Goal: Information Seeking & Learning: Find specific fact

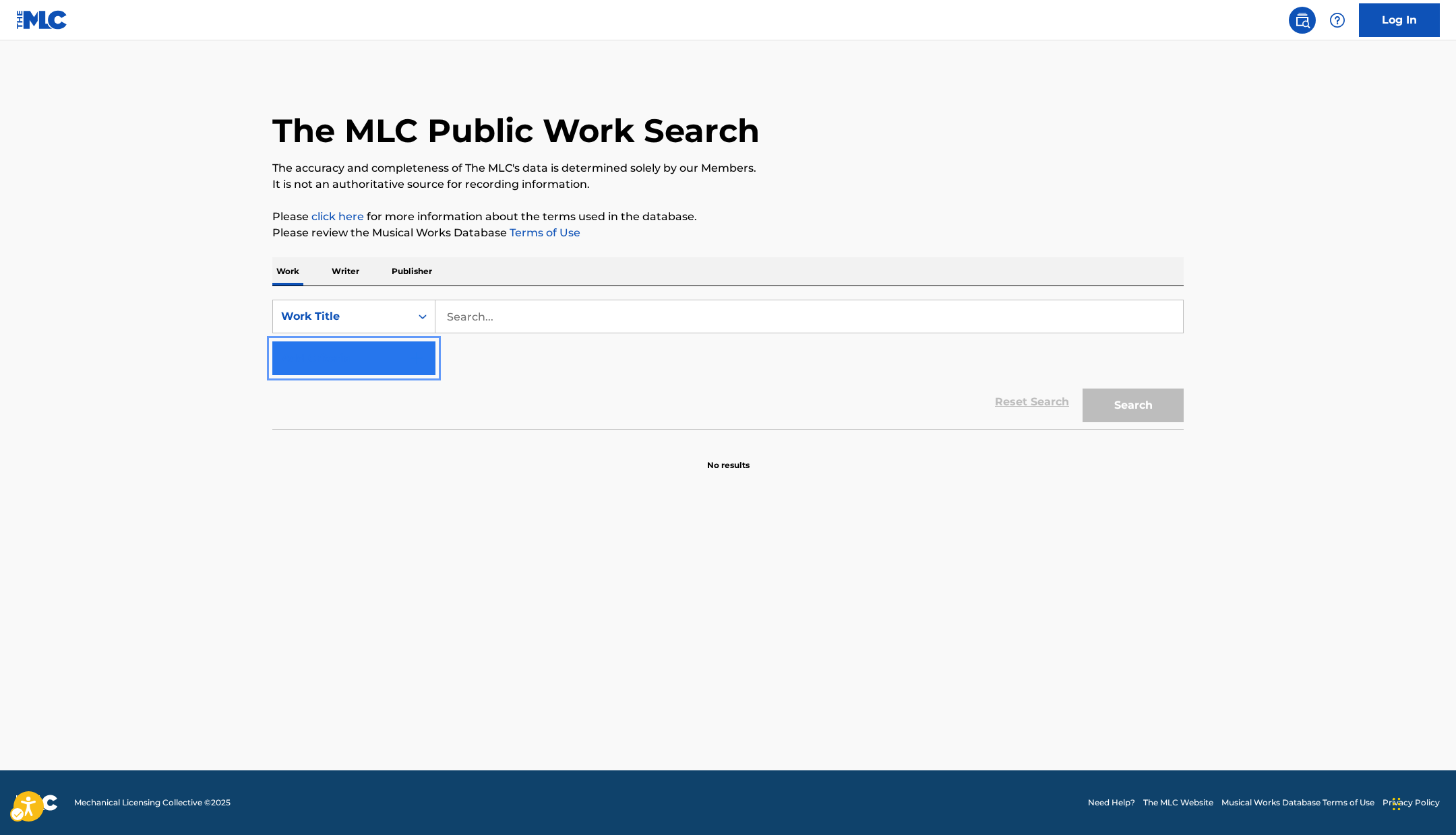
click at [377, 363] on button "Add Criteria" at bounding box center [353, 358] width 164 height 34
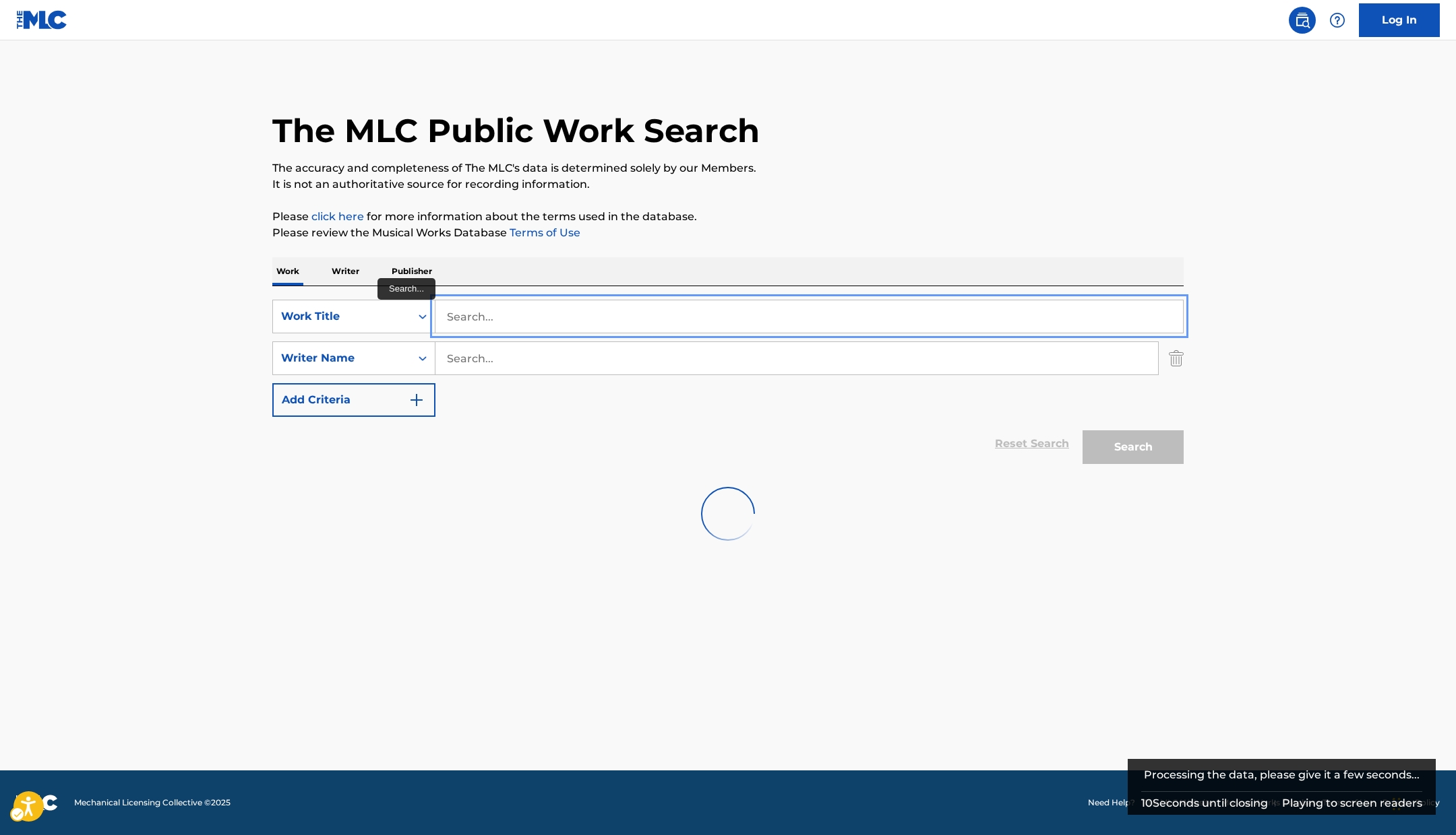
click at [518, 317] on input "Search..." at bounding box center [809, 316] width 747 height 32
paste input "FOUR MORE YRS"
type input "FOUR MORE YRS"
click at [526, 399] on div "SearchWithCriteria8b3c7084-1a24-4336-8506-f9fb21704573 Work Title FOUR MORE YRS…" at bounding box center [727, 358] width 911 height 117
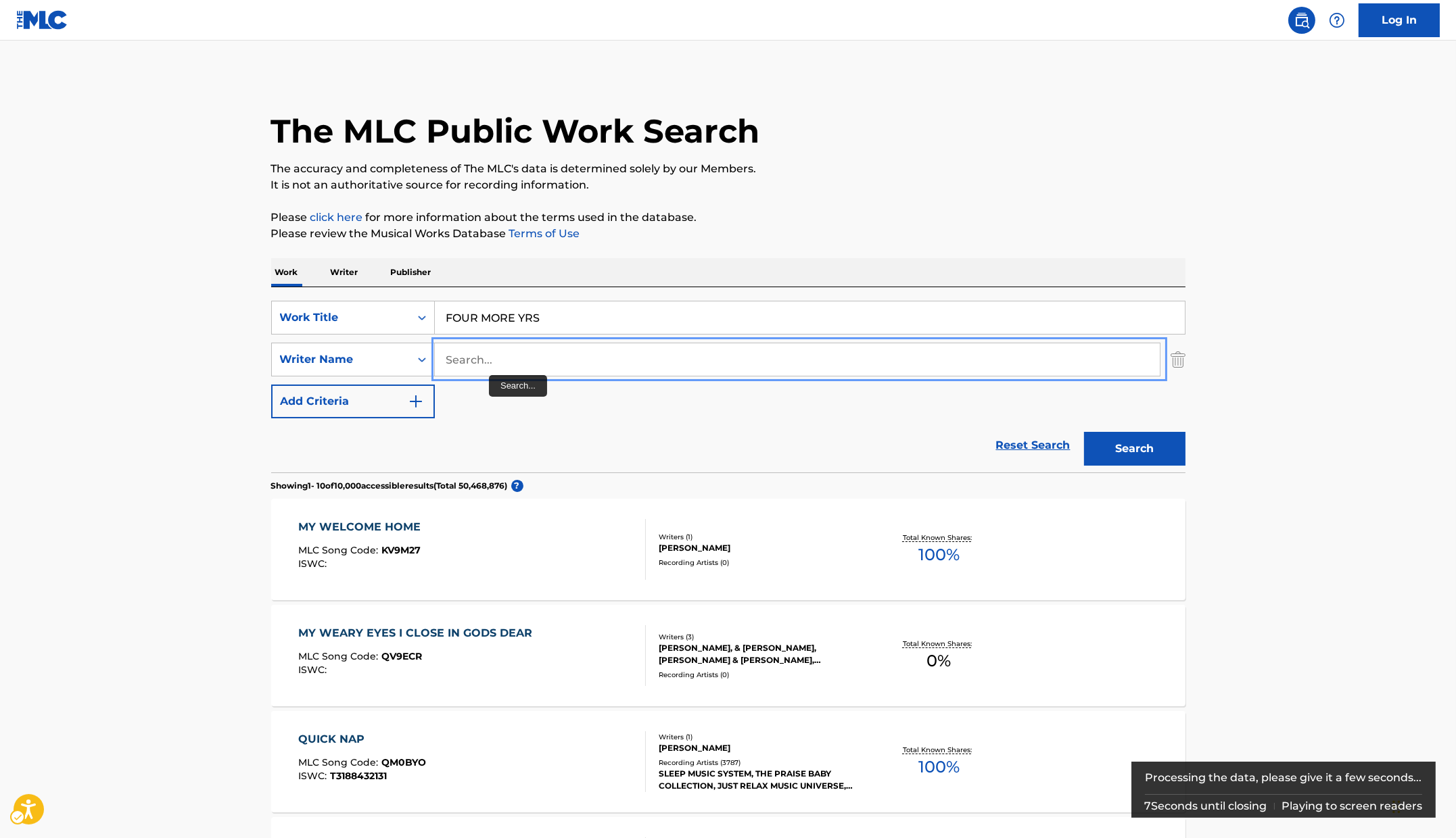
click at [489, 375] on input "Search..." at bounding box center [797, 359] width 725 height 32
click at [491, 368] on input "Search..." at bounding box center [797, 359] width 725 height 32
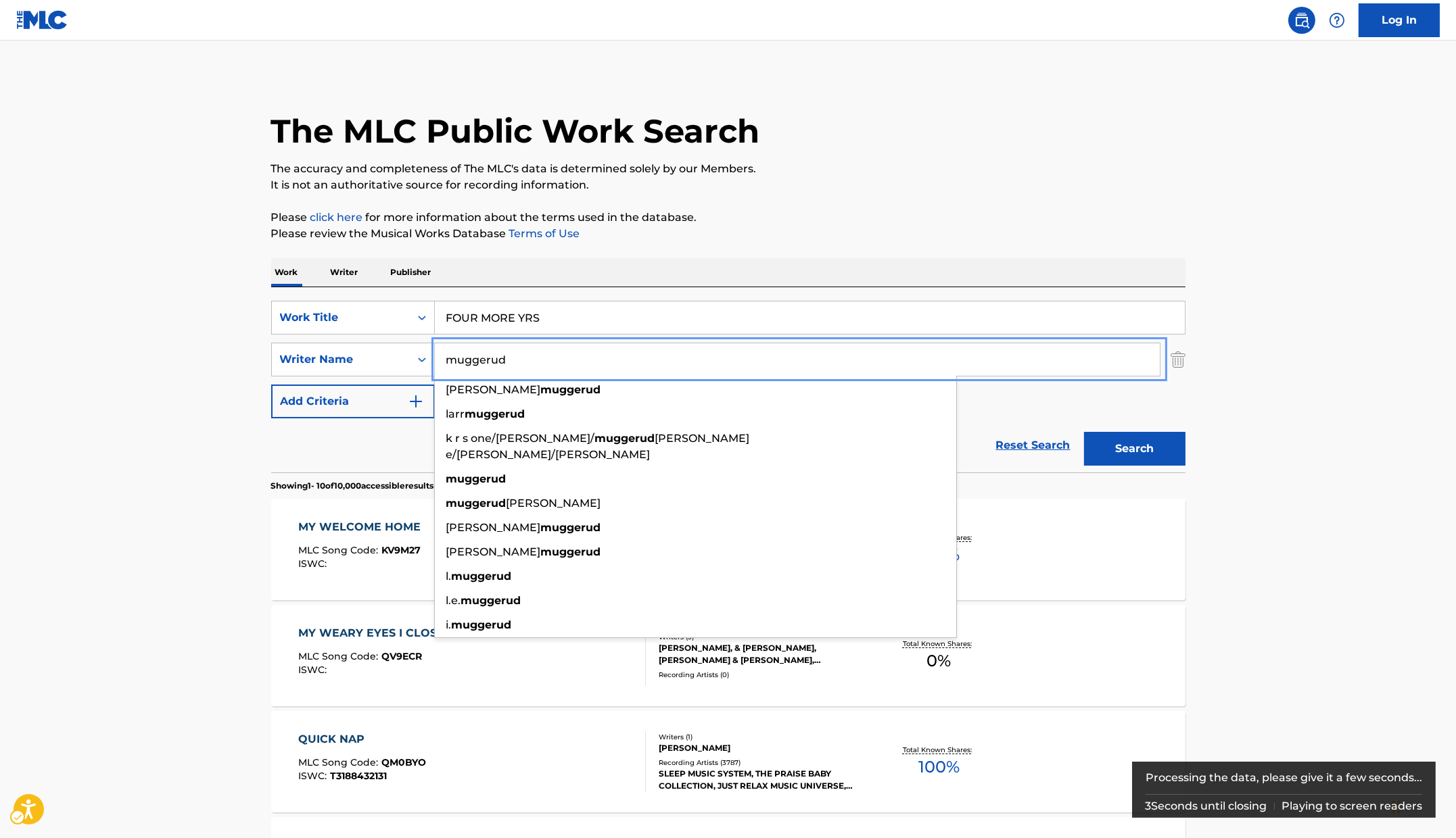
type input "muggerud"
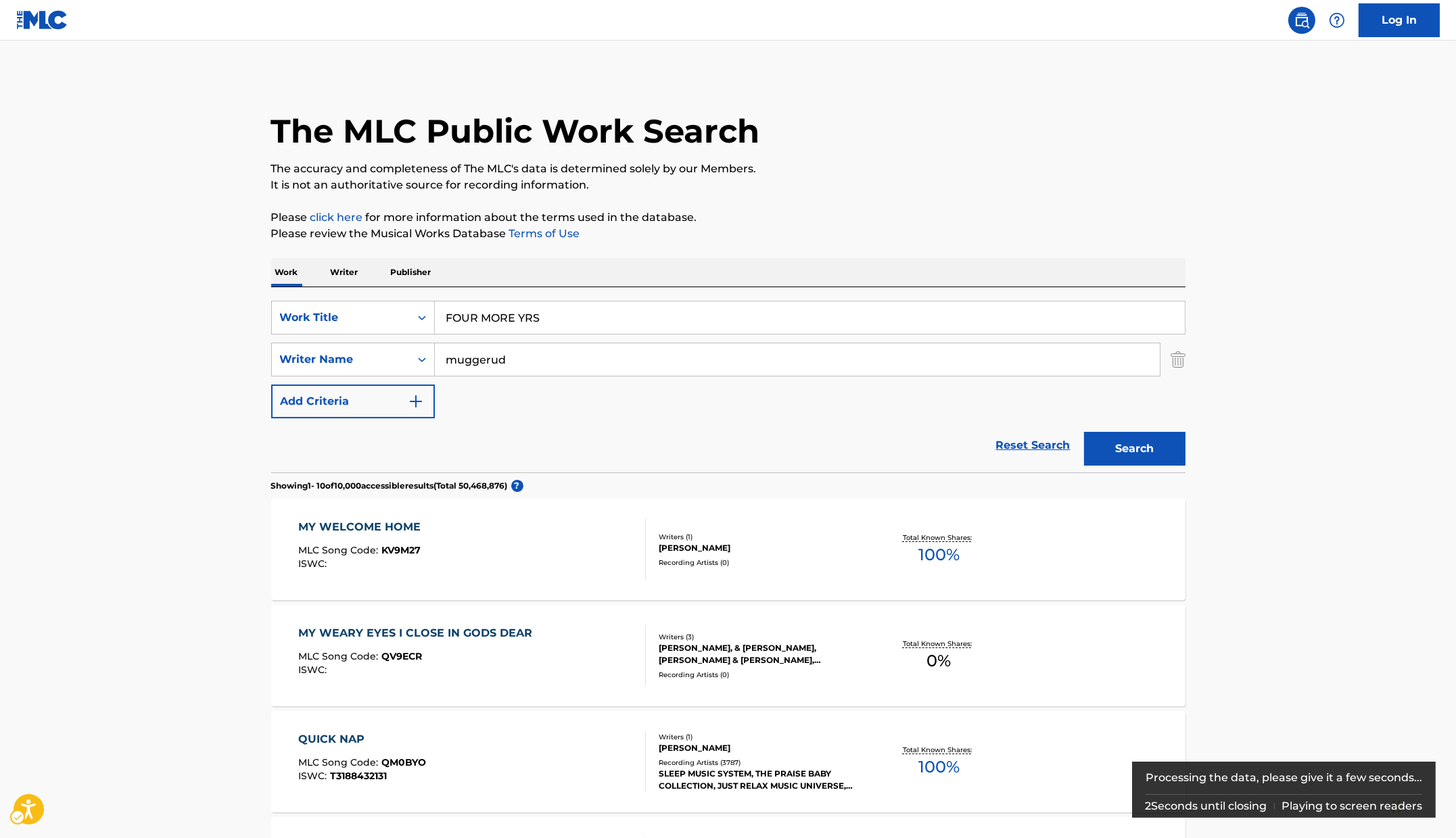
click at [937, 190] on p "It is not an authoritative source for recording information." at bounding box center [728, 184] width 914 height 17
click at [1118, 463] on button "Search" at bounding box center [1134, 449] width 101 height 34
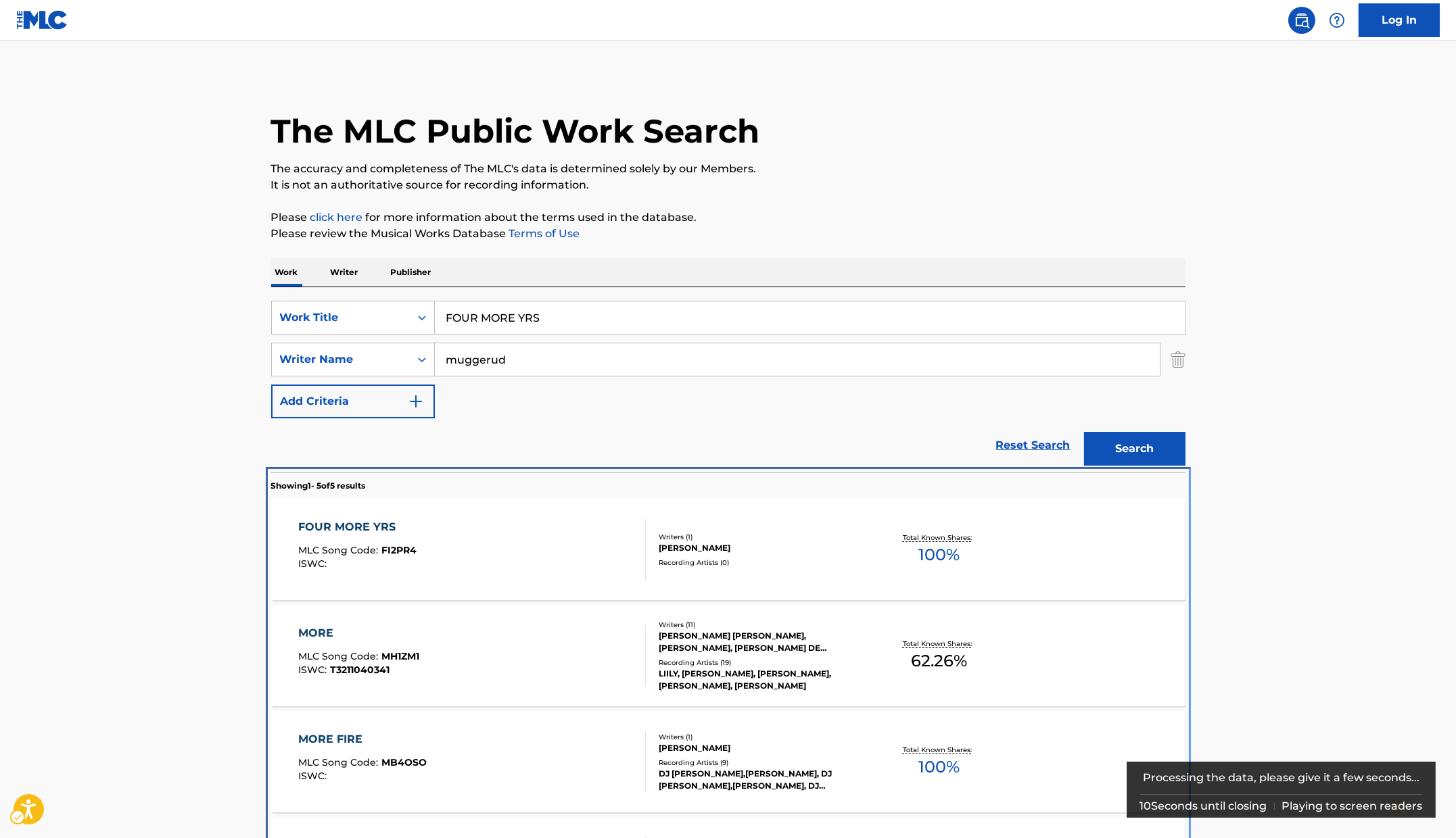
scroll to position [250, 0]
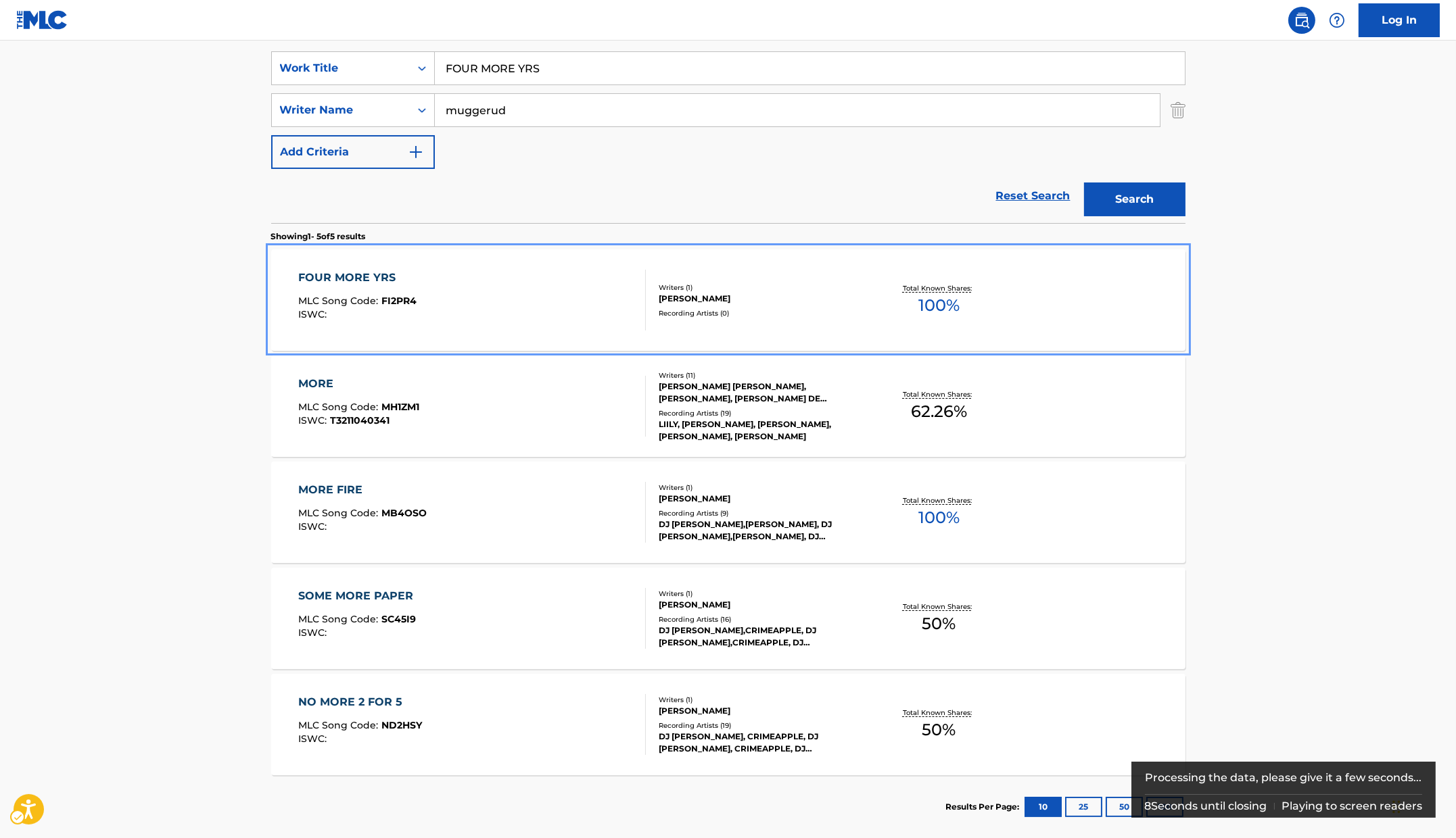
click at [510, 290] on div "FOUR MORE YRS MLC Song Code : FI2PR4 ISWC :" at bounding box center [472, 300] width 348 height 61
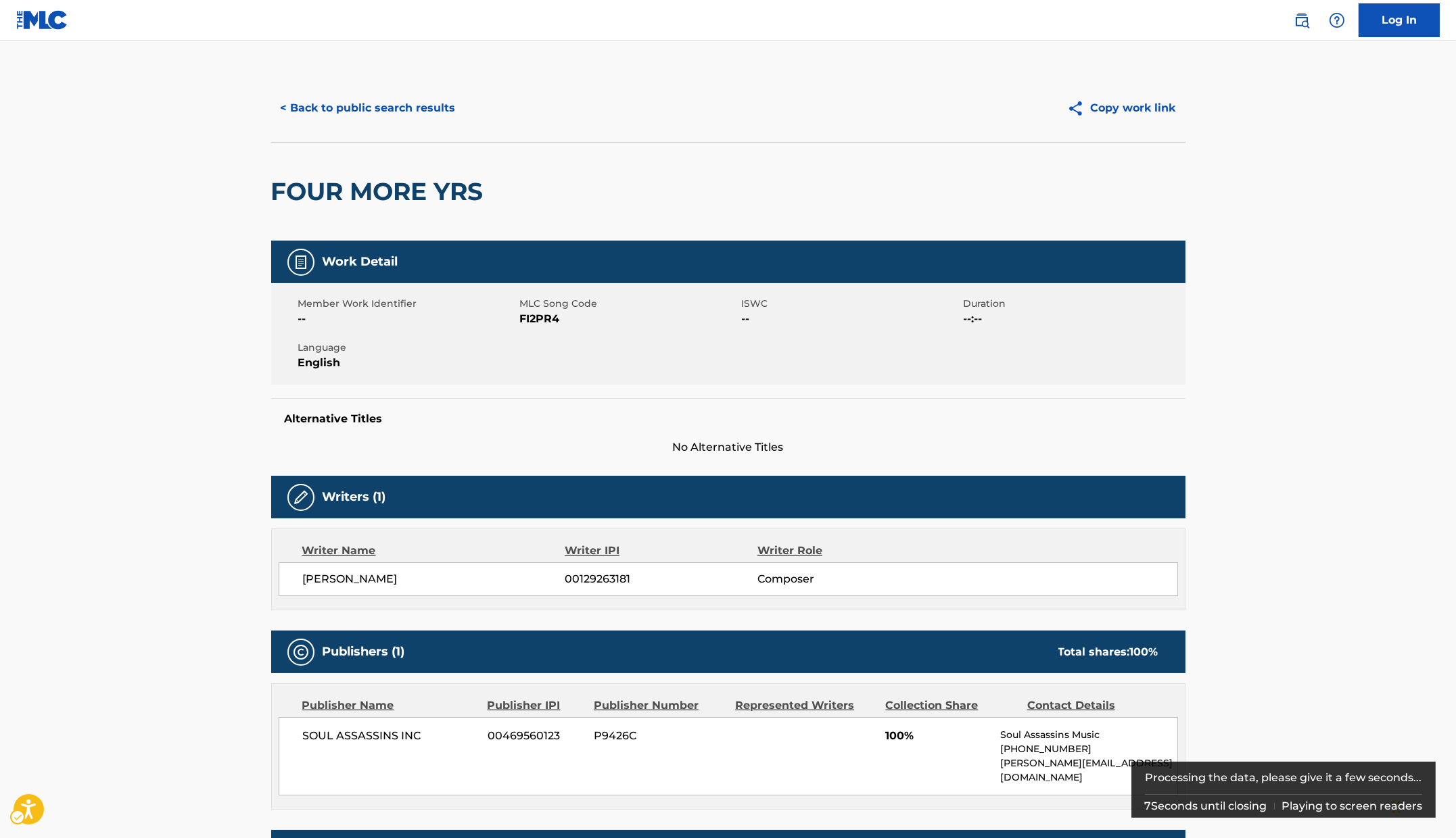
scroll to position [146, 0]
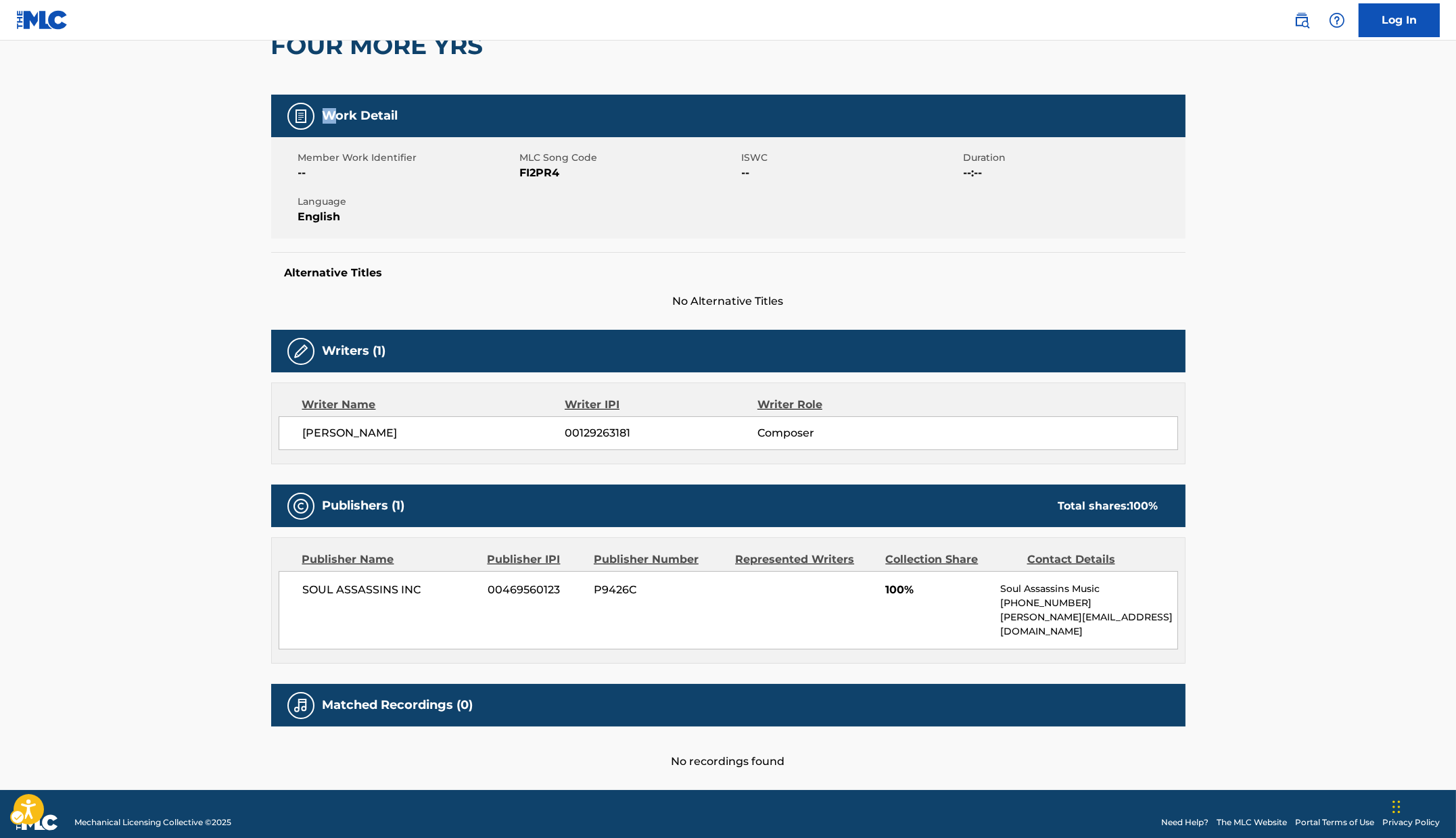
click at [327, 115] on h5 "Work Detail" at bounding box center [360, 116] width 76 height 16
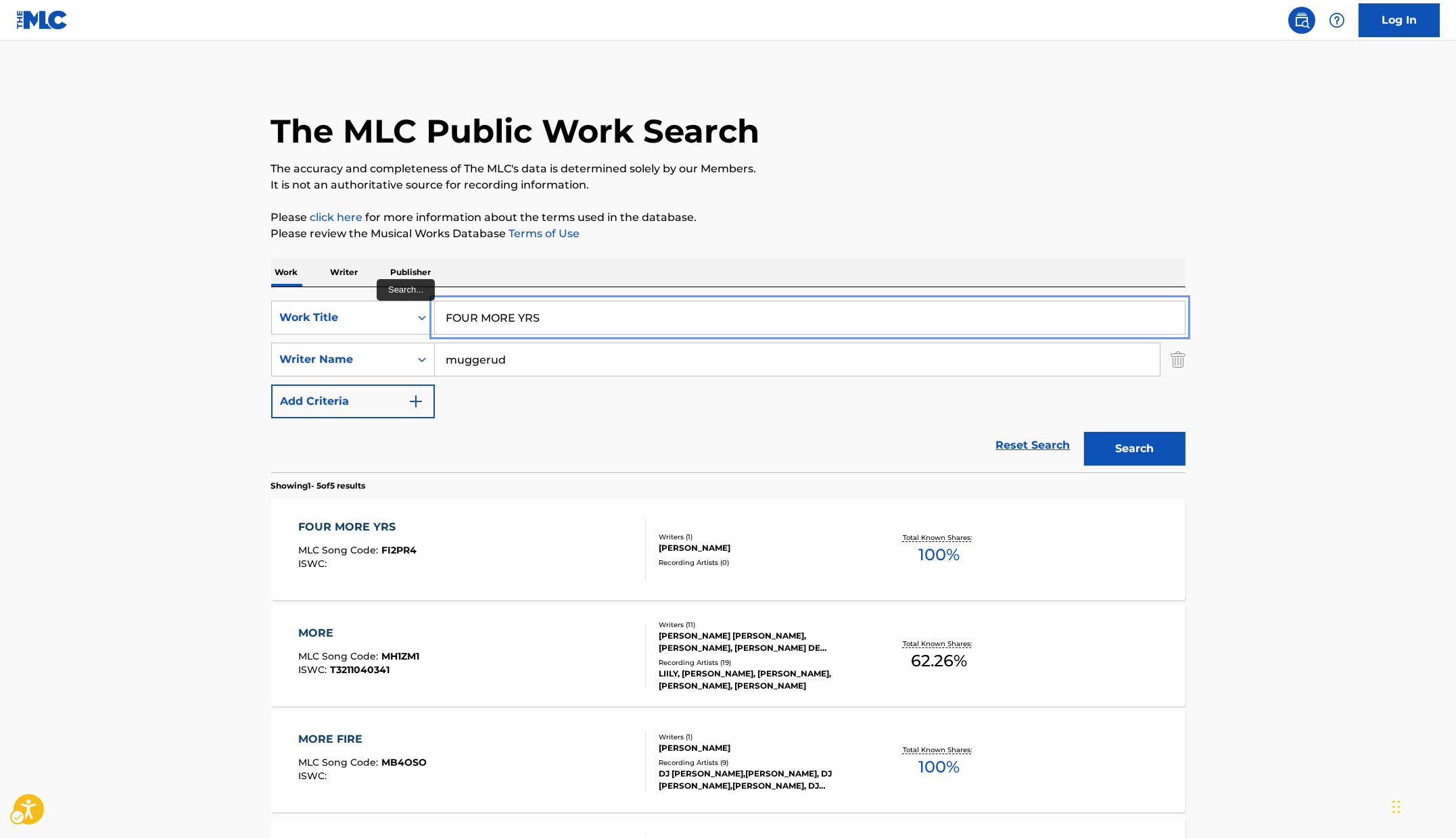
click at [626, 316] on input "FOUR MORE YRS" at bounding box center [810, 318] width 750 height 32
paste input "REDWRECK CIRCU"
type input "FREDWRECK CIRCUS"
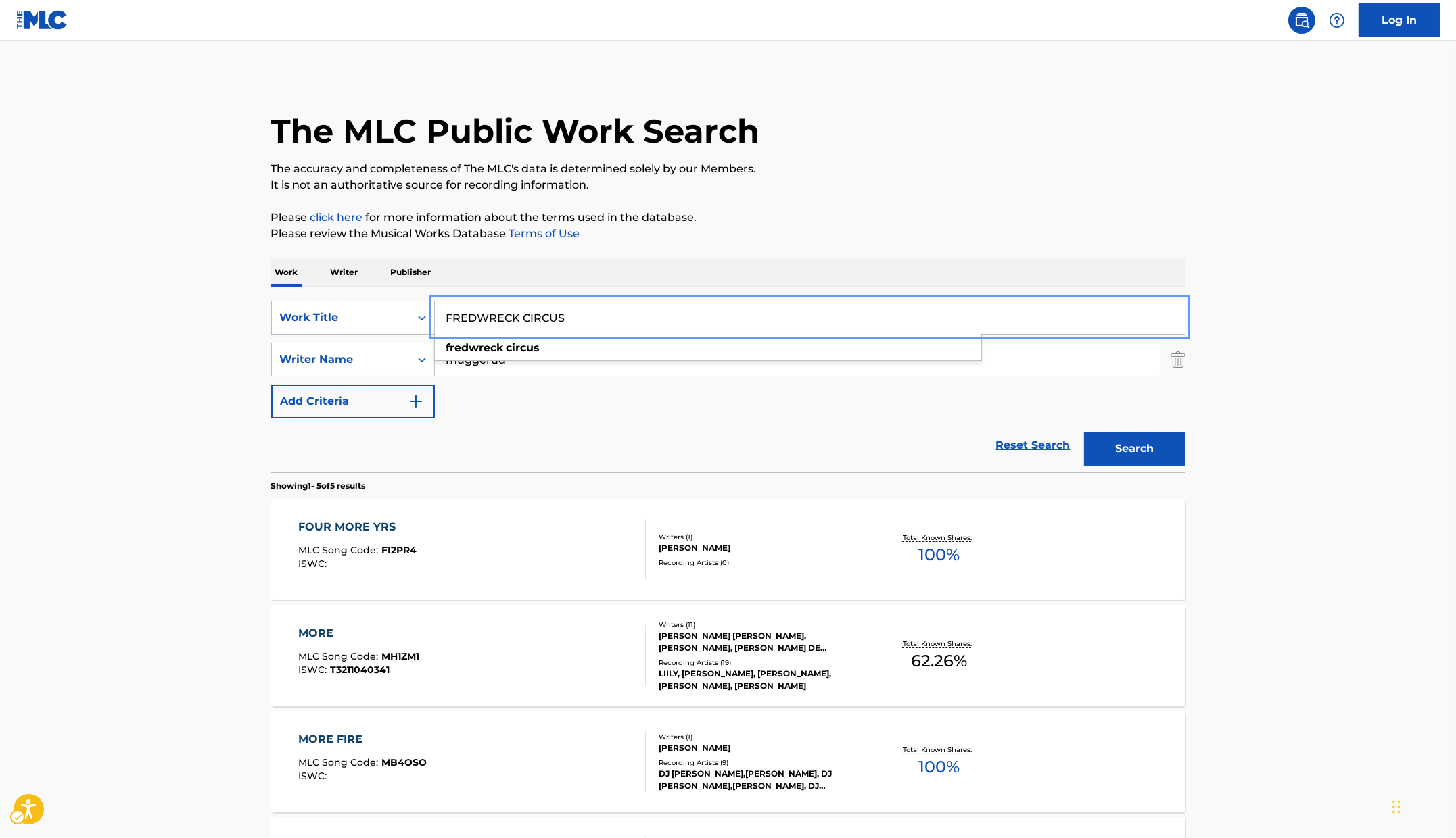
click at [860, 256] on div "The MLC Public Work Search The accuracy and completeness of The MLC's data is d…" at bounding box center [728, 582] width 947 height 1014
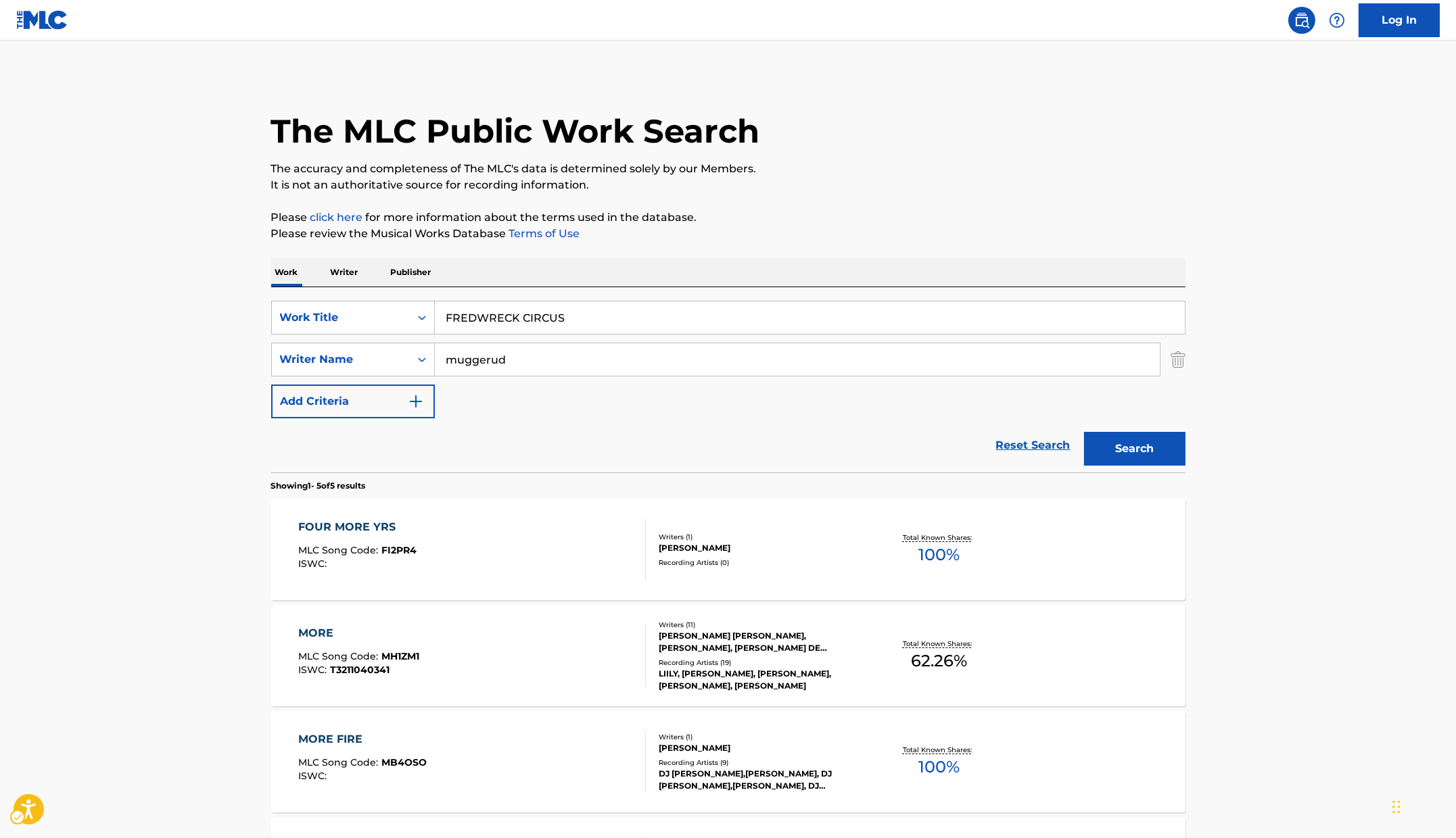
click at [1135, 429] on div "Search" at bounding box center [1131, 446] width 108 height 54
click at [1143, 438] on button "Search" at bounding box center [1134, 449] width 101 height 34
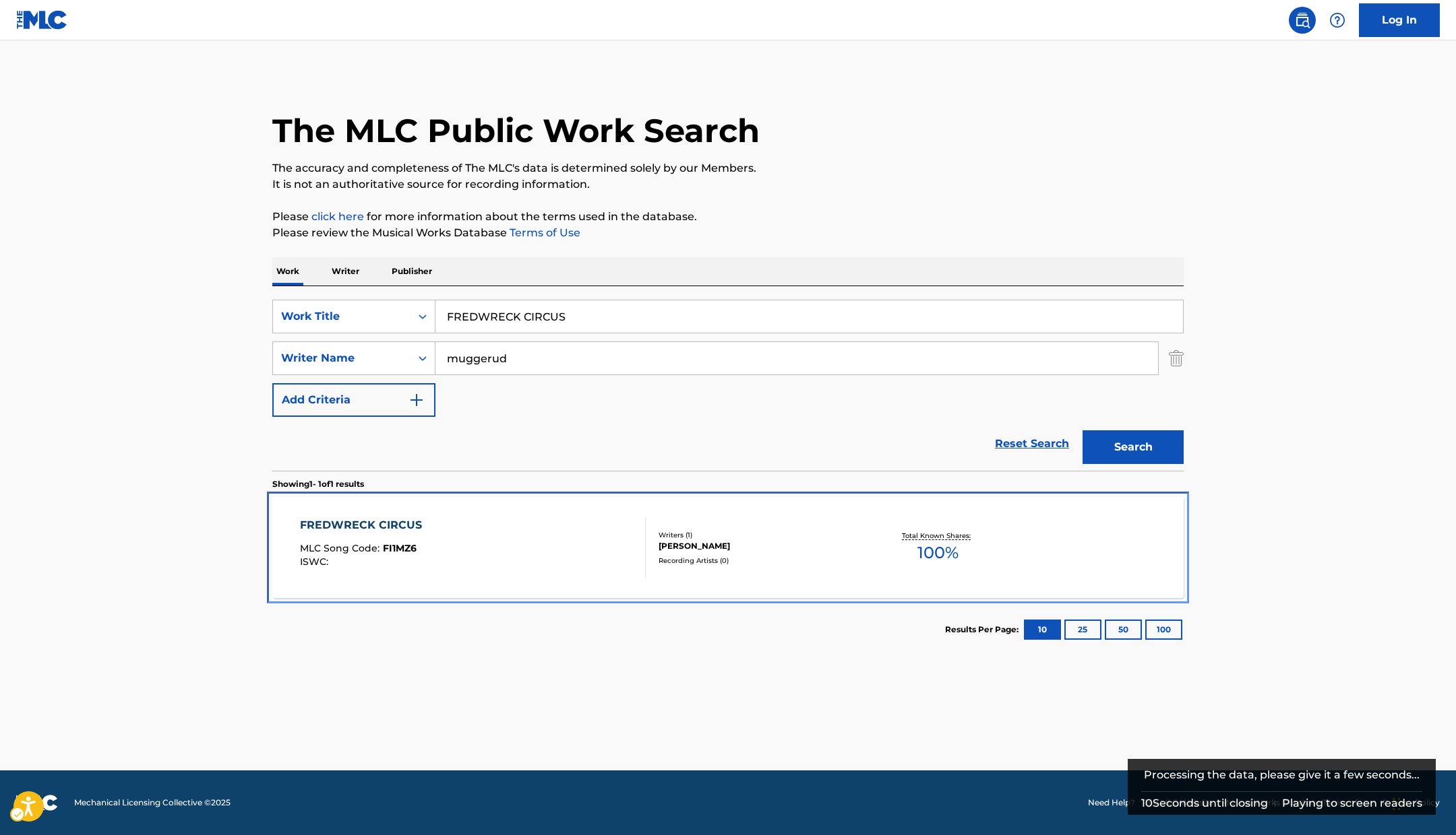
click at [479, 529] on div "FREDWRECK CIRCUS MLC Song Code : FI1MZ6 ISWC :" at bounding box center [473, 548] width 347 height 61
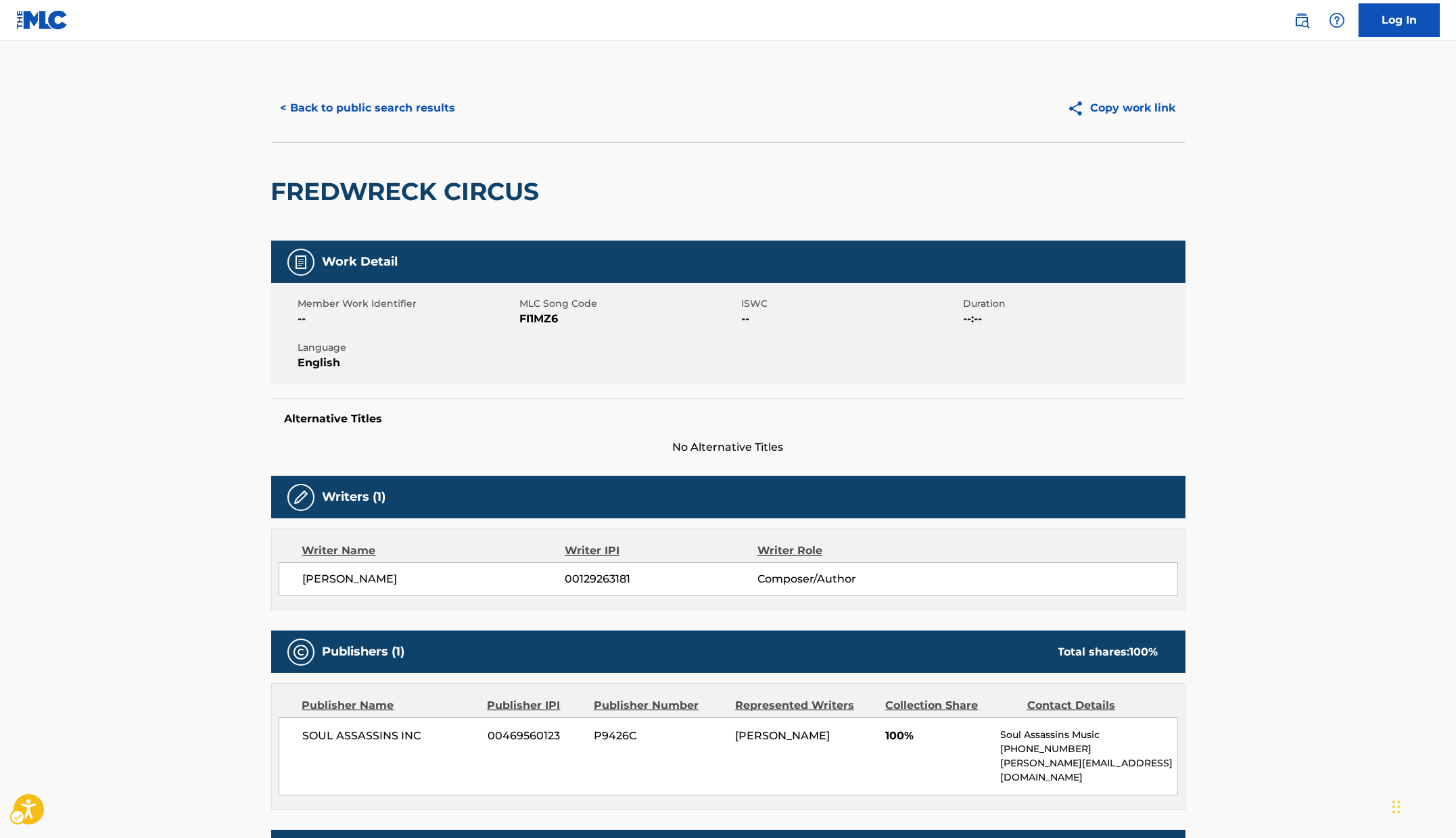
click at [164, 124] on main "< Back to public search results Copy work link [PERSON_NAME] CIRCUS Work Detail…" at bounding box center [728, 488] width 1456 height 896
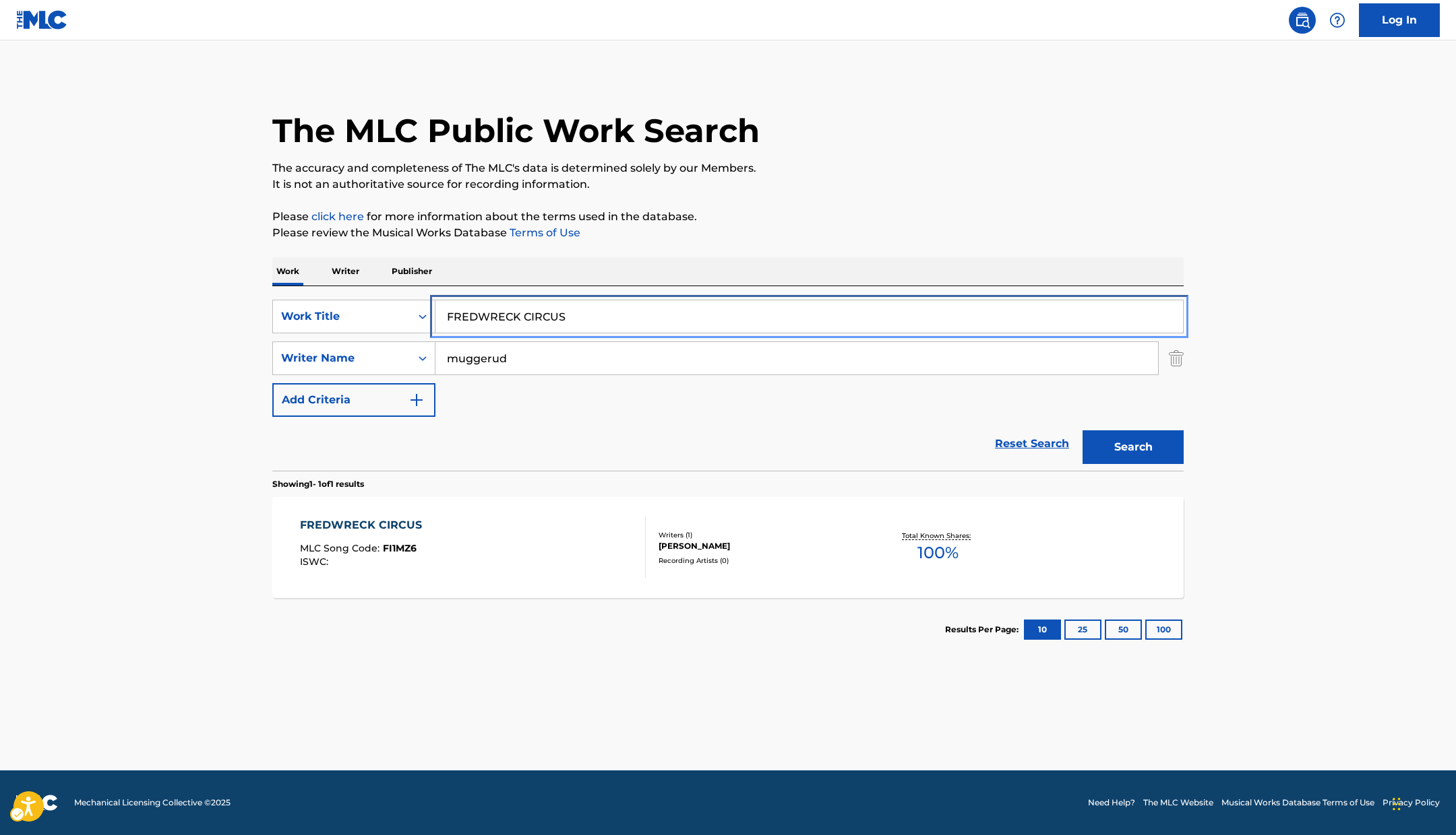
click at [658, 313] on input "FREDWRECK CIRCUS" at bounding box center [809, 316] width 747 height 32
paste input "SH OUT THE WATER"
type input "FRESH OUT THE WATER"
click at [947, 222] on p "Please click here | New Window for more information about the terms used in the…" at bounding box center [727, 217] width 911 height 16
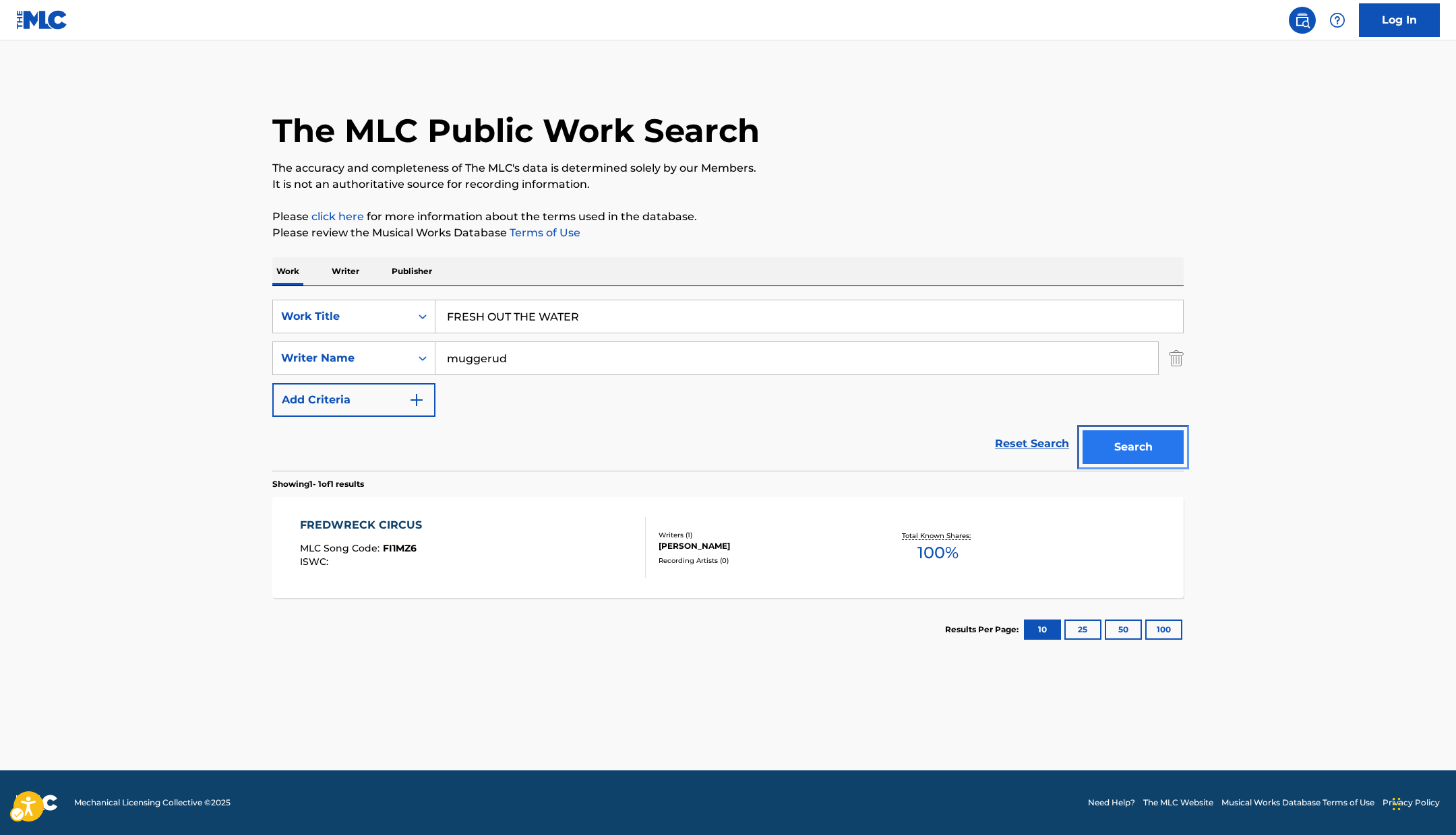
click at [1150, 457] on button "Search" at bounding box center [1133, 447] width 101 height 34
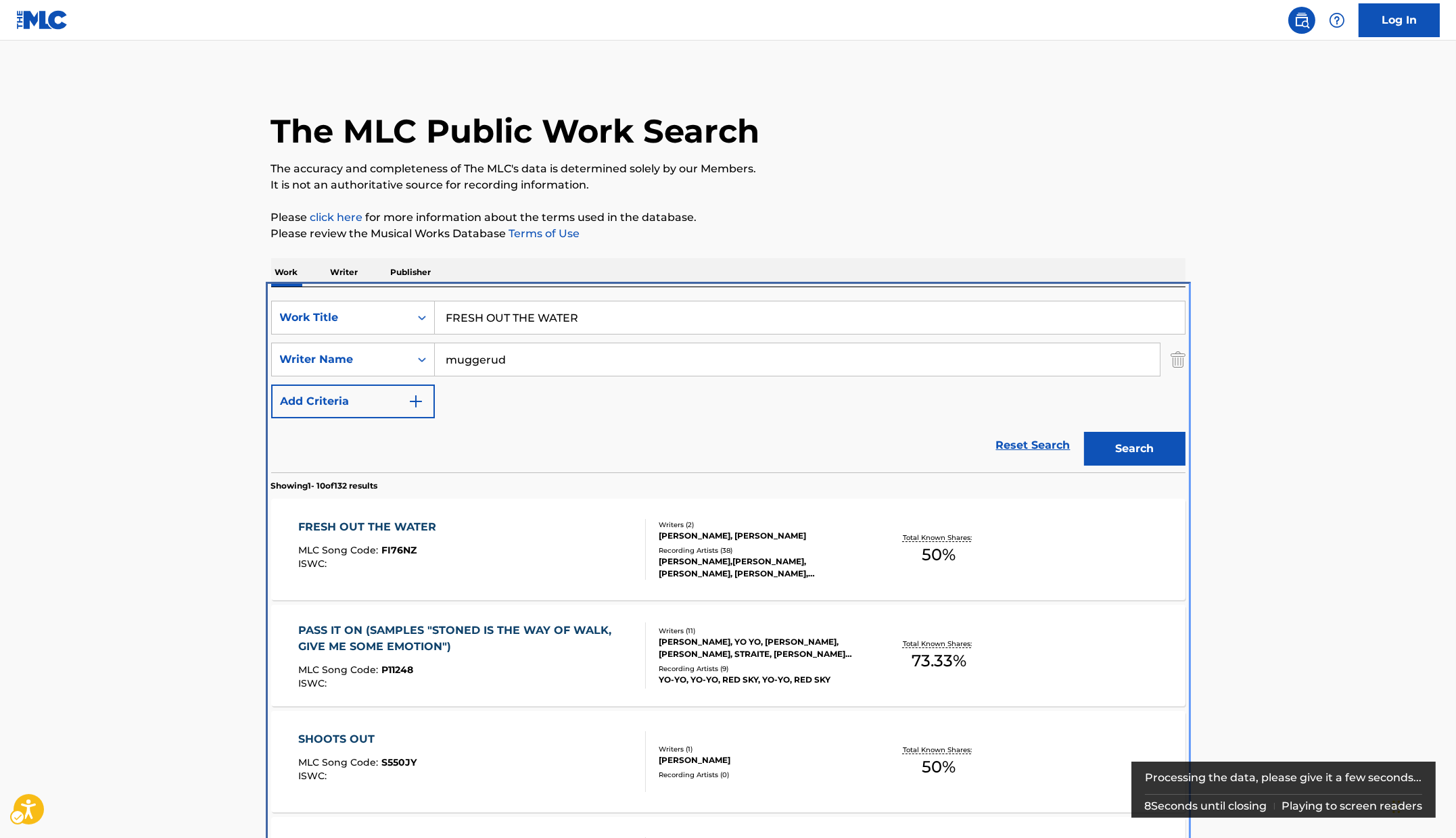
scroll to position [286, 0]
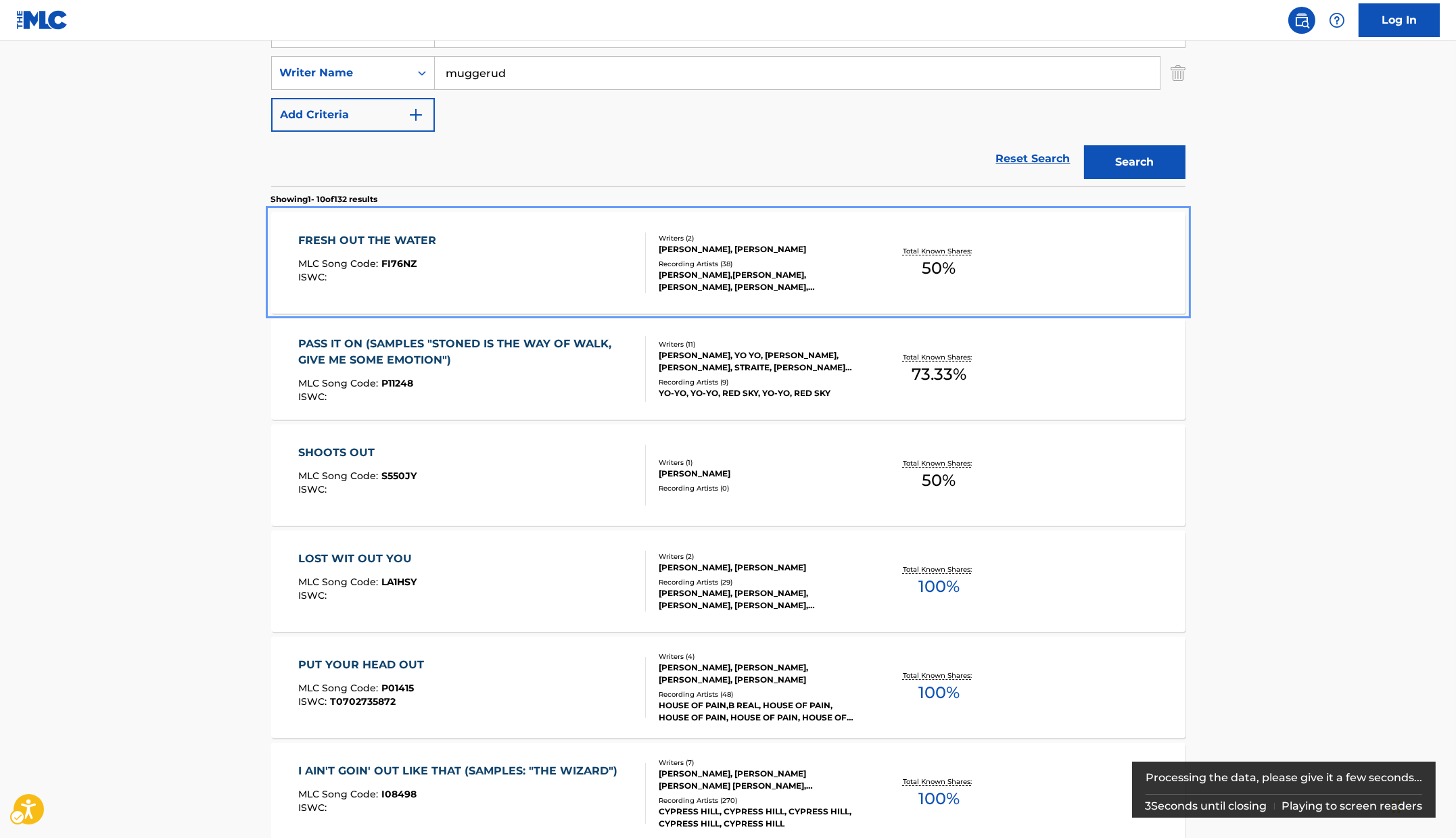
click at [418, 242] on div "FRESH OUT THE WATER" at bounding box center [370, 241] width 145 height 17
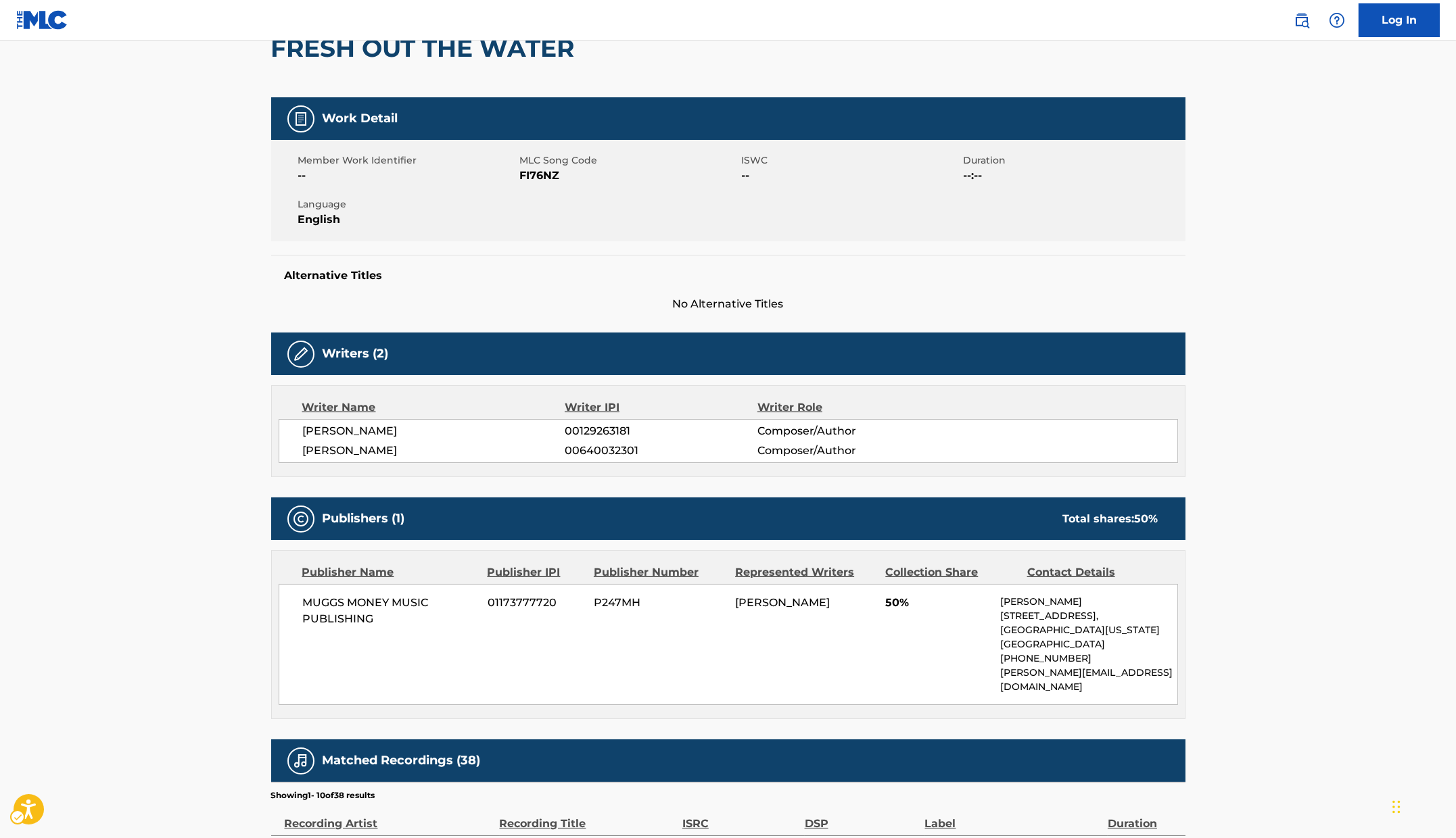
scroll to position [122, 0]
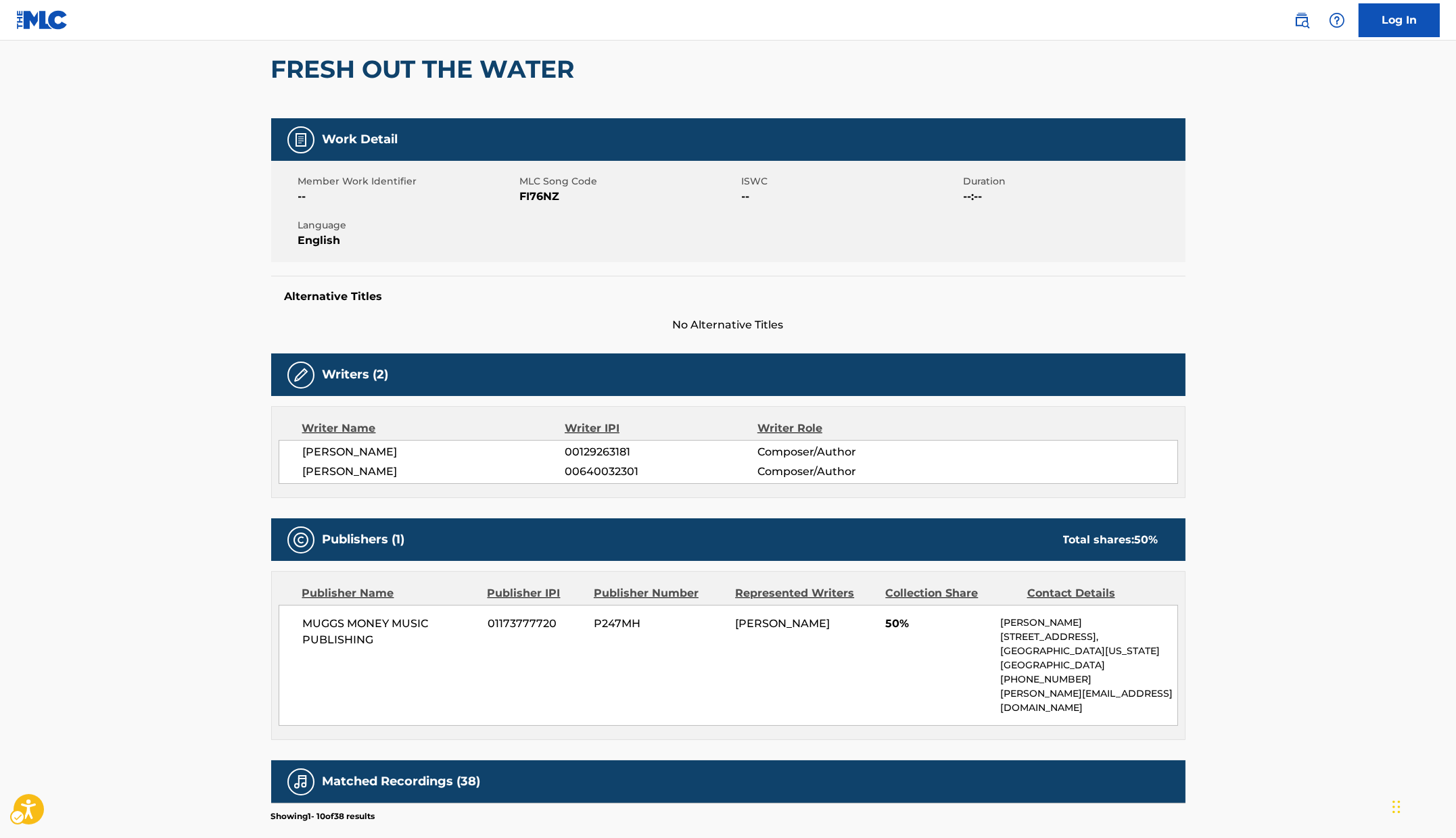
click at [529, 191] on span "MLC Song Code - FI76NZ" at bounding box center [628, 196] width 219 height 17
copy span "FI76NZ"
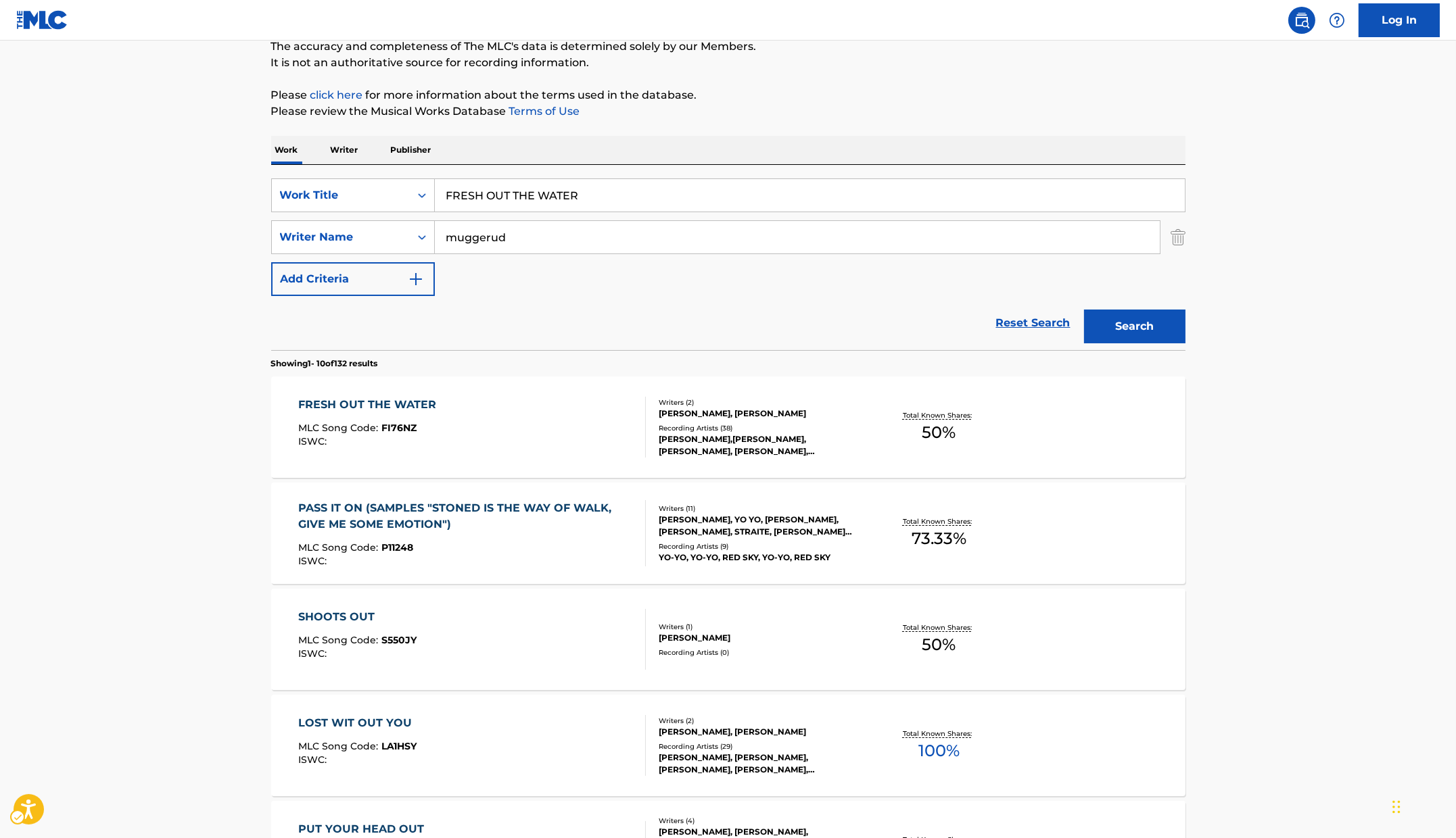
scroll to position [286, 0]
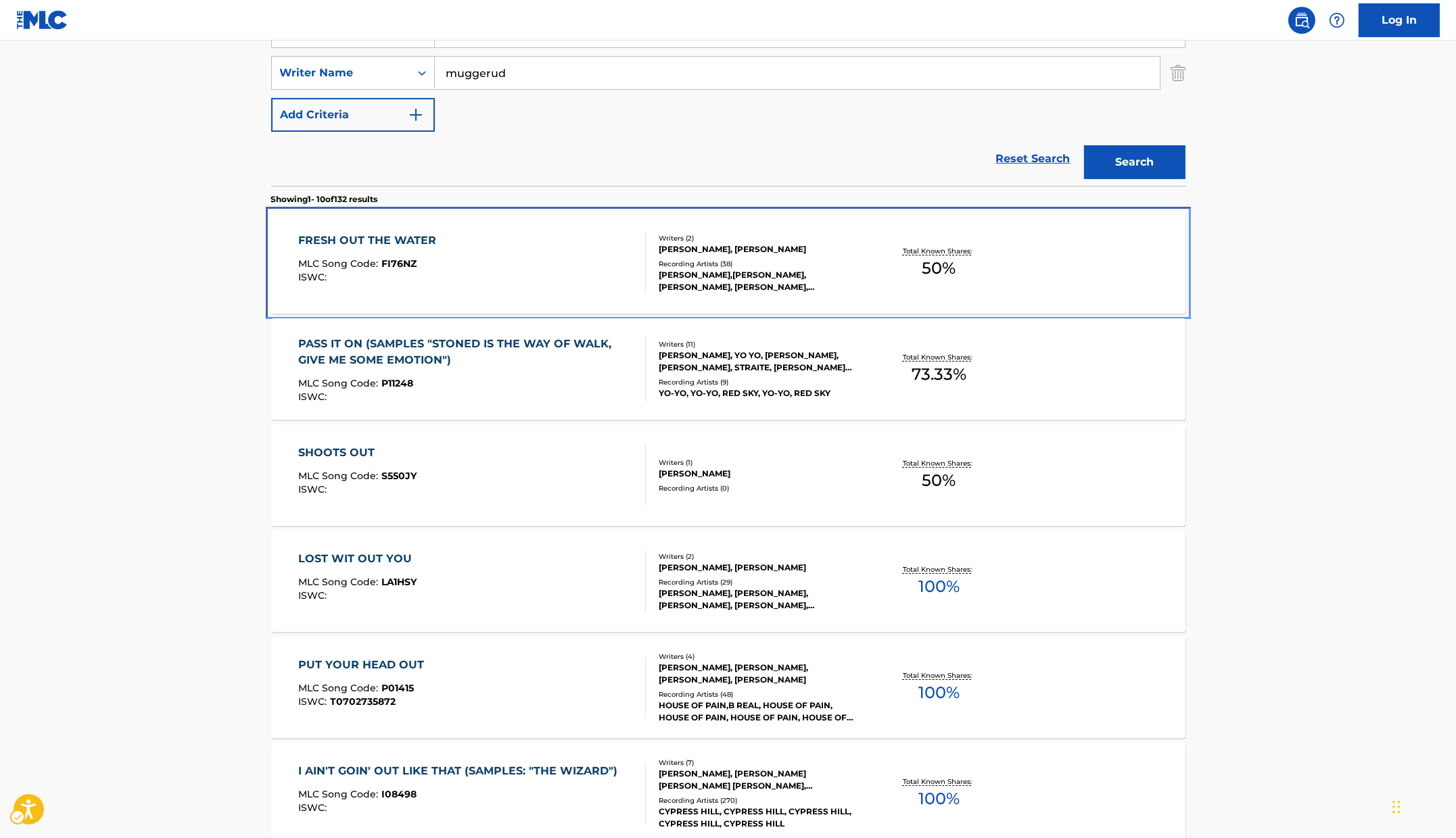
click at [508, 265] on div "FRESH OUT THE WATER MLC Song Code : FI76NZ ISWC :" at bounding box center [472, 263] width 348 height 61
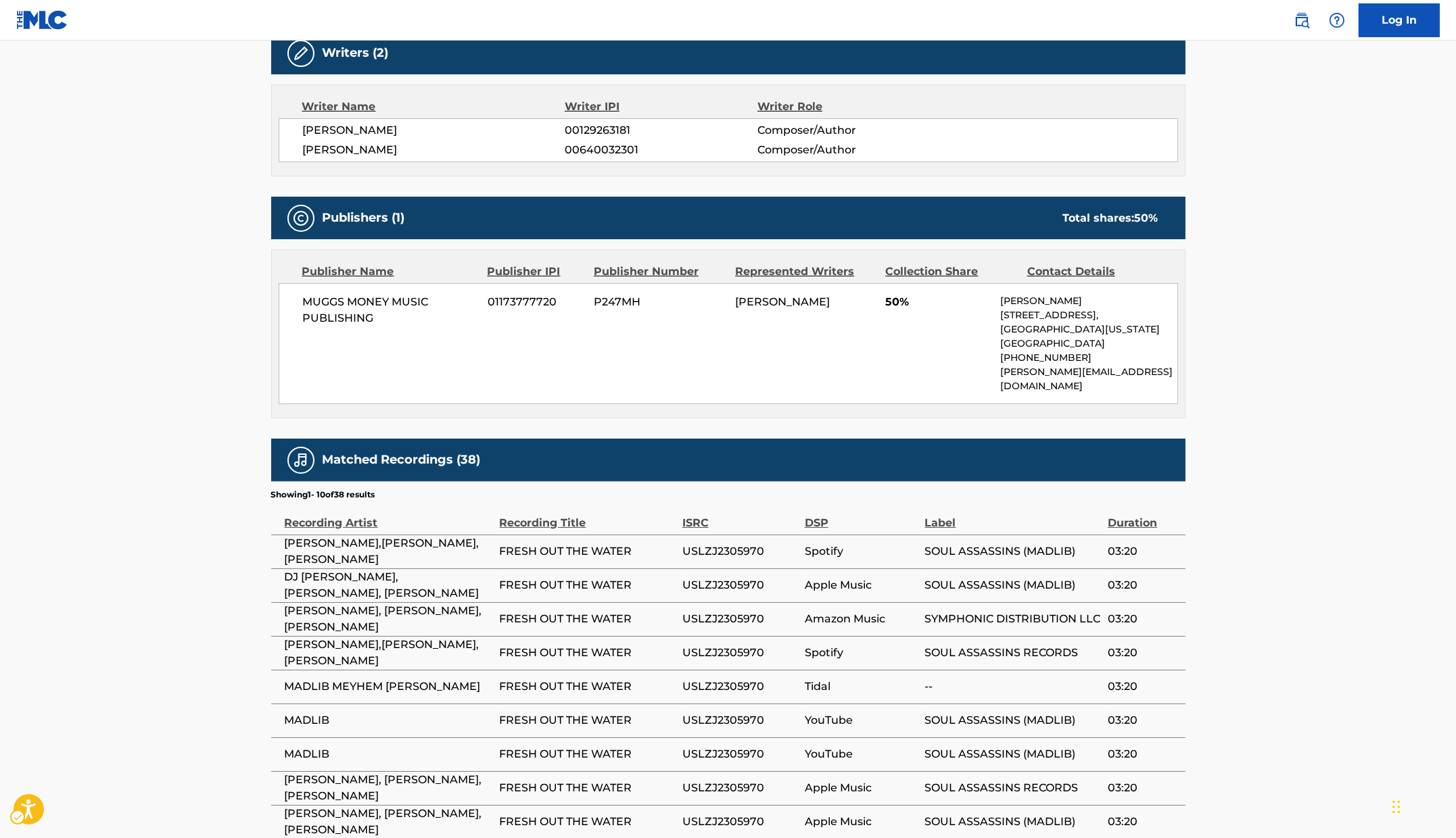
scroll to position [595, 0]
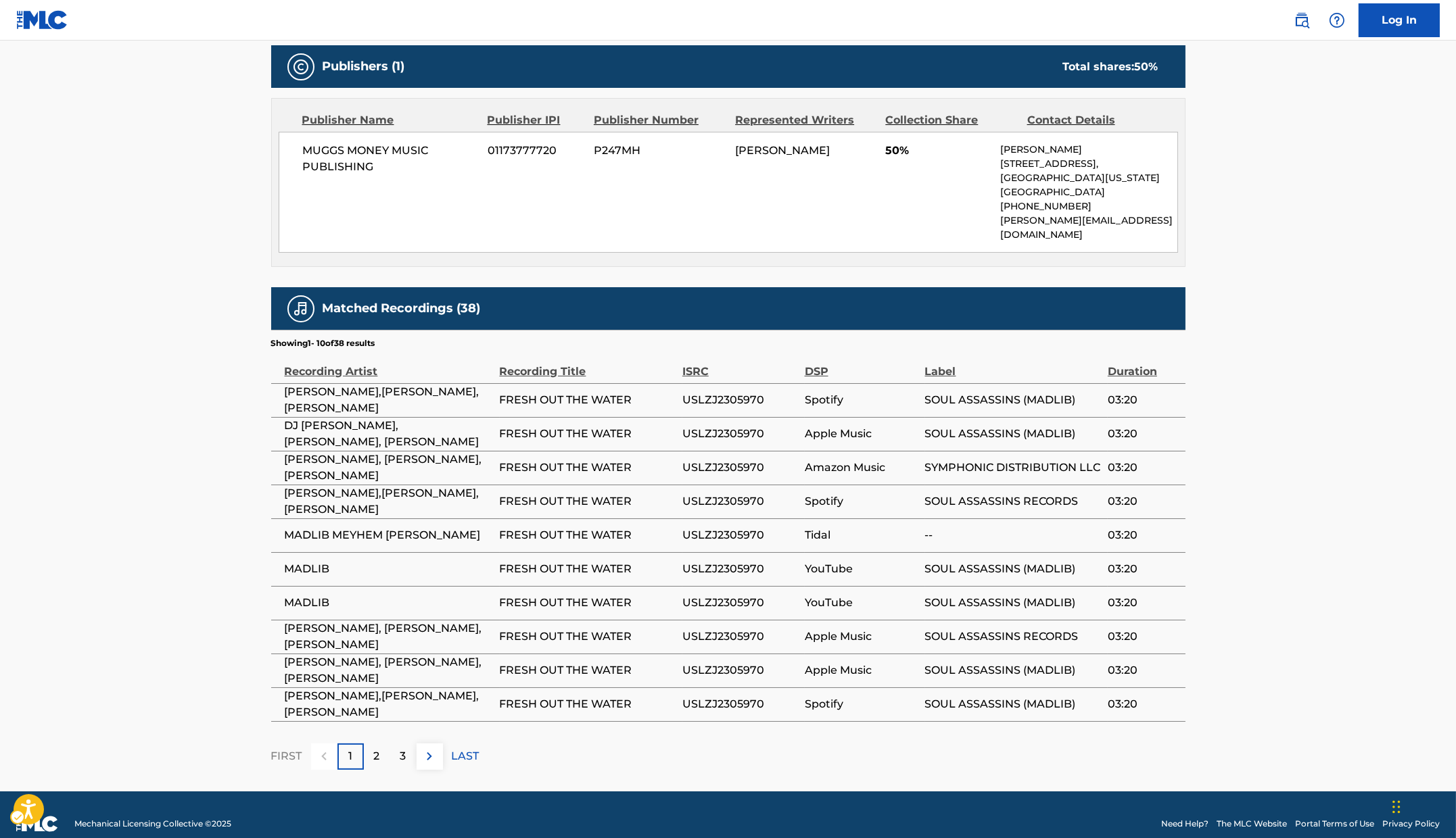
click at [384, 745] on div "2" at bounding box center [377, 756] width 26 height 26
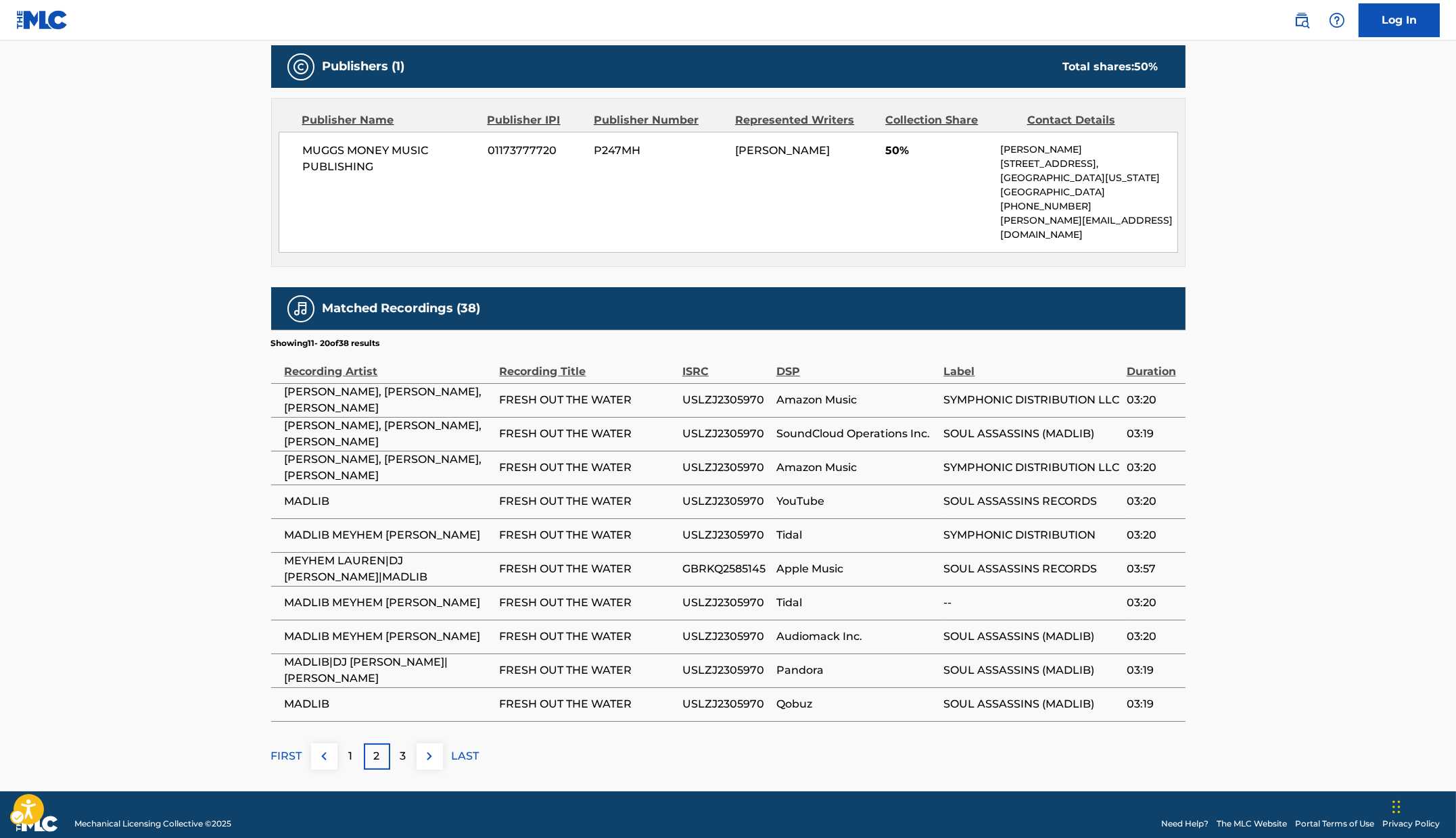
click at [407, 744] on div "3" at bounding box center [403, 756] width 26 height 26
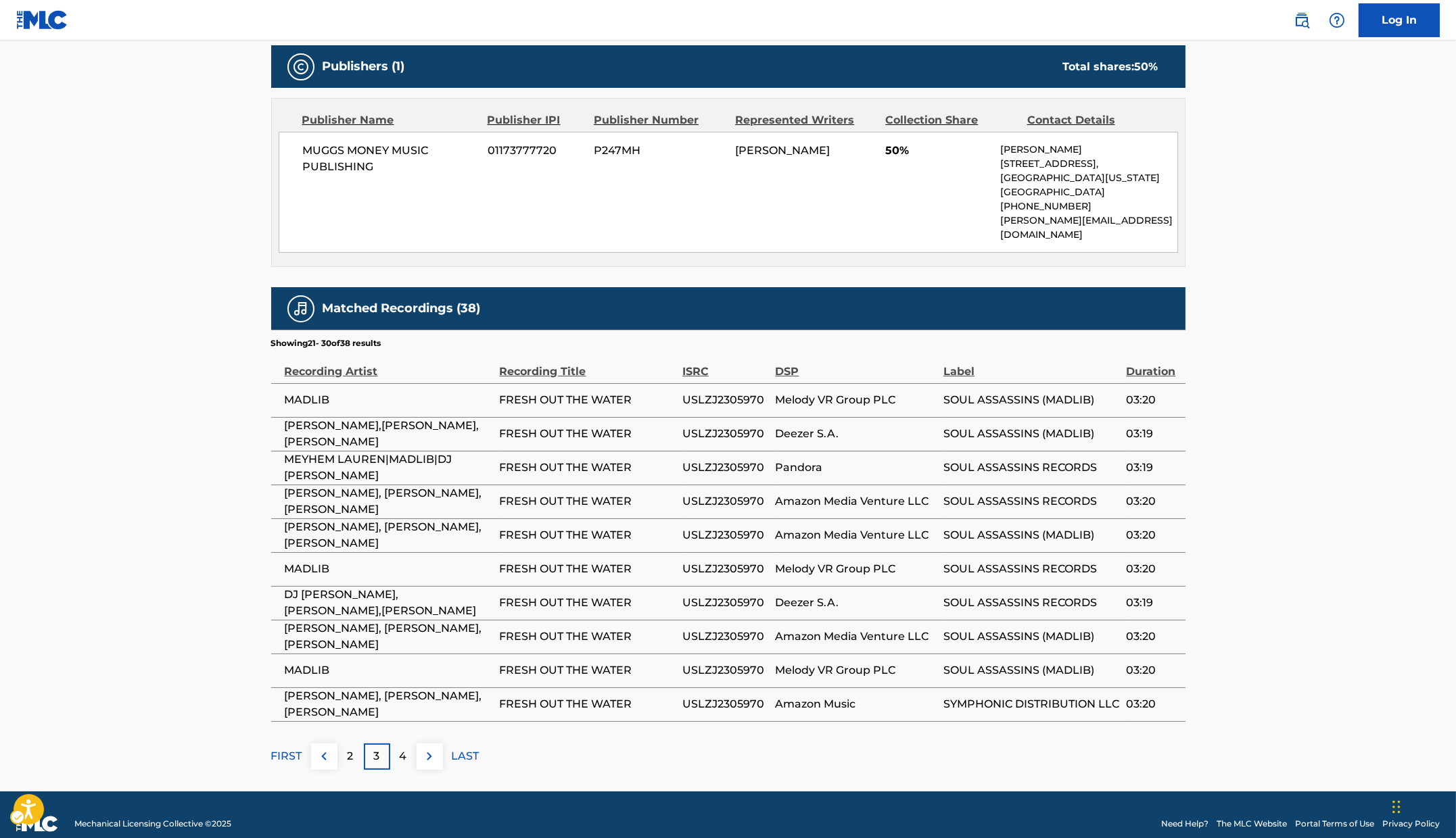
click at [407, 744] on div "4" at bounding box center [403, 756] width 26 height 26
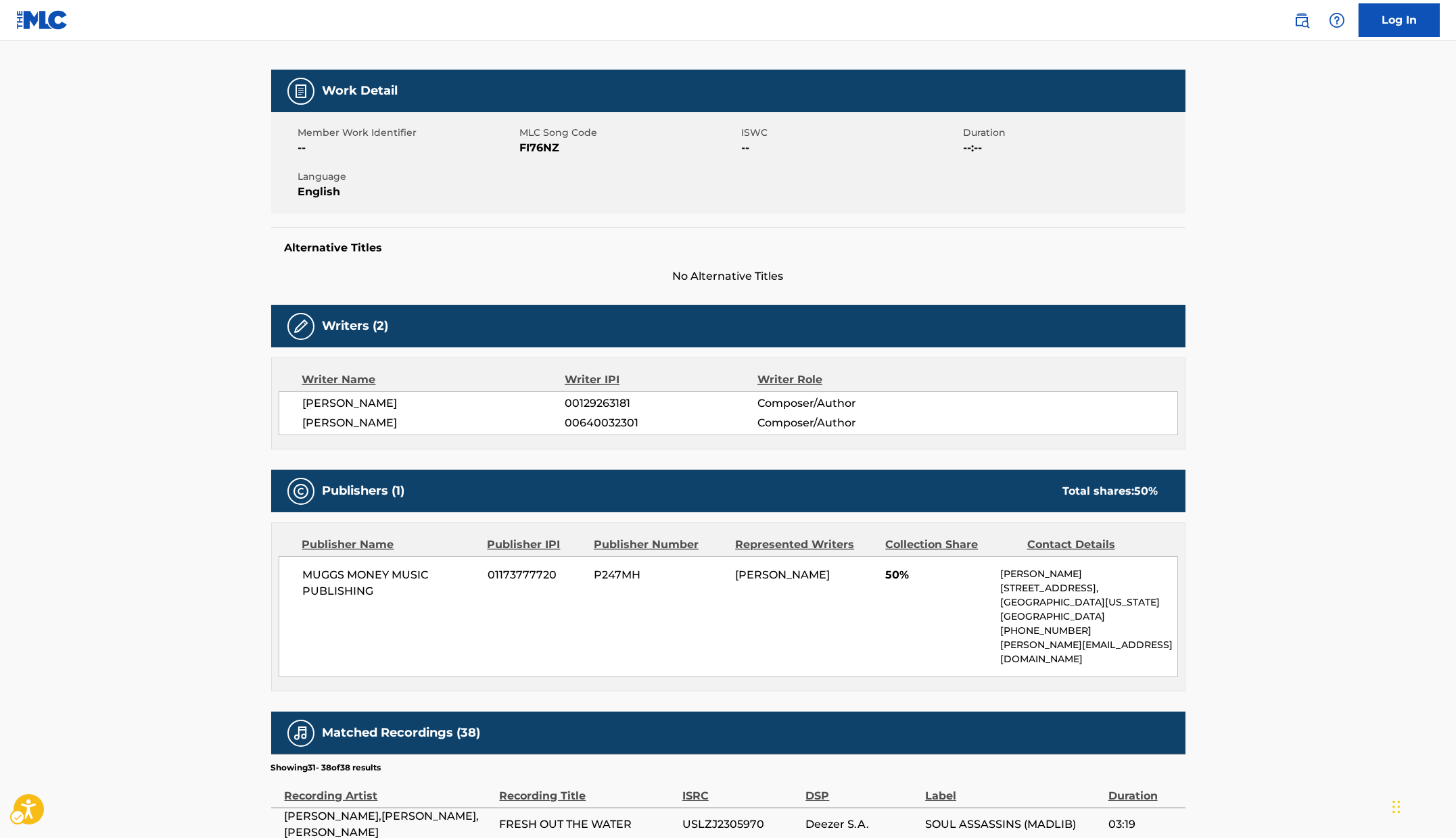
scroll to position [0, 0]
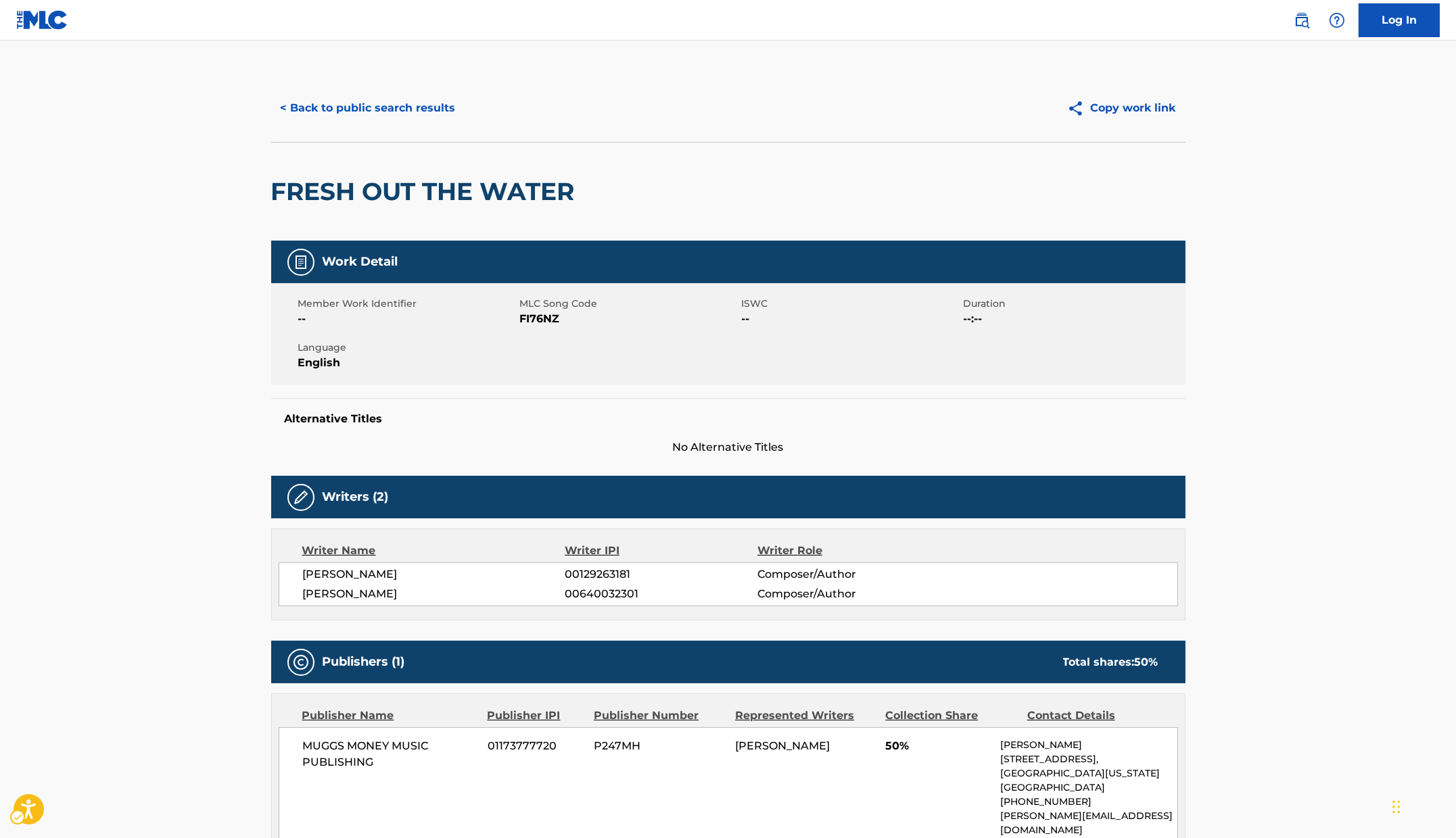
click at [699, 199] on div "FRESH OUT THE WATER" at bounding box center [728, 191] width 914 height 99
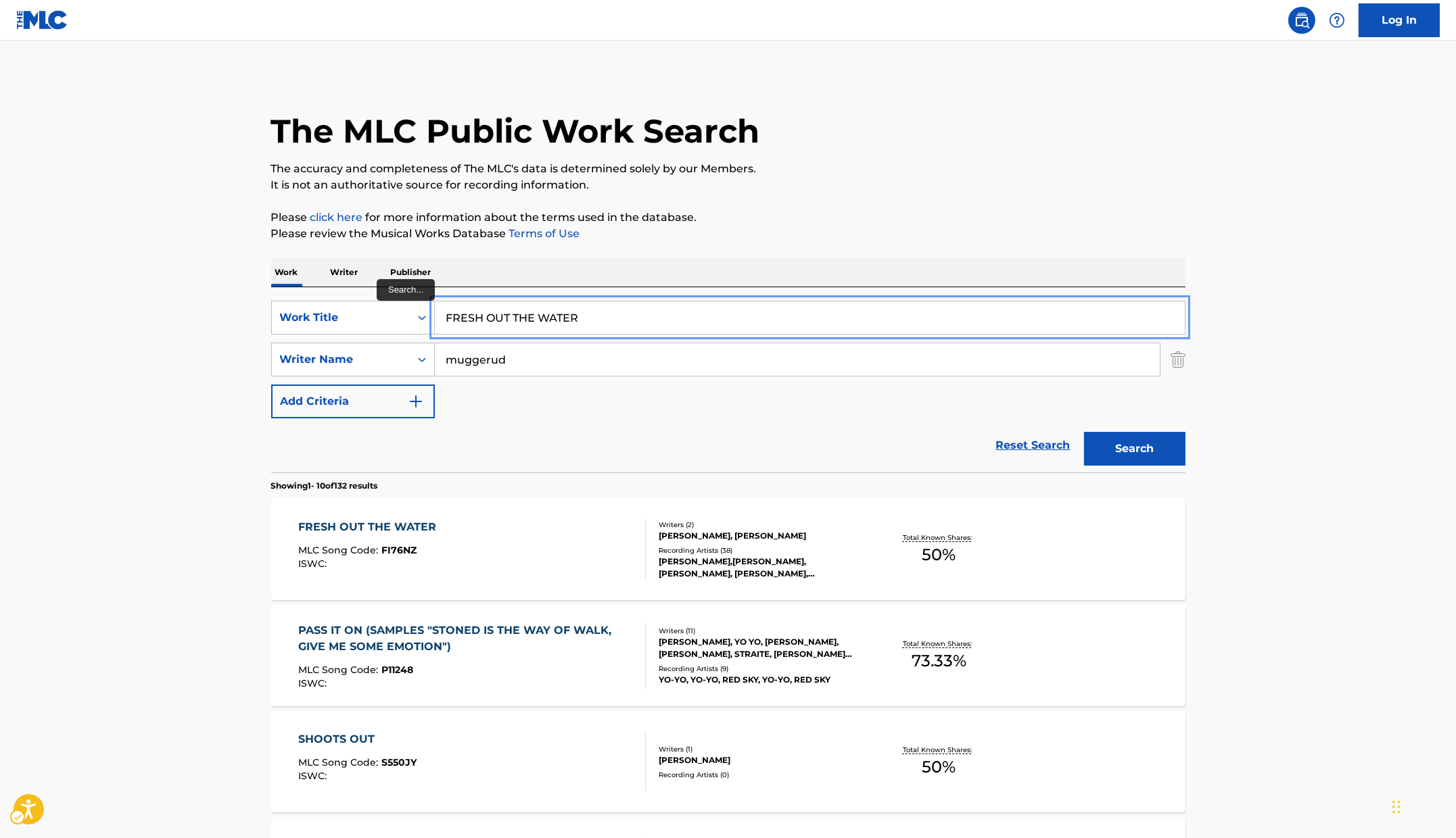
click at [597, 318] on input "FRESH OUT THE WATER" at bounding box center [810, 318] width 750 height 32
paste input "IZZY REPORT"
click at [1322, 400] on main "The MLC Public Work Search The accuracy and completeness of The MLC's data is d…" at bounding box center [728, 836] width 1456 height 1592
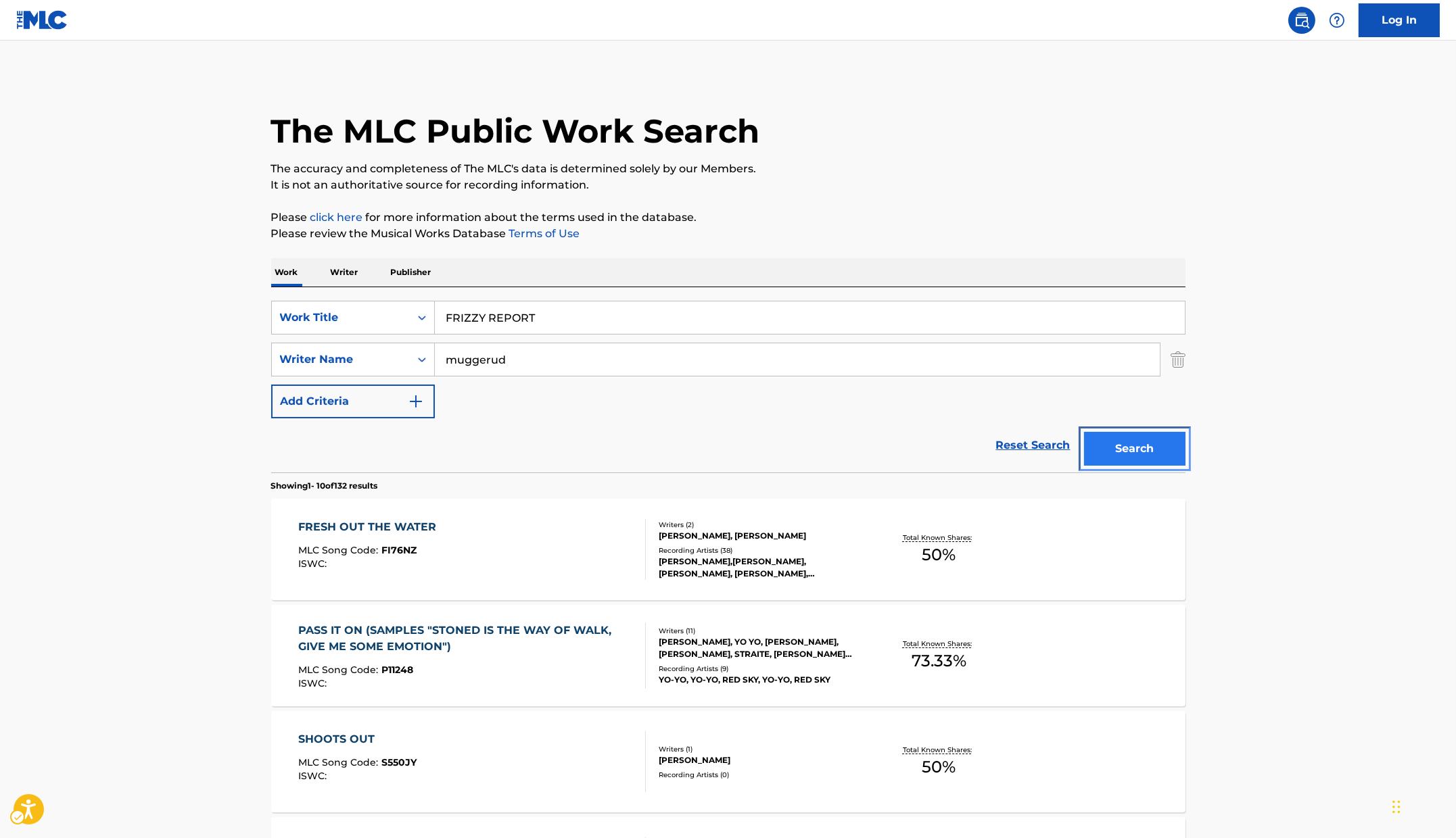
click at [1150, 435] on button "Search" at bounding box center [1134, 449] width 101 height 34
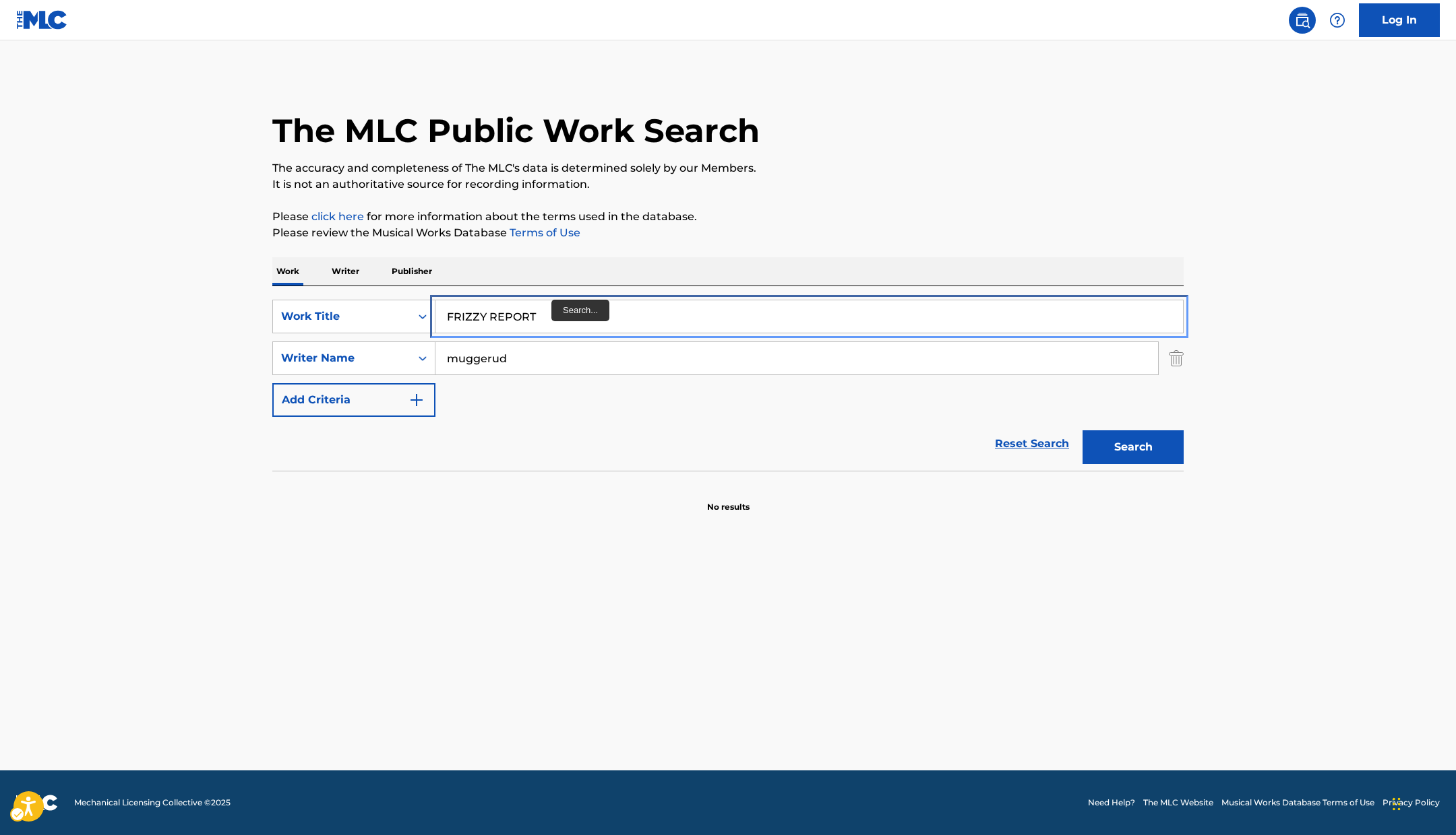
click at [554, 311] on input "FRIZZY REPORT" at bounding box center [809, 316] width 747 height 32
paste input "OM OUR HEART TO YOUR HEARTS"
type input "FROM OUR HEART TO YOUR HEARTS"
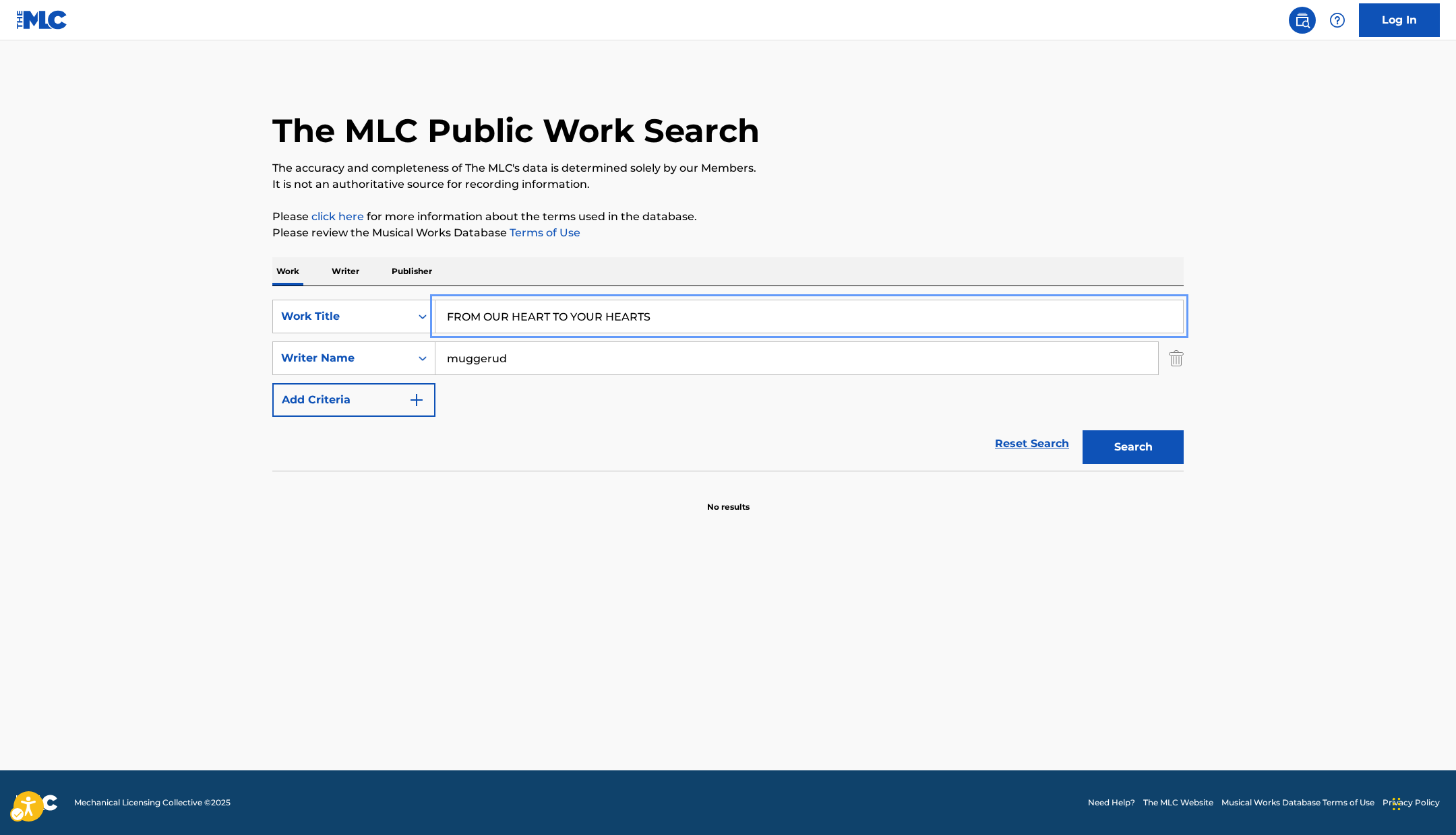
click at [1064, 220] on p "Please click here | New Window for more information about the terms used in the…" at bounding box center [727, 217] width 911 height 16
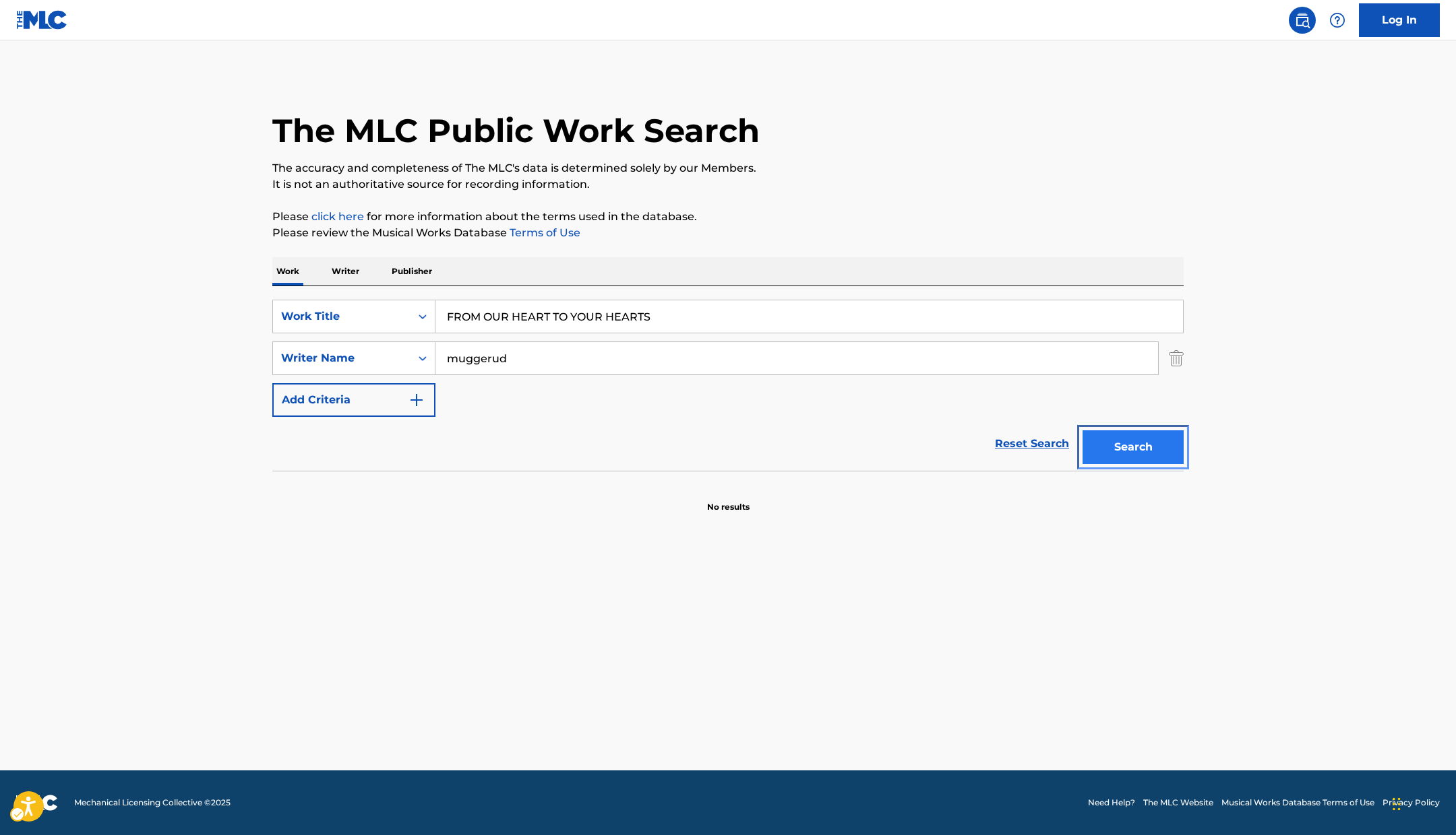
click at [1168, 447] on button "Search" at bounding box center [1133, 447] width 101 height 34
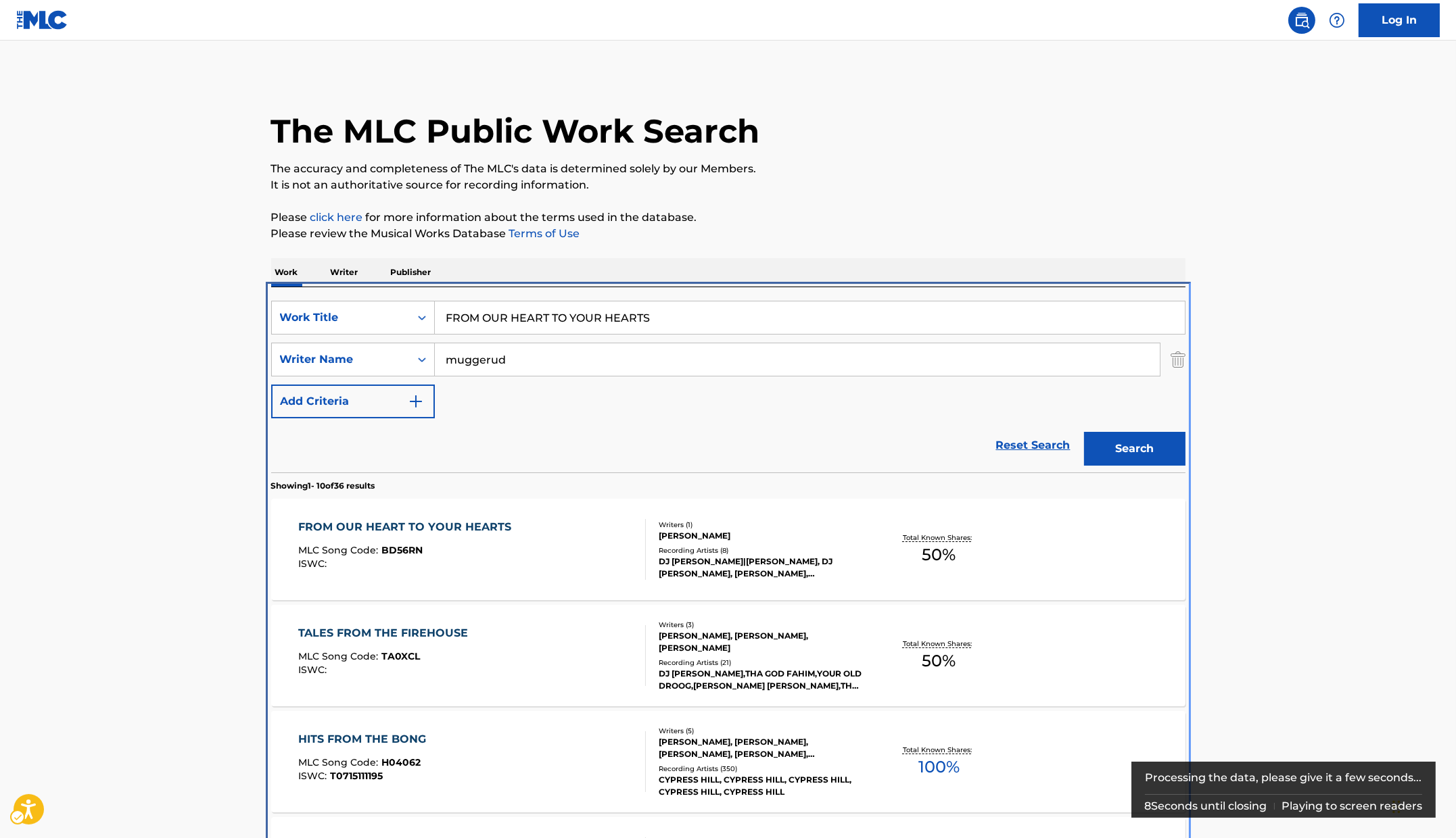
scroll to position [286, 0]
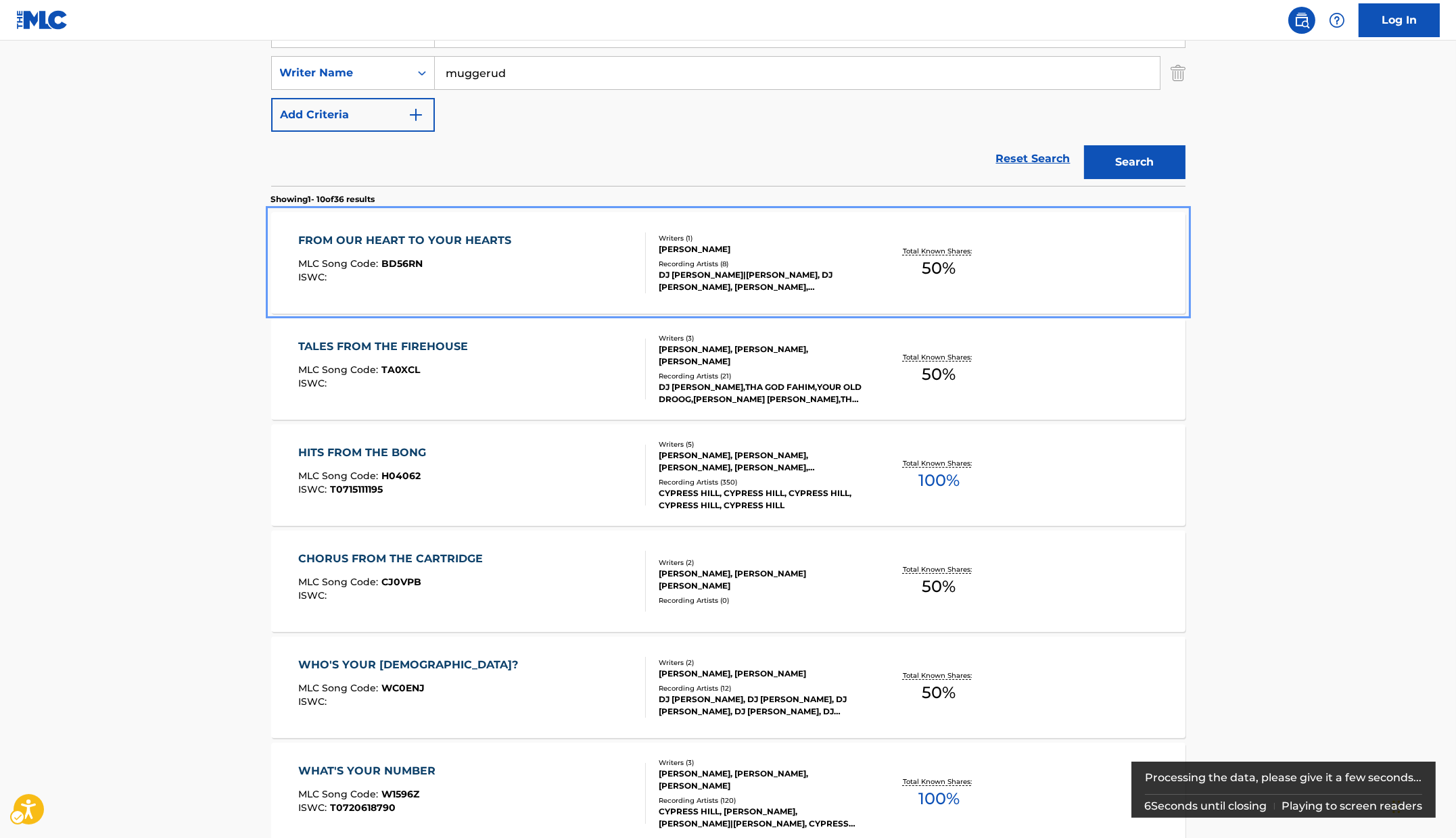
click at [501, 248] on div "FROM OUR HEART TO YOUR HEARTS MLC Song Code : BD56RN ISWC :" at bounding box center [408, 263] width 220 height 61
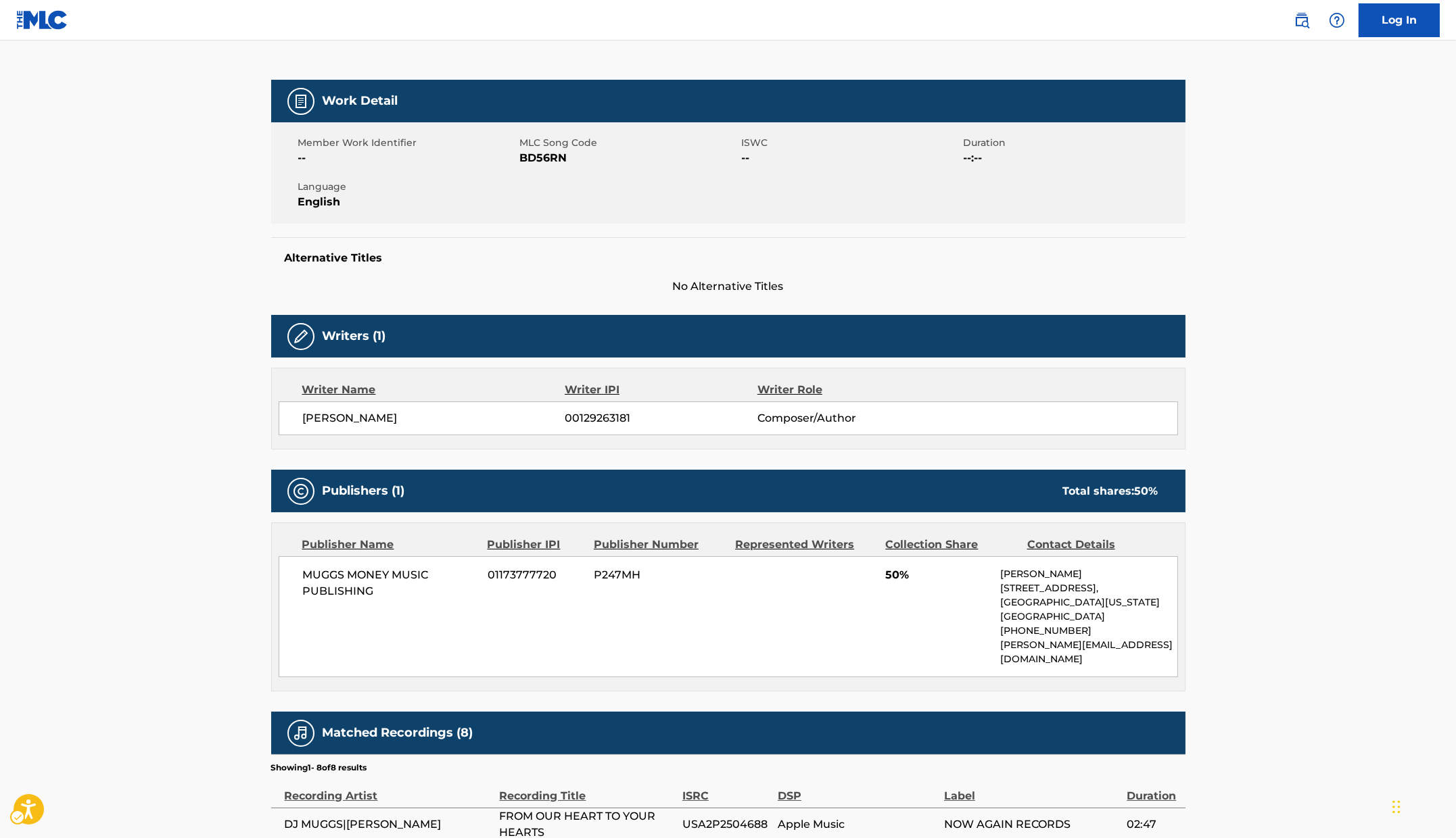
scroll to position [184, 0]
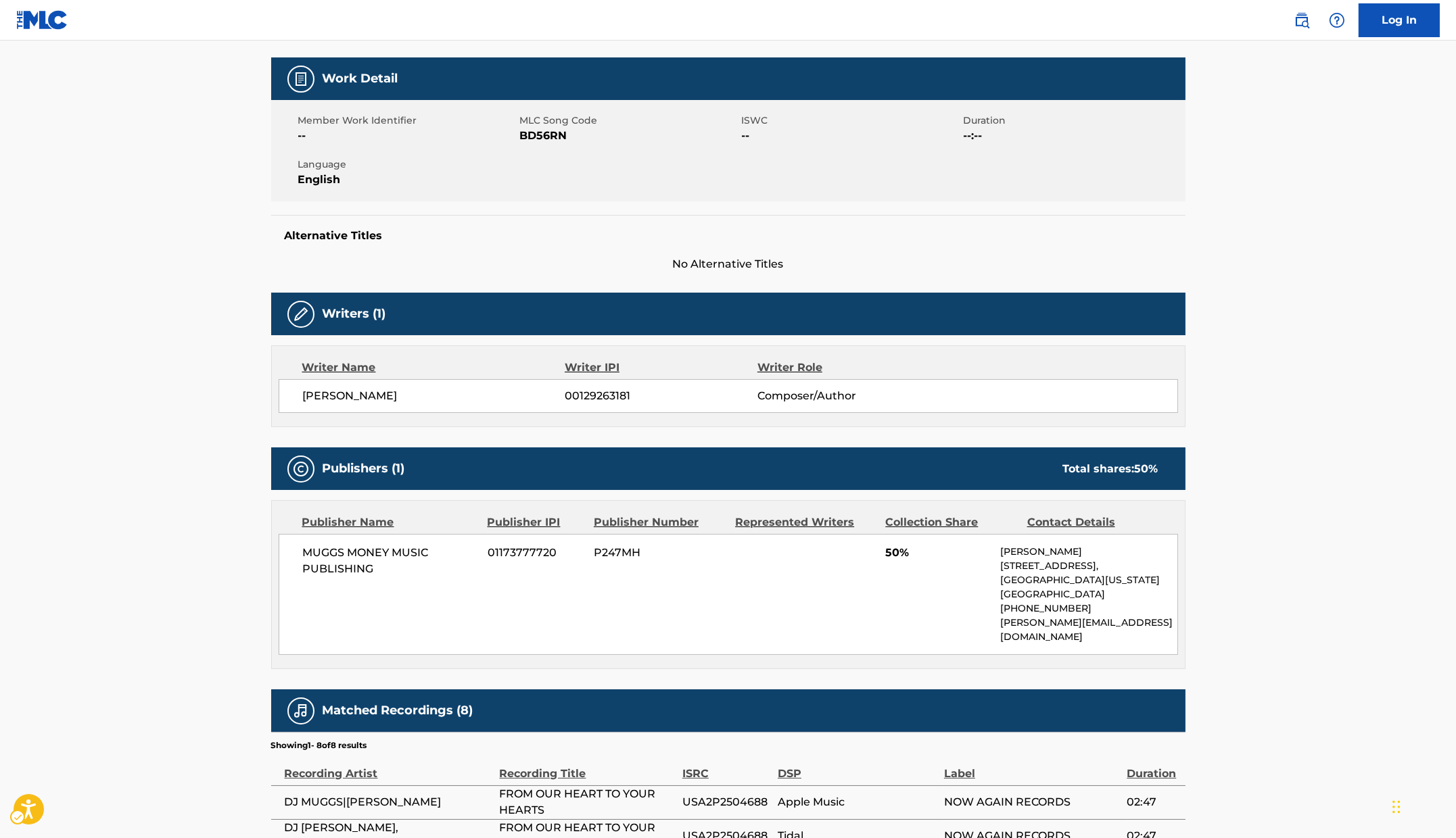
click at [539, 195] on div "Member Work Identifier -- MLC Song Code MLC Song Code - BD56RN ISWC -- Duration…" at bounding box center [728, 151] width 914 height 101
click at [201, 157] on main "< Back to public search results Copy work link FROM OUR HEART TO YOUR HEARTS Wo…" at bounding box center [728, 467] width 1456 height 1220
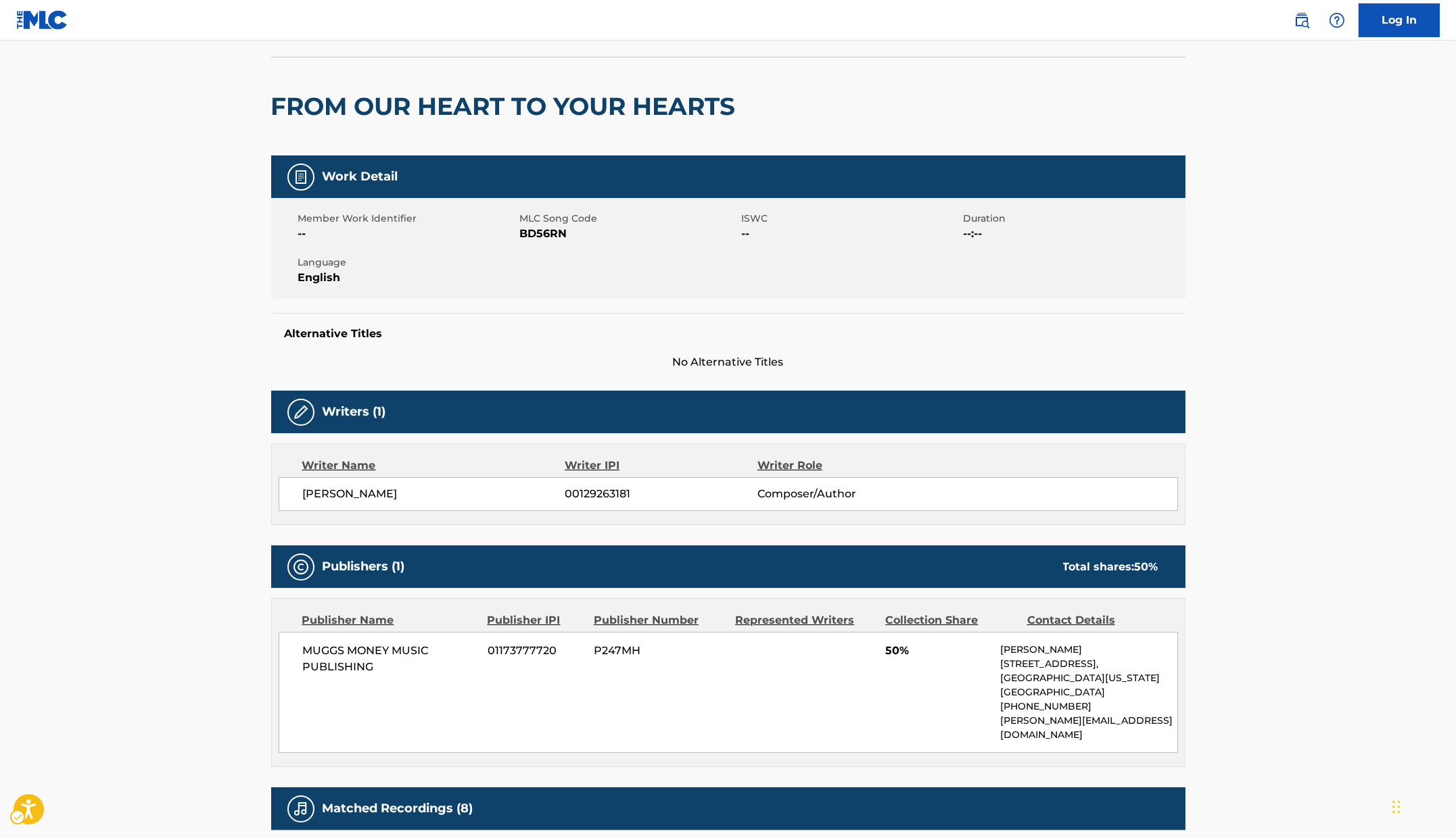
click at [447, 159] on div "Work Detail" at bounding box center [728, 177] width 914 height 43
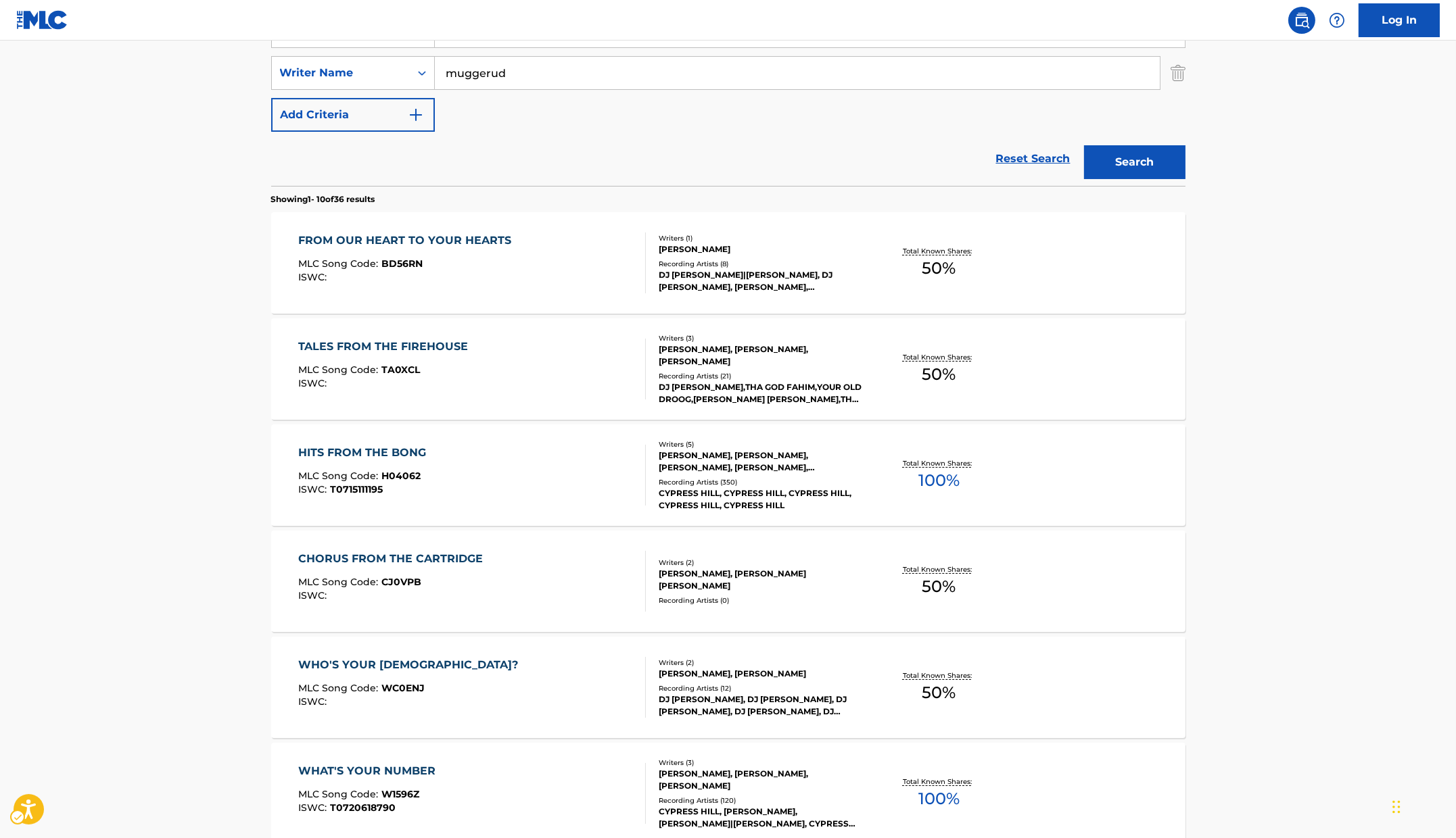
scroll to position [166, 0]
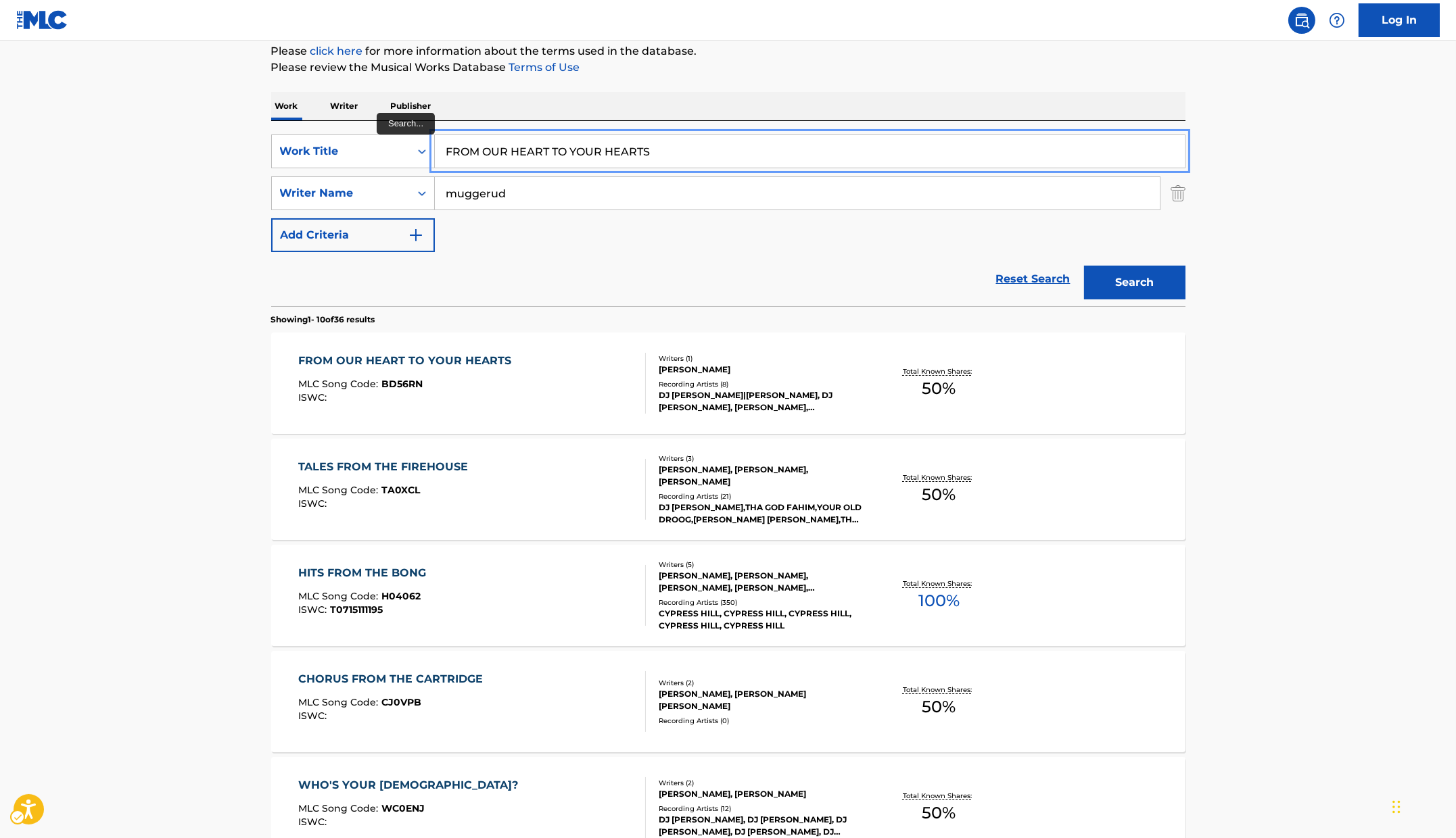
click at [625, 157] on input "FROM OUR HEART TO YOUR HEARTS" at bounding box center [810, 151] width 750 height 32
paste input "THE WINDOW OF MY ROOM"
type input "FROM THE WINDOW OF MY ROOM"
click at [1136, 280] on button "Search" at bounding box center [1134, 283] width 101 height 34
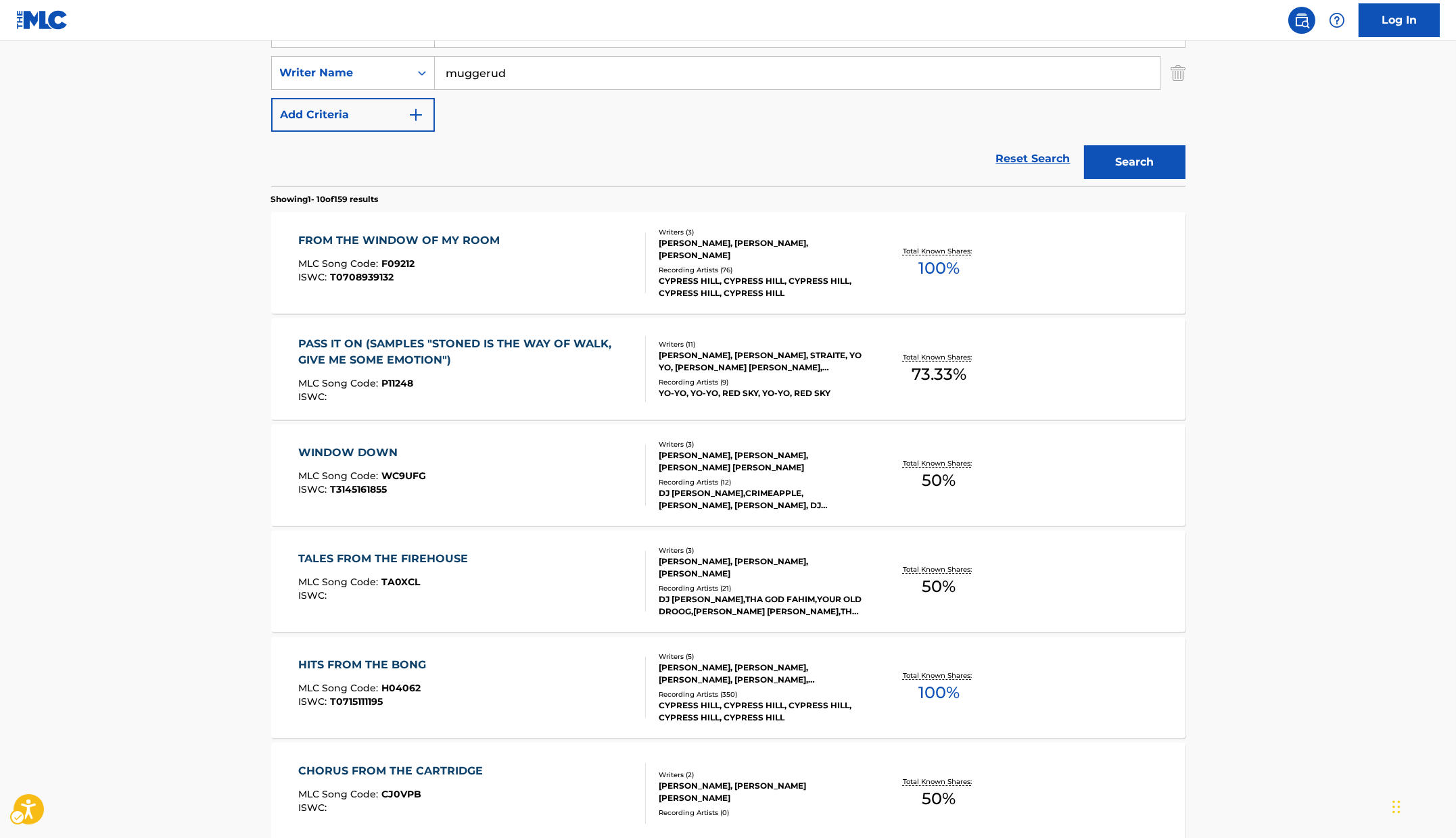
scroll to position [0, 0]
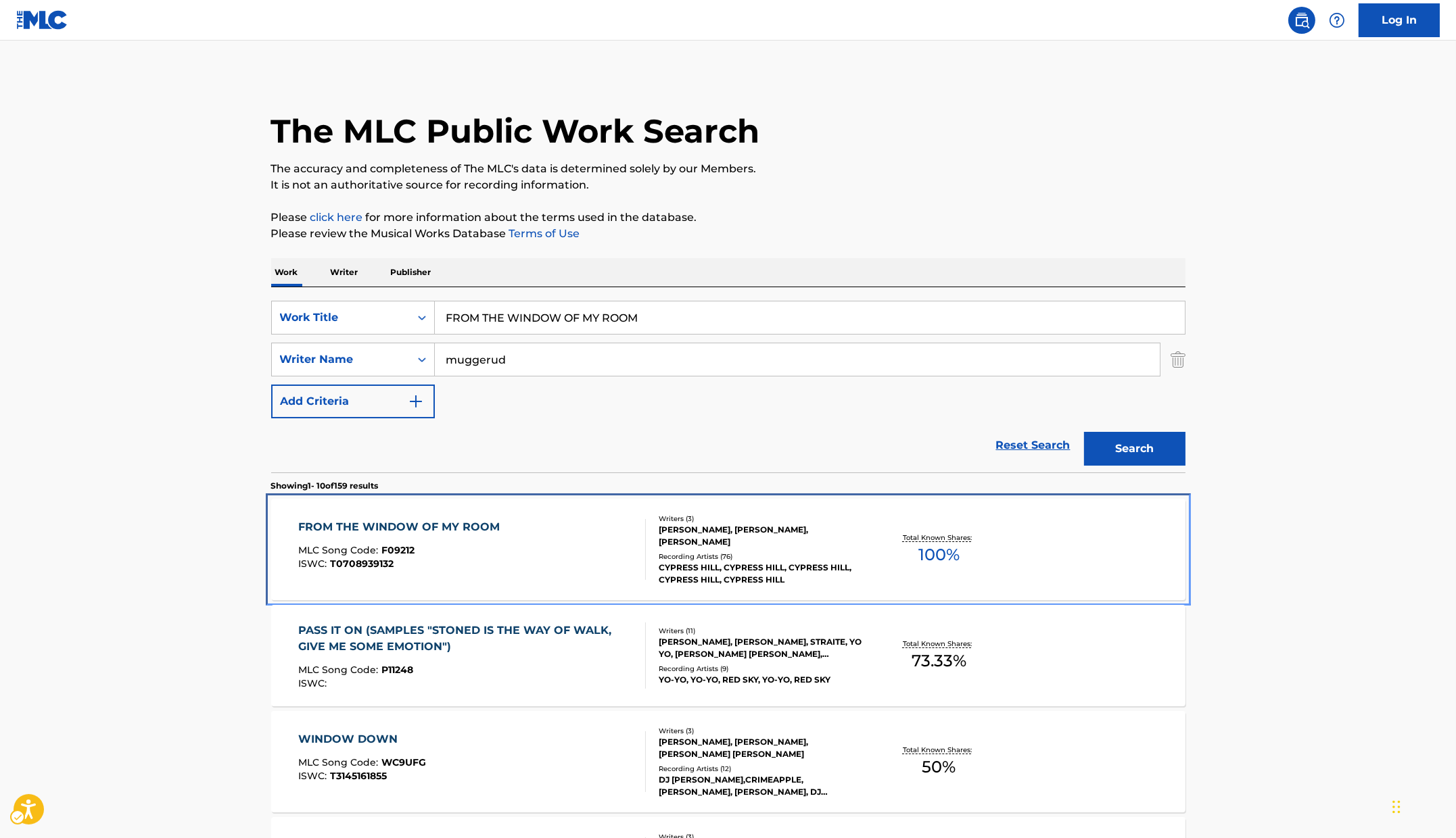
click at [454, 531] on div "FROM THE WINDOW OF MY ROOM" at bounding box center [402, 527] width 208 height 17
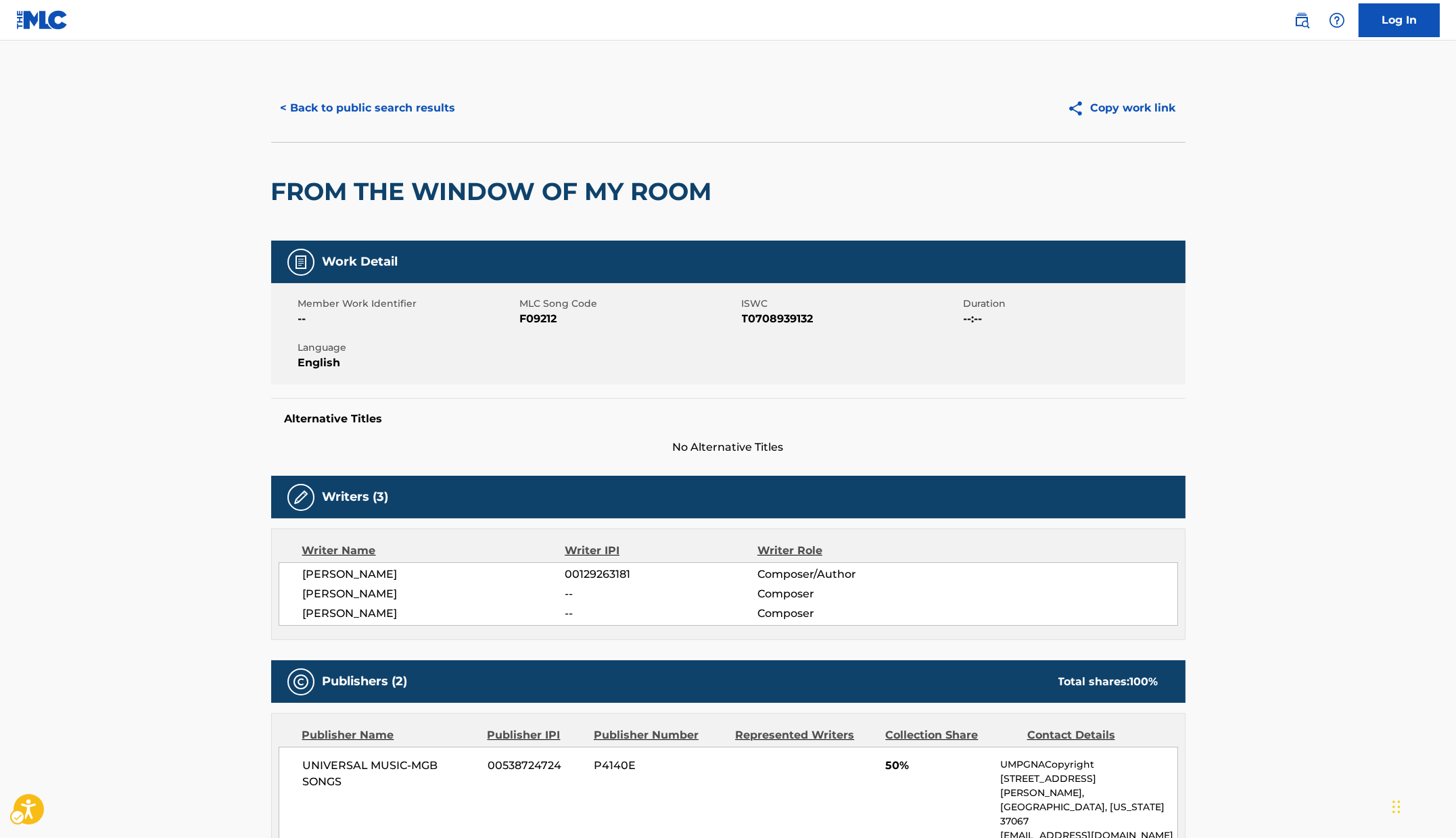
click at [765, 319] on span "ISWC - T0708939132" at bounding box center [851, 318] width 219 height 17
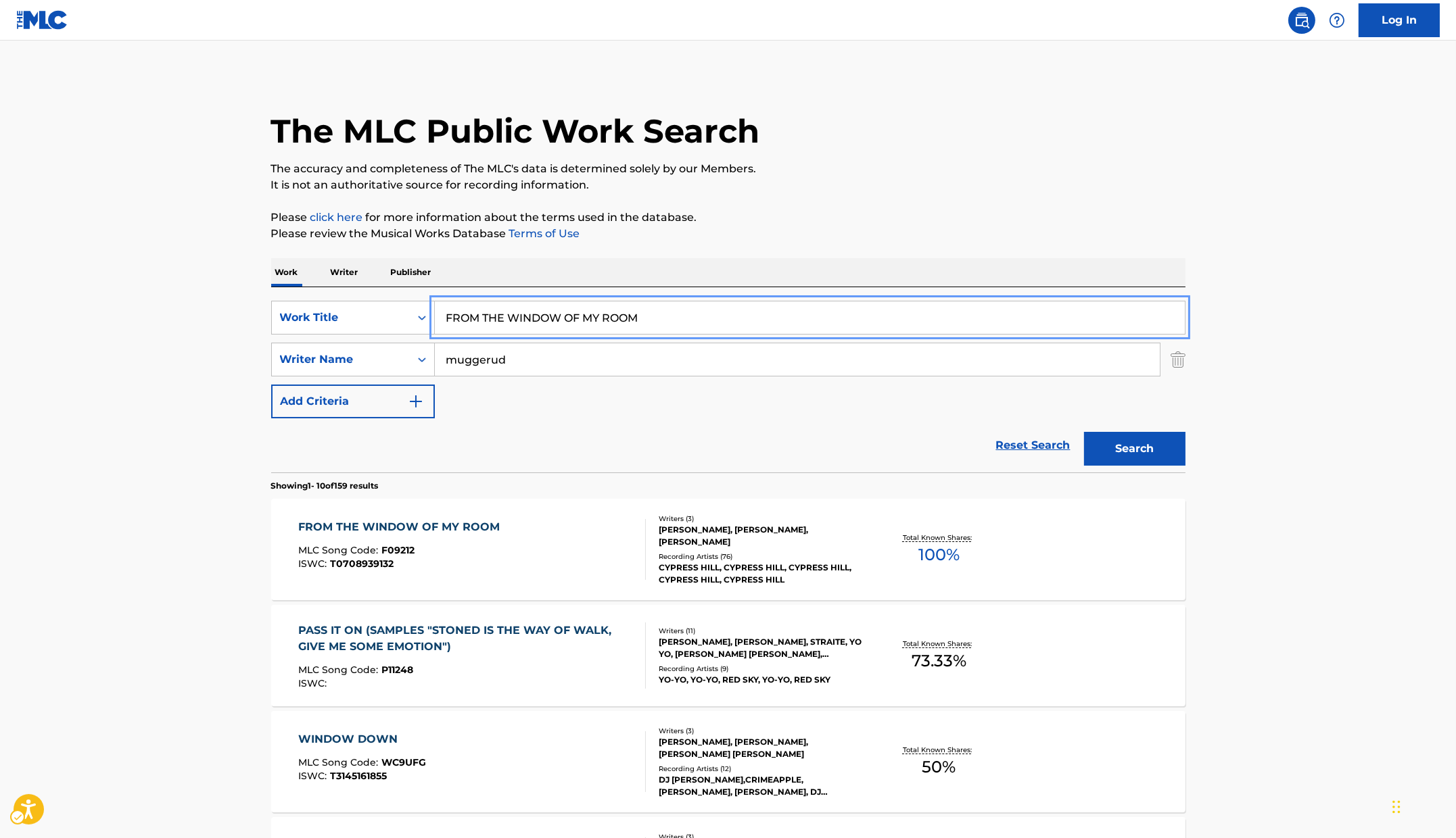
click at [671, 313] on input "FROM THE WINDOW OF MY ROOM" at bounding box center [810, 318] width 750 height 32
paste input "[DEMOGRAPHIC_DATA] ANGELS"
type input "FROZEN ANGELS"
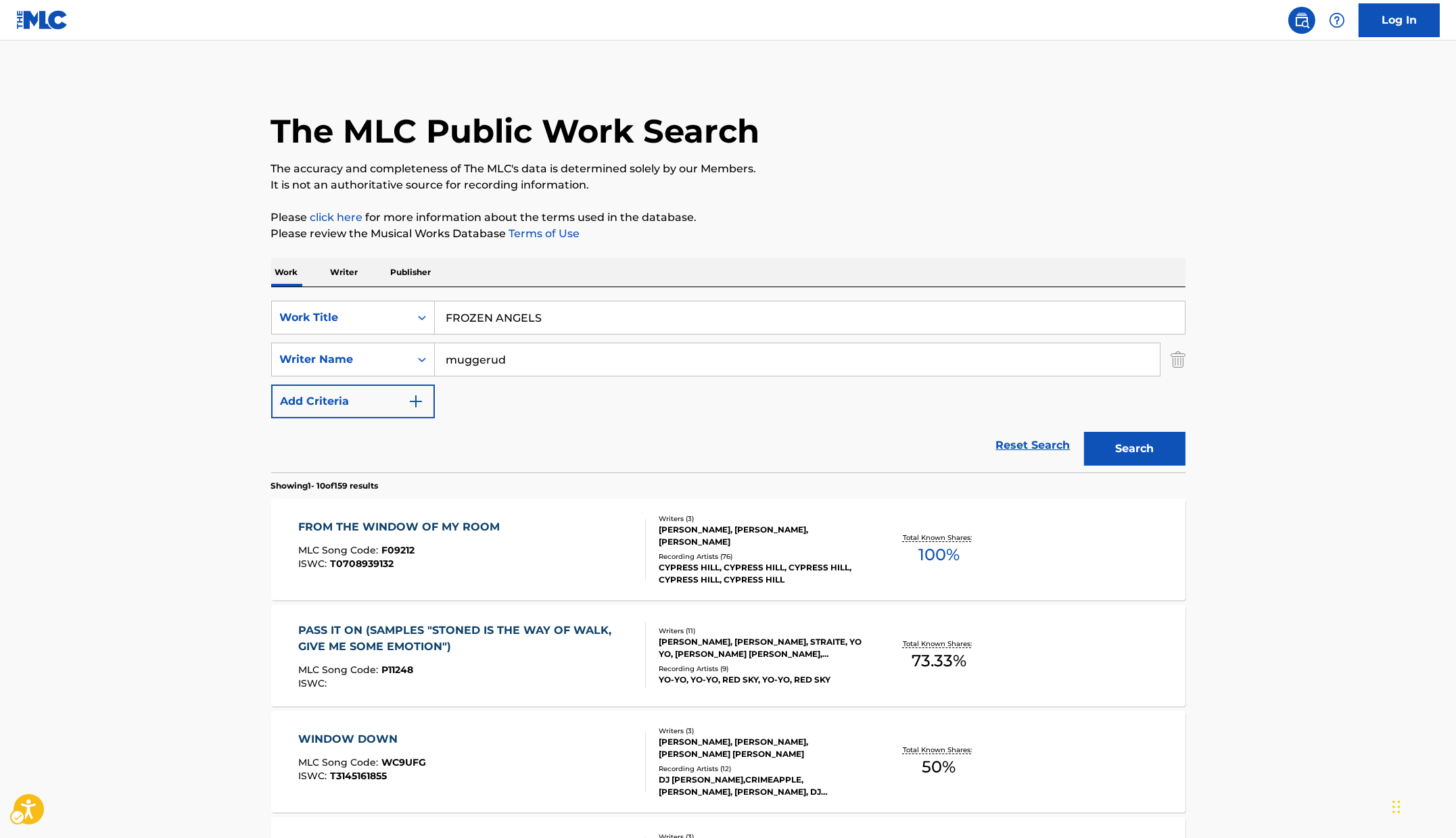
click at [958, 232] on p "Please review the Musical Works Database Terms of Use | New Window" at bounding box center [728, 234] width 914 height 17
click at [1123, 444] on button "Search" at bounding box center [1134, 449] width 101 height 34
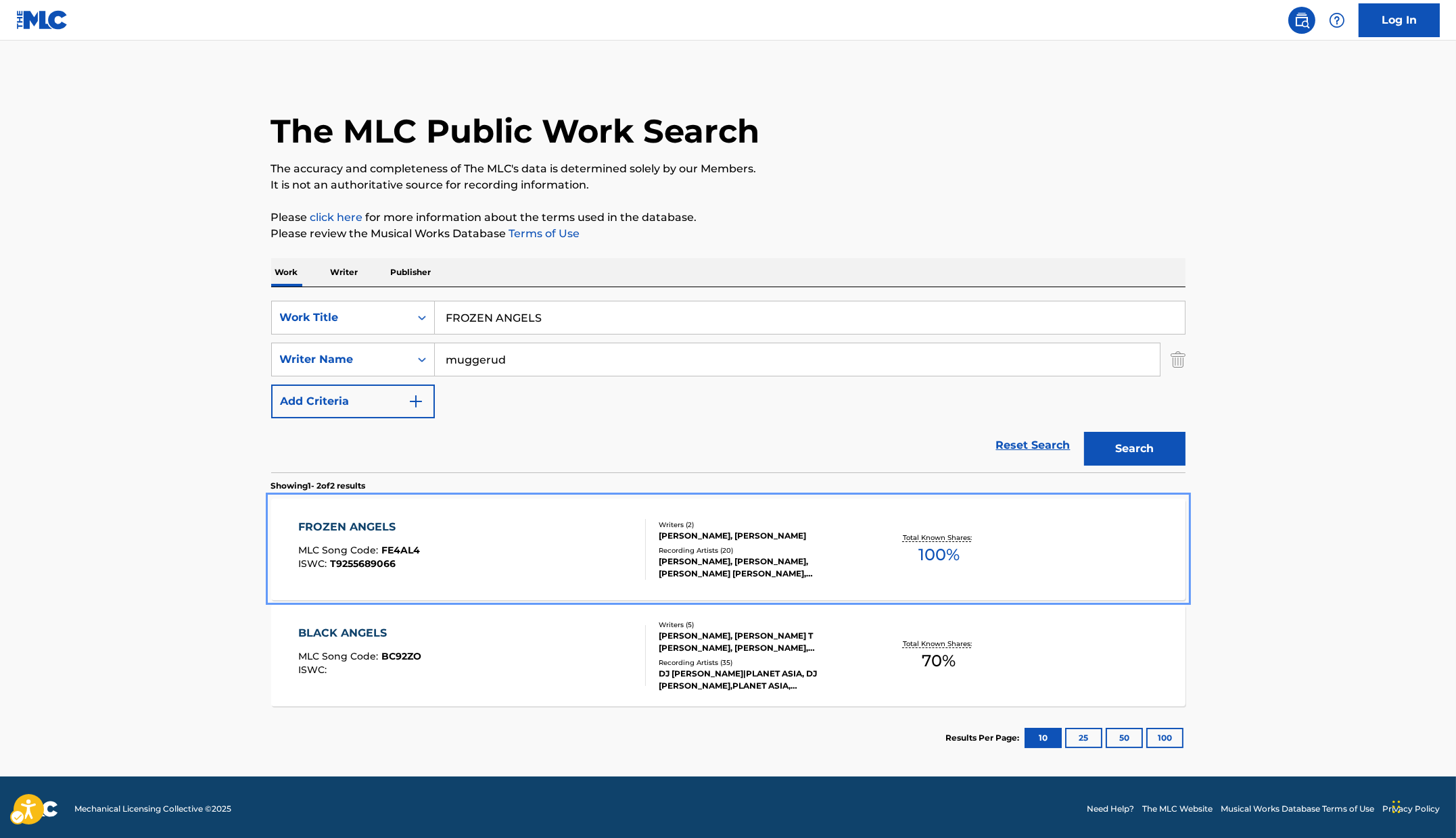
click at [550, 553] on div "FROZEN ANGELS MLC Song Code : FE4AL4 ISWC : T9255689066" at bounding box center [472, 550] width 348 height 61
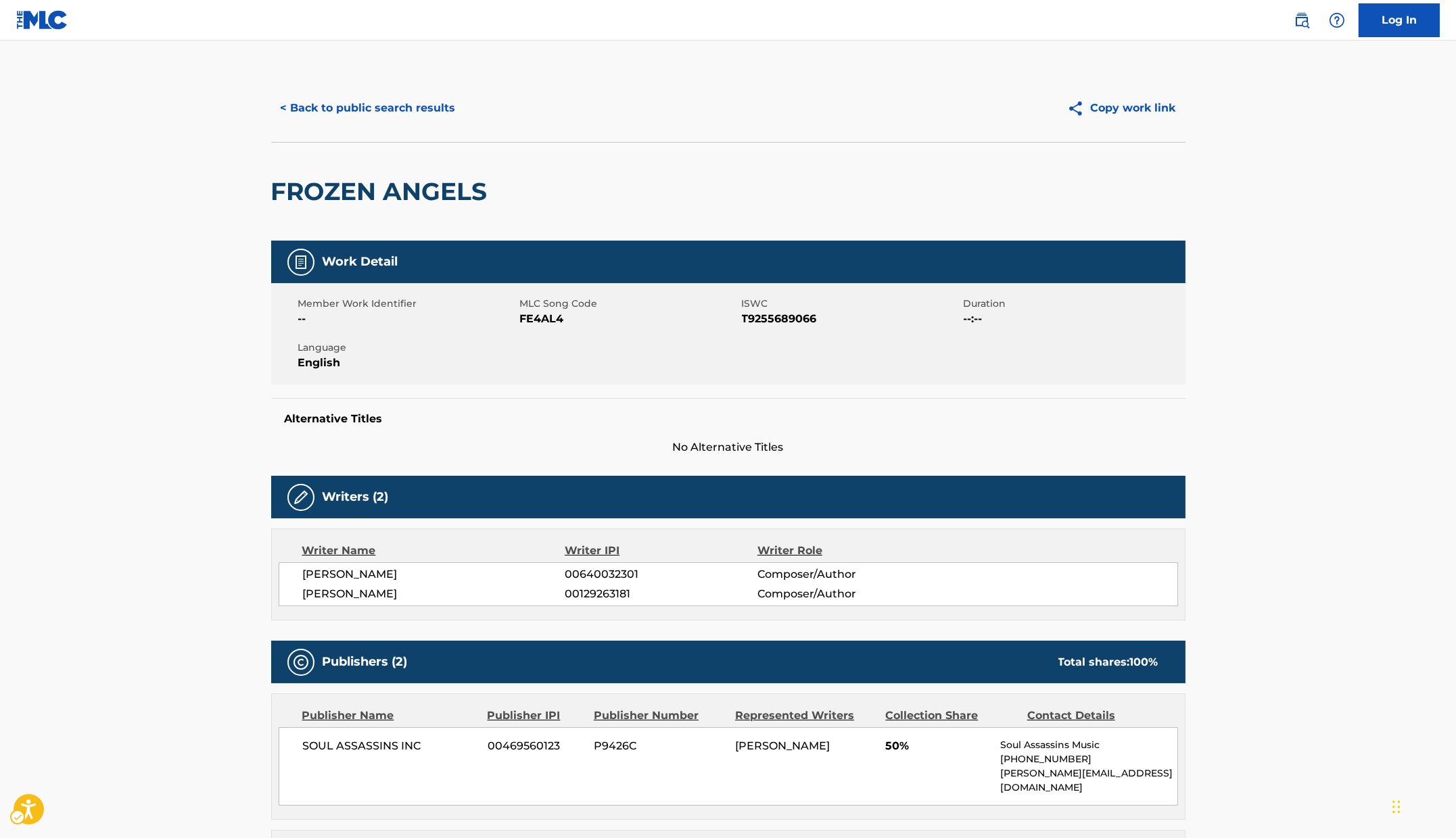
click at [808, 320] on span "ISWC - T9255689066" at bounding box center [851, 318] width 219 height 17
copy span "T9255689066"
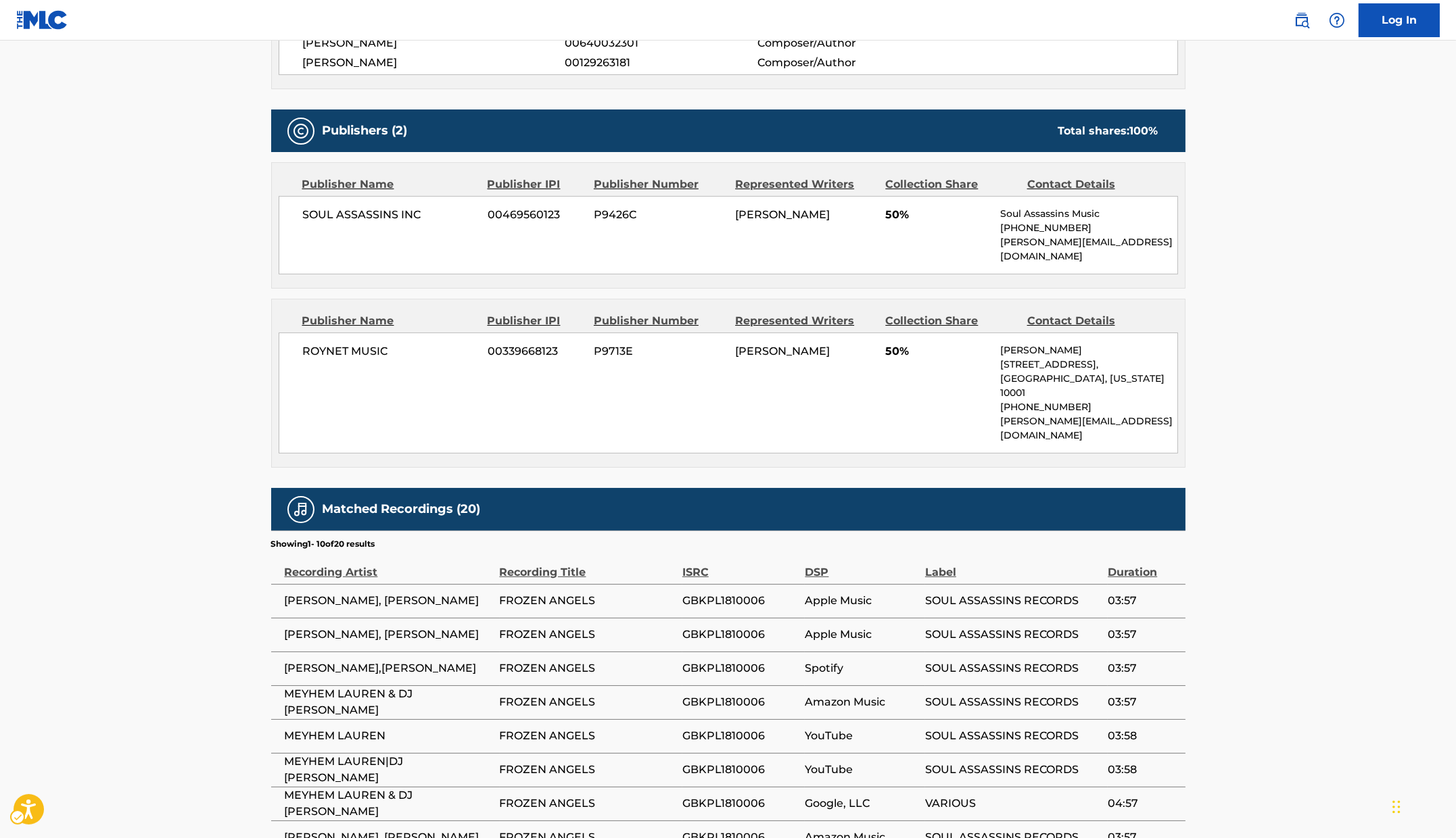
scroll to position [619, 0]
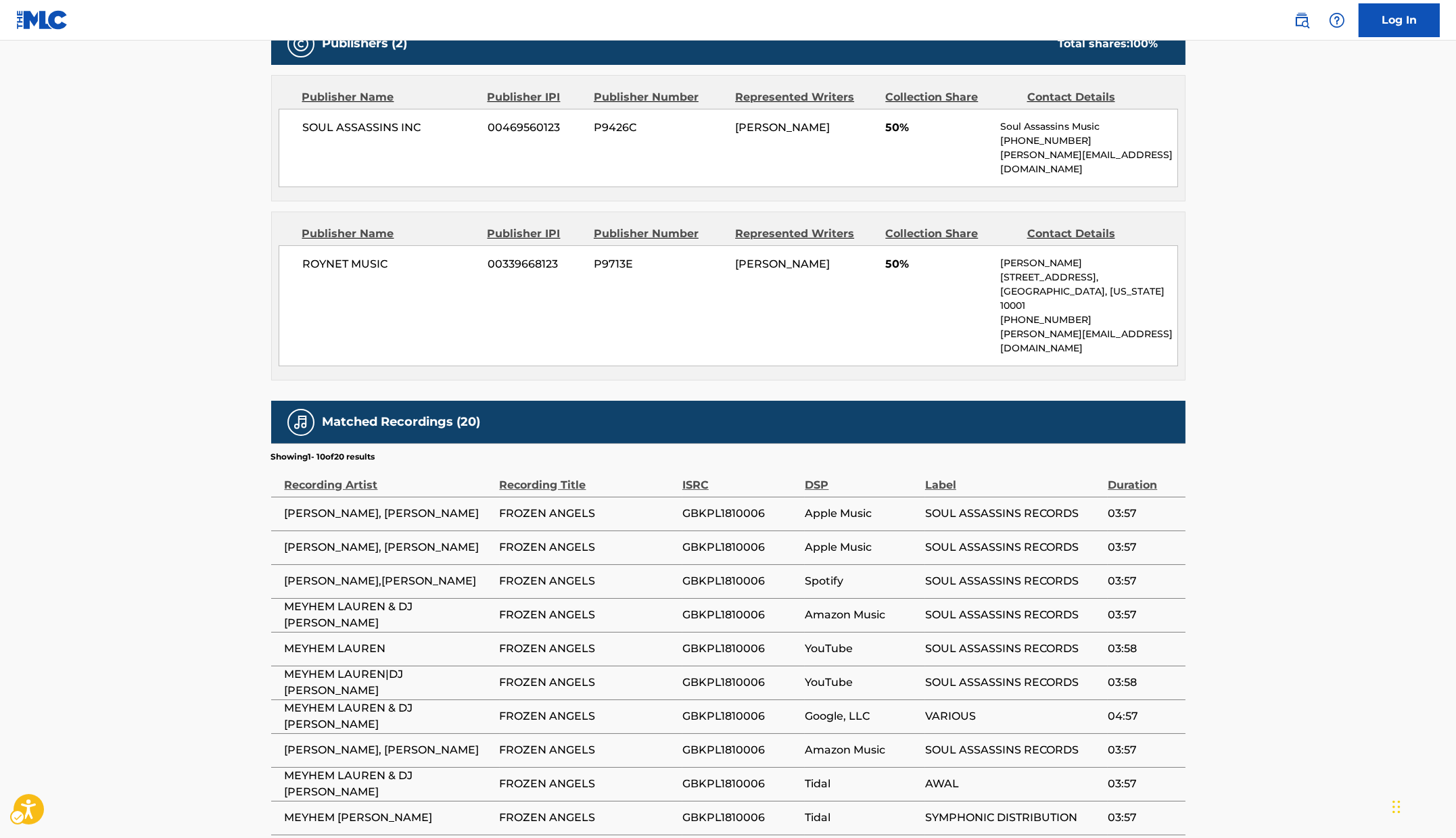
click at [723, 506] on span "GBKPL1810006" at bounding box center [741, 514] width 117 height 17
copy span "GBKPL1810006"
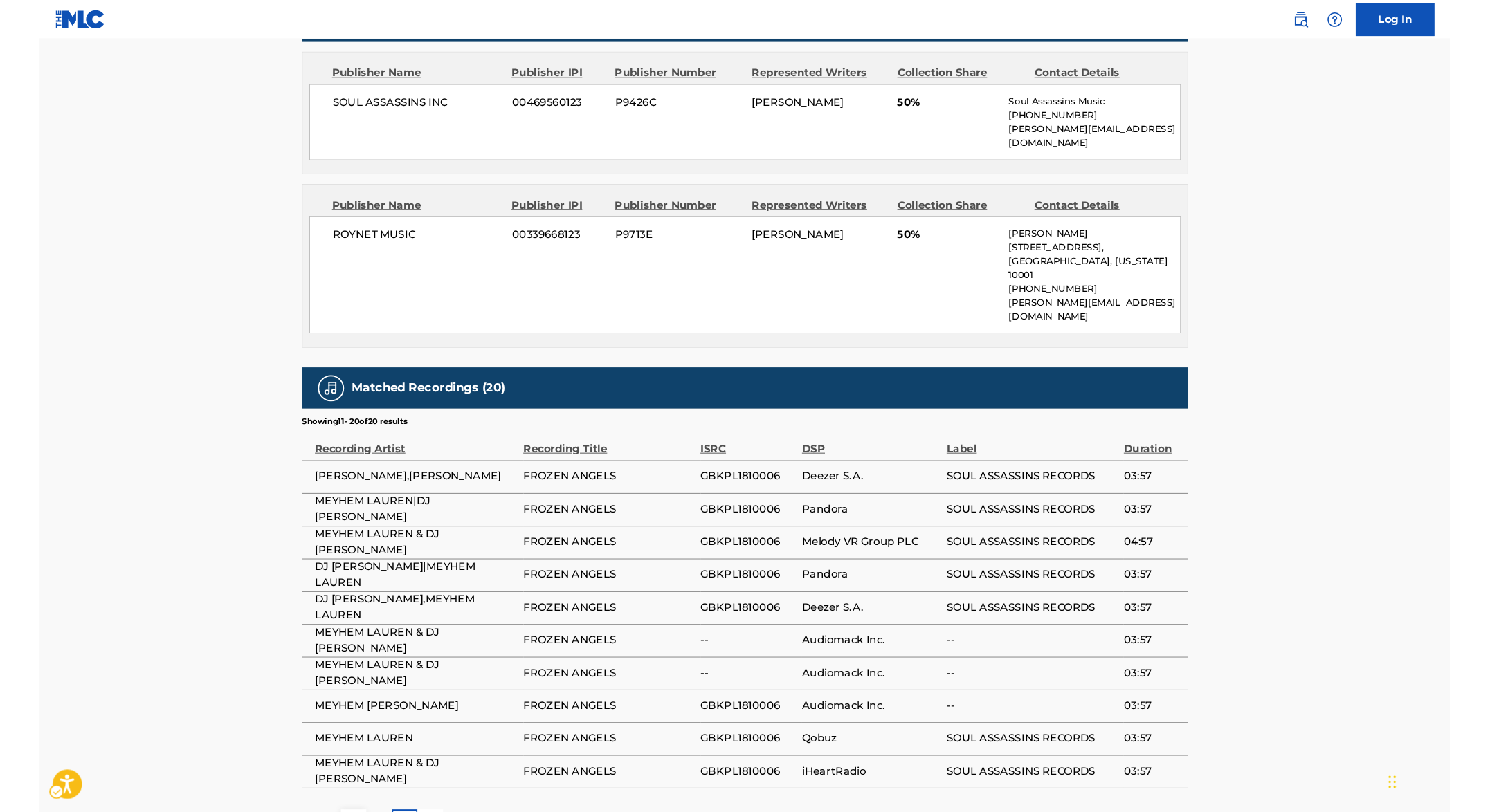
scroll to position [667, 0]
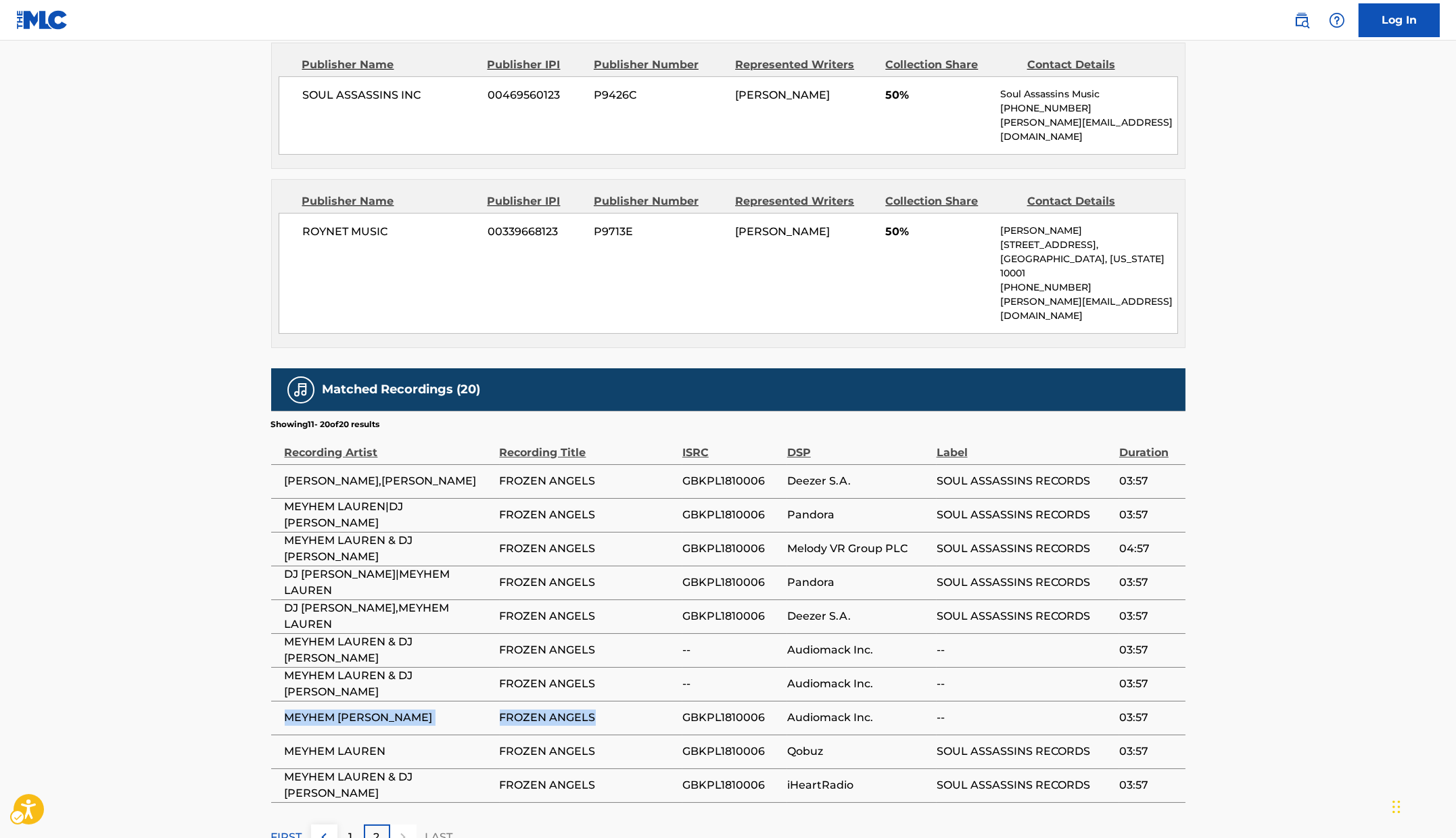
drag, startPoint x: 592, startPoint y: 669, endPoint x: 284, endPoint y: 667, distance: 308.0
click at [284, 701] on tr "MEYHEM [PERSON_NAME] FROZEN ANGELS GBKPL1810006 Audiomack Inc. -- 03:57" at bounding box center [728, 718] width 914 height 34
copy tr "MEYHEM [PERSON_NAME] FROZEN ANGELS"
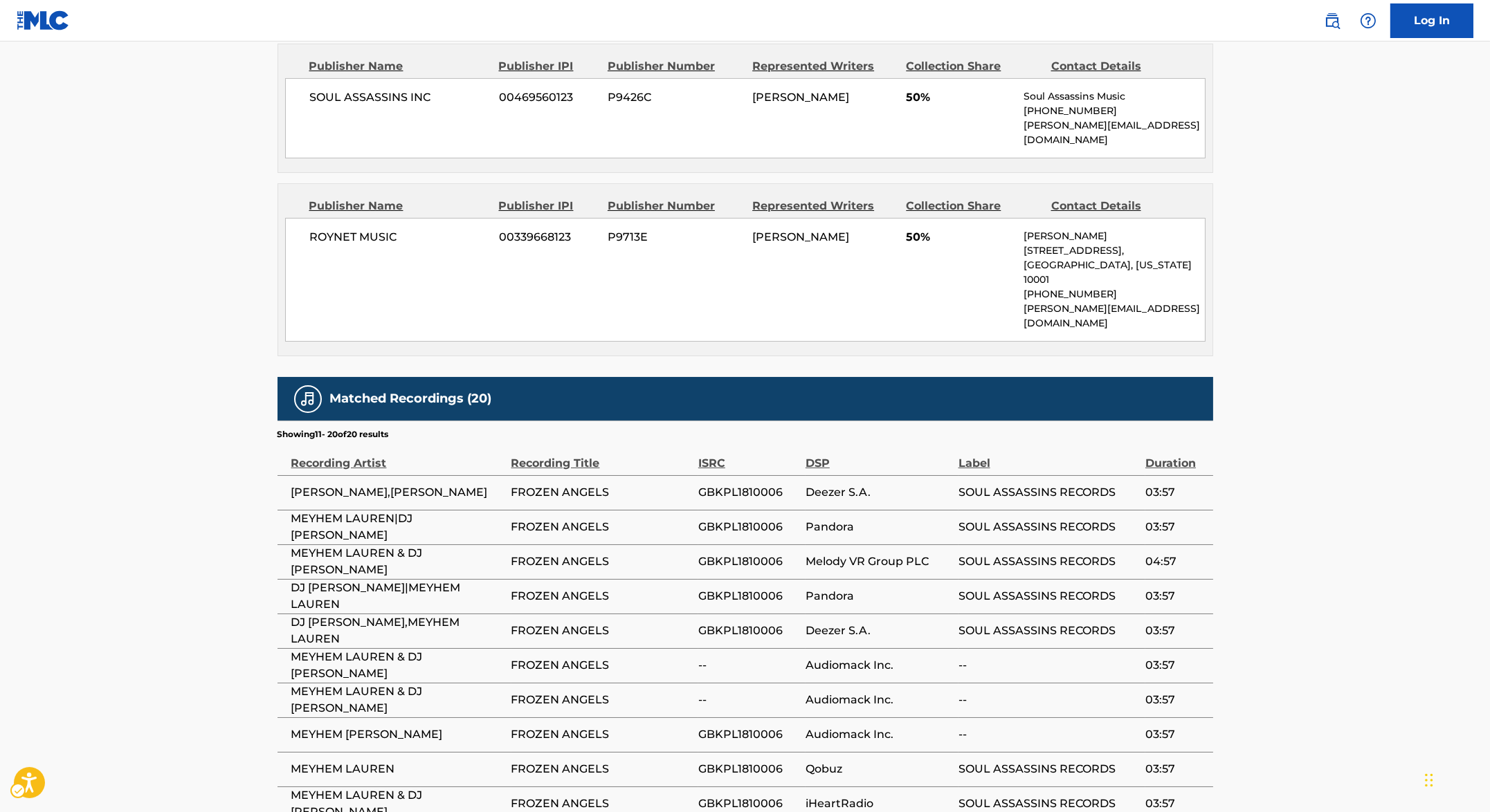
click at [721, 130] on div "SOUL ASSASSINS INC 00469560123 P9426C [PERSON_NAME] 50% Soul Assassins Music [P…" at bounding box center [745, 118] width 920 height 81
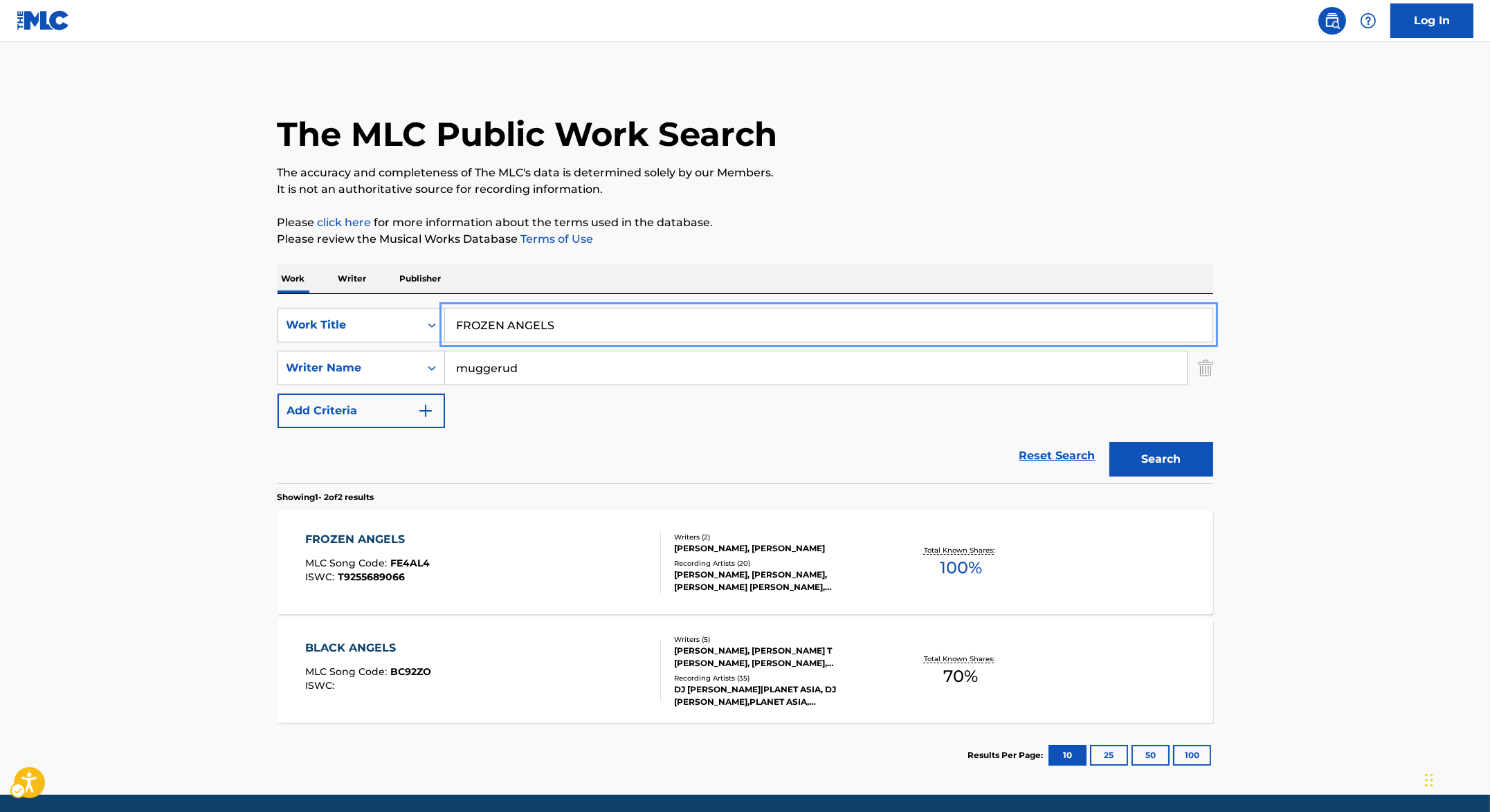
click at [618, 334] on input "FROZEN ANGELS" at bounding box center [829, 325] width 767 height 33
paste input "UCK YOU KNOW ABOUT ME"
type input "FUCK YOU KNOW ABOUT ME"
click at [1013, 234] on p "Please review the Musical Works Database Terms of Use" at bounding box center [745, 240] width 935 height 17
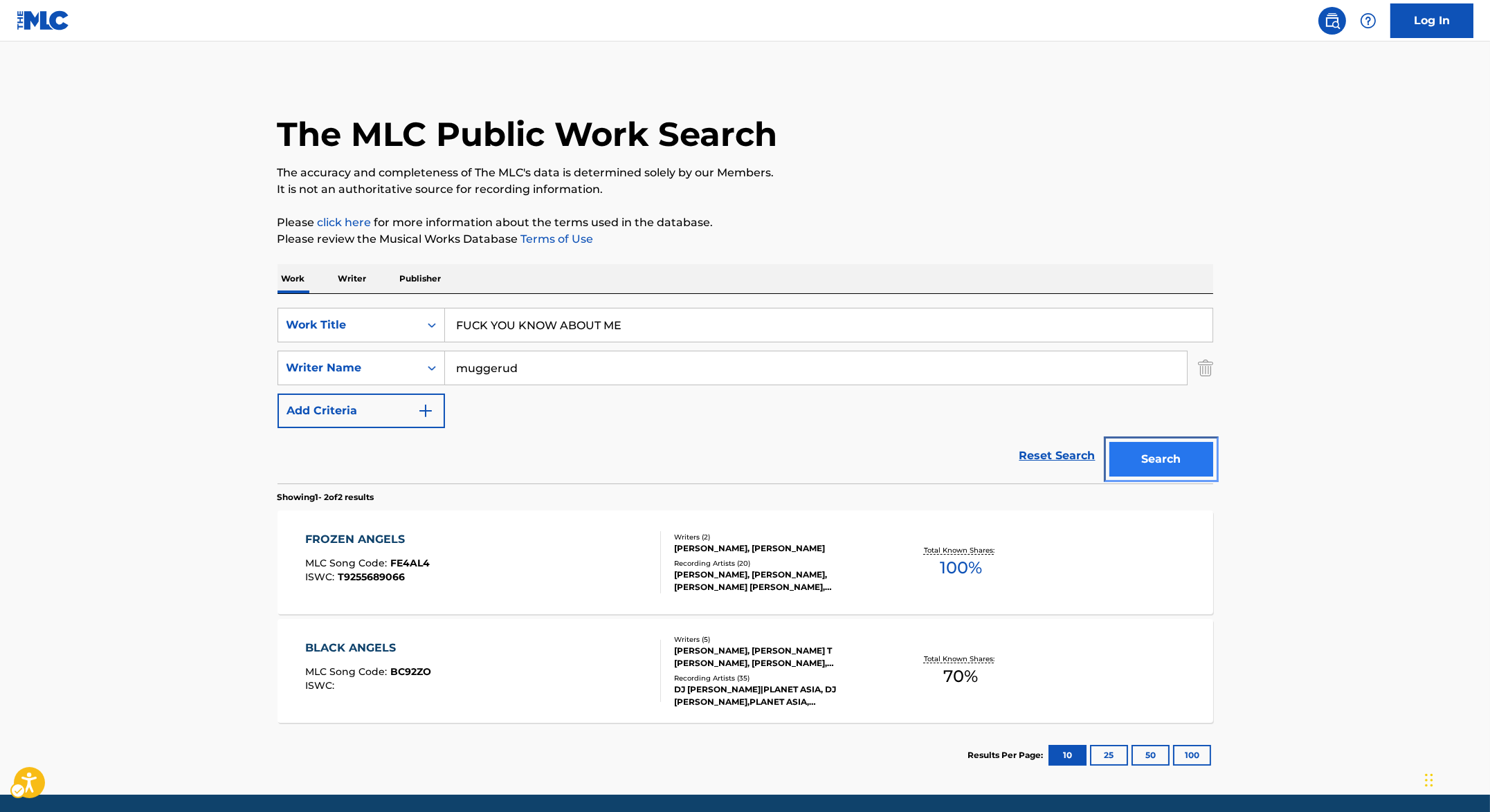
click at [1147, 459] on button "Search" at bounding box center [1161, 459] width 103 height 35
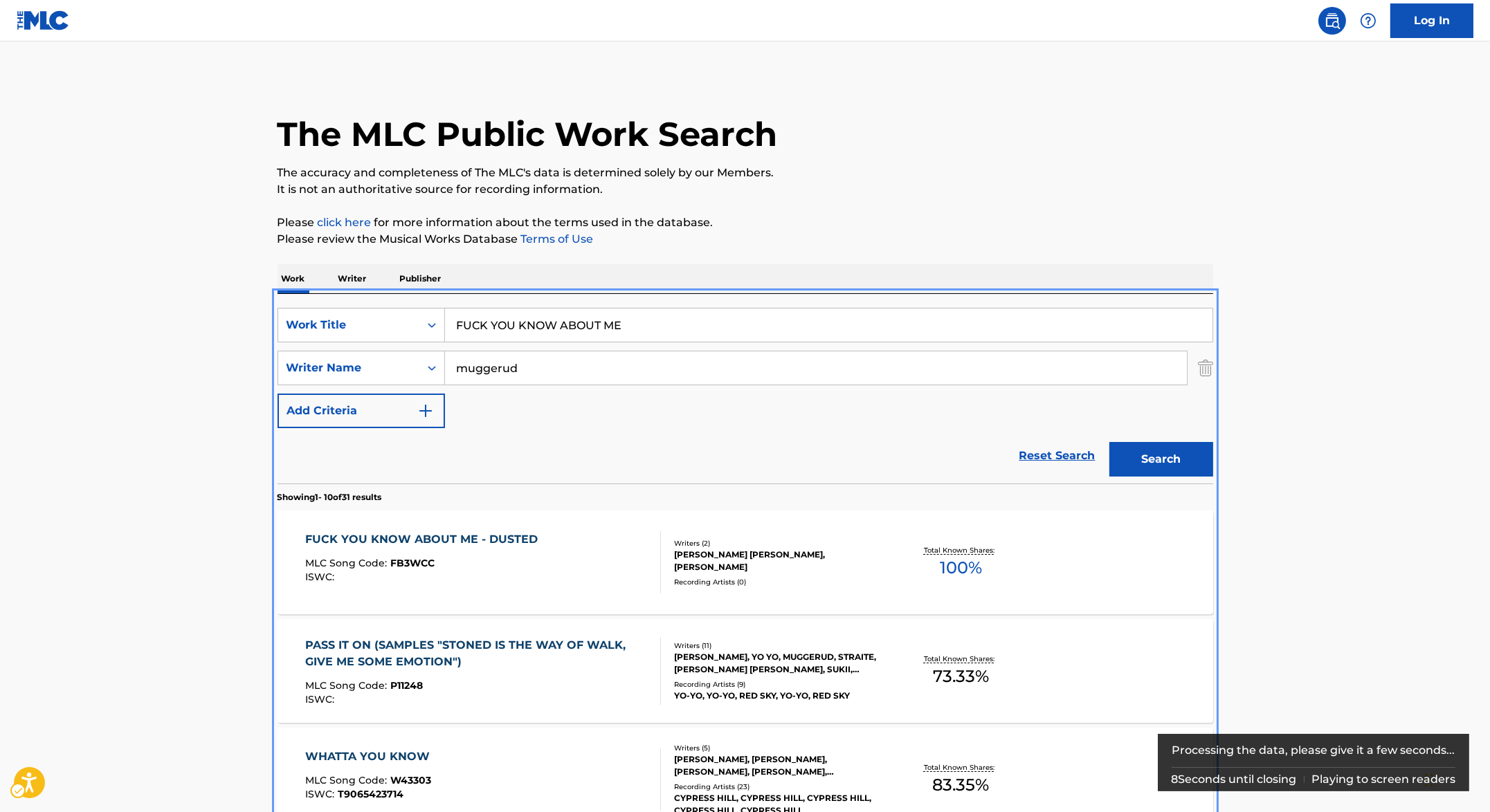
scroll to position [293, 0]
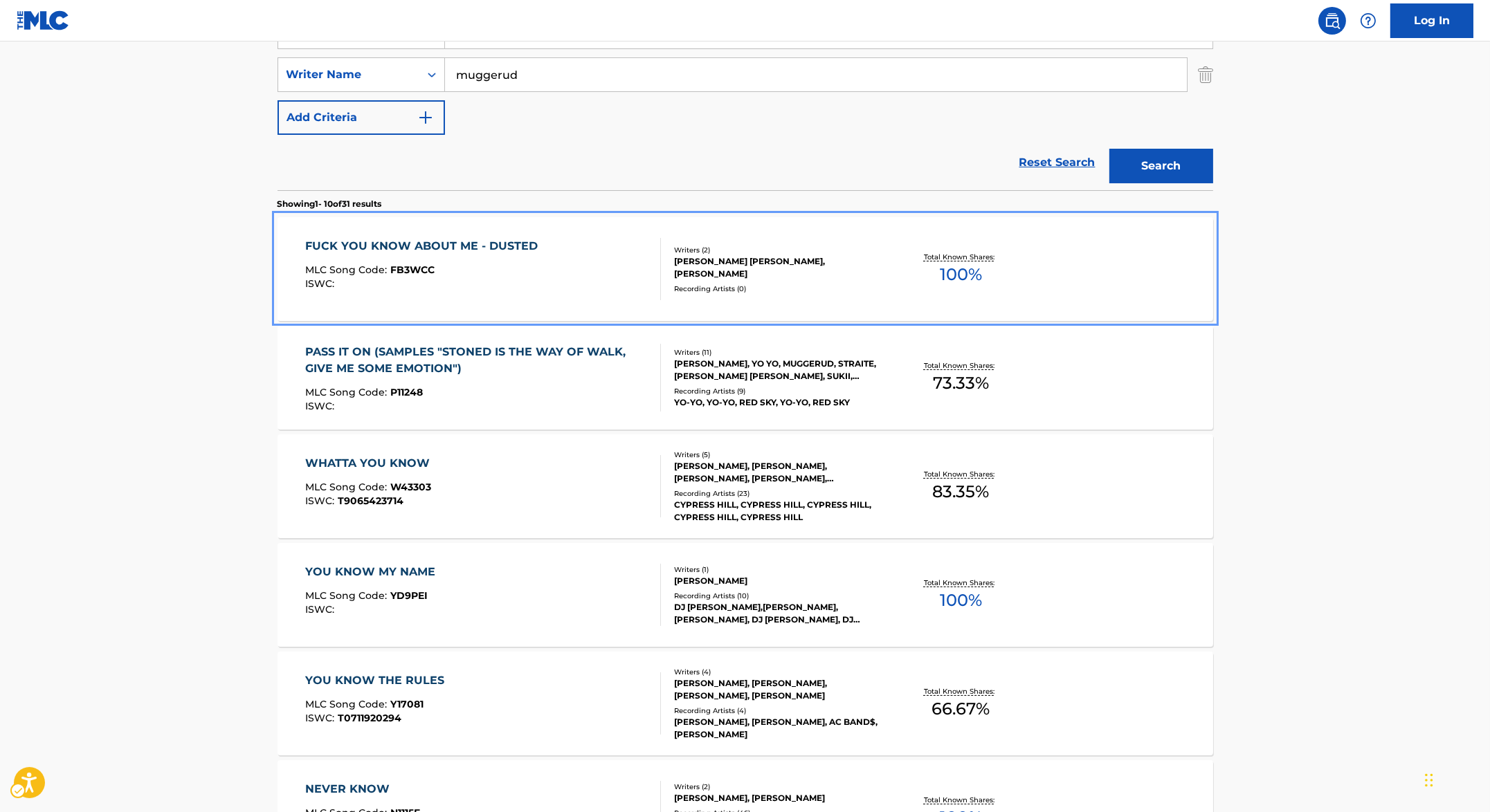
click at [521, 262] on div "FUCK YOU KNOW ABOUT ME - DUSTED MLC Song Code : FB3WCC ISWC :" at bounding box center [424, 269] width 240 height 63
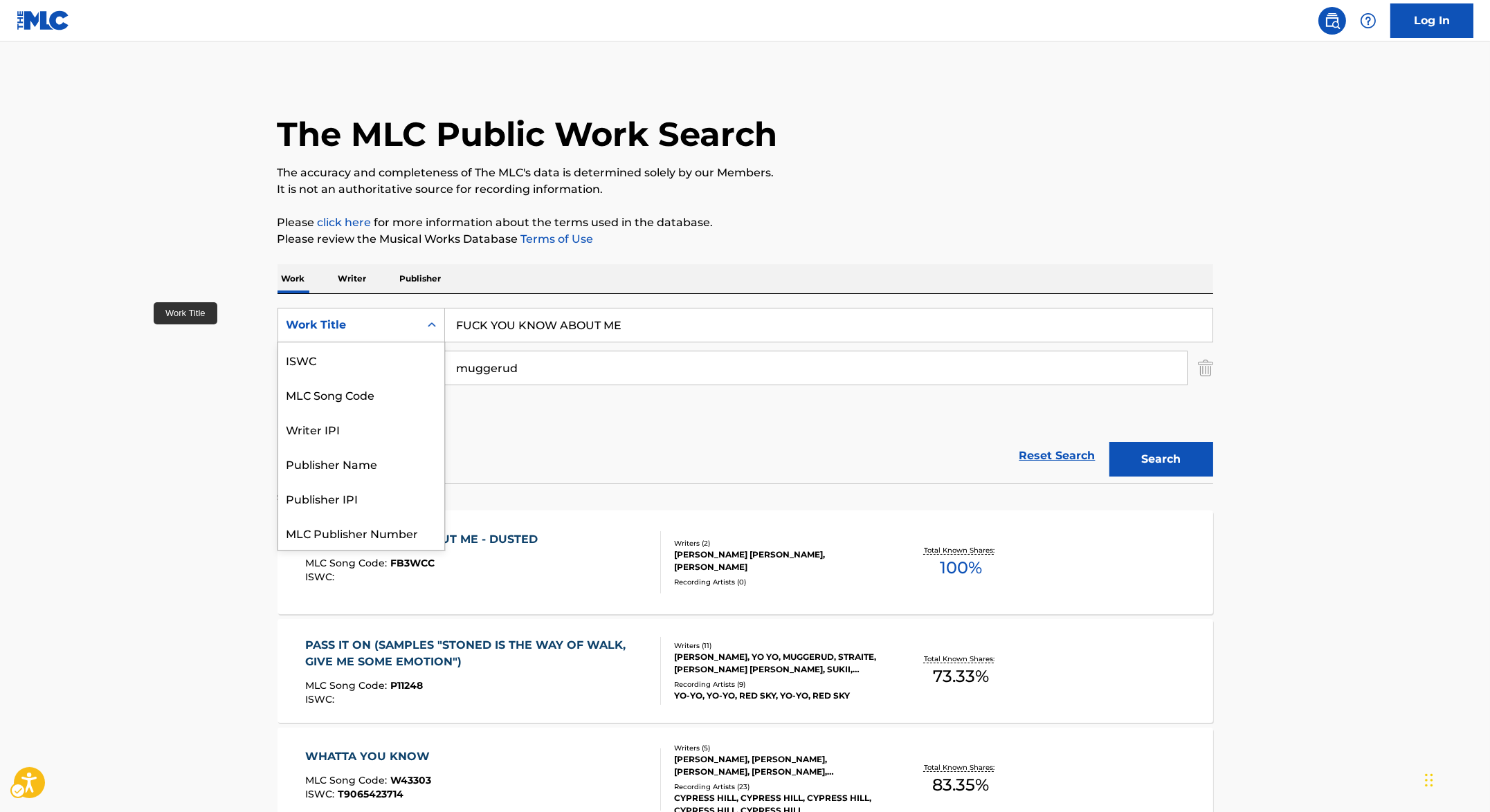
click at [409, 316] on div "Work Title" at bounding box center [349, 325] width 141 height 26
click at [390, 394] on div "MLC Song Code" at bounding box center [361, 394] width 166 height 35
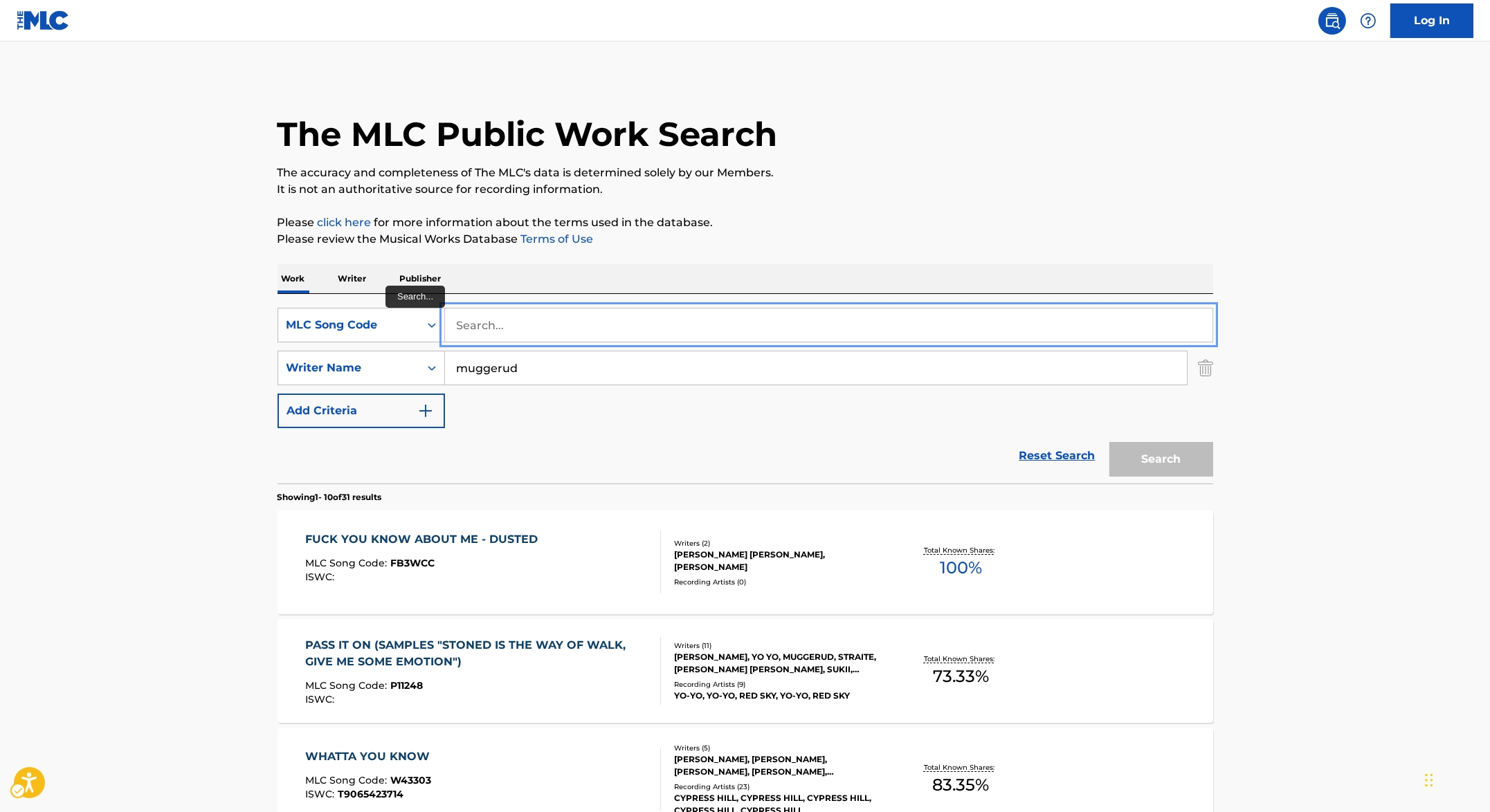
paste input "FH96AX"
type input "FH96AX"
click at [1175, 459] on button "Search" at bounding box center [1161, 459] width 103 height 35
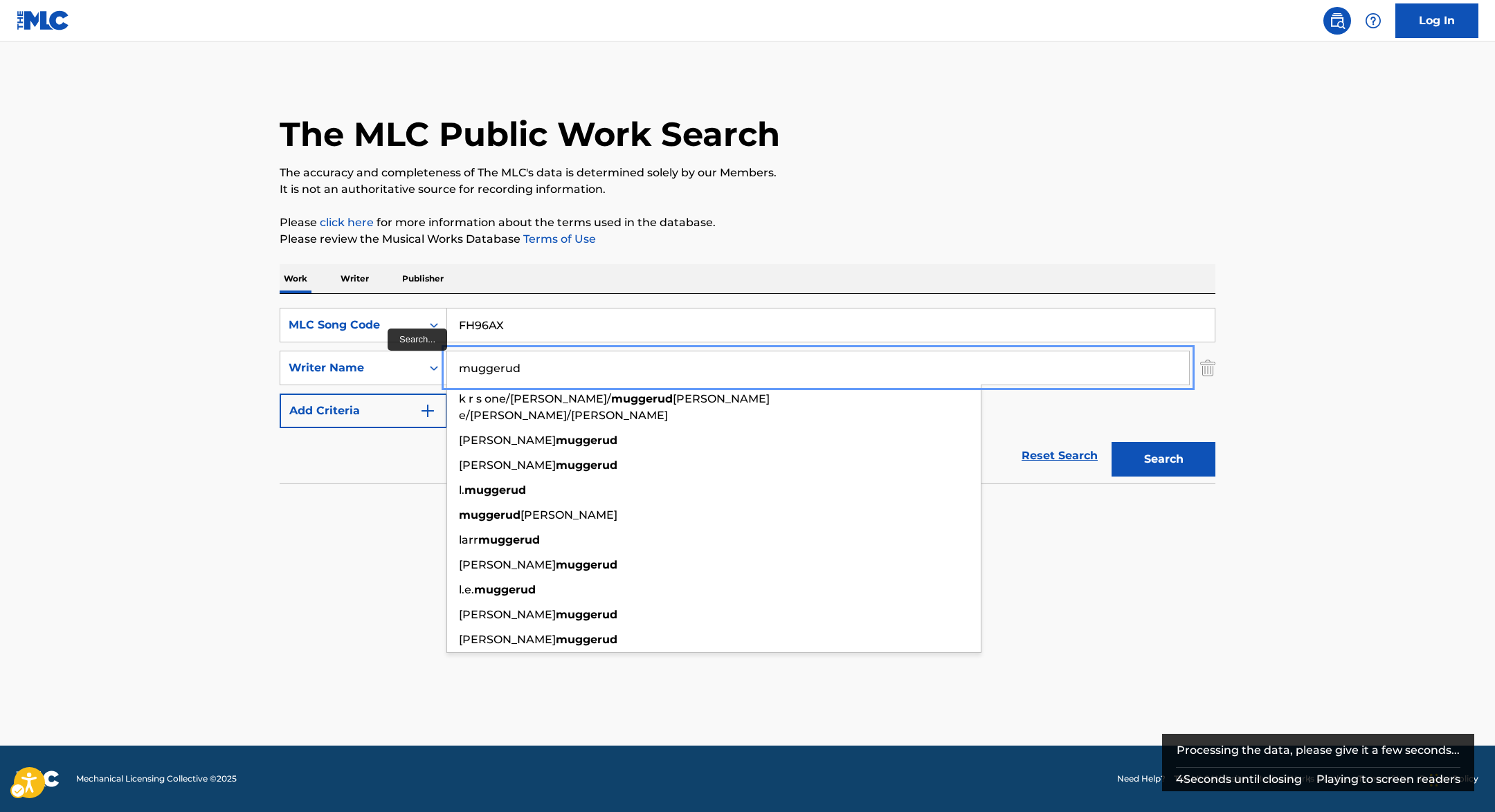
click at [609, 368] on input "muggerud" at bounding box center [818, 368] width 742 height 33
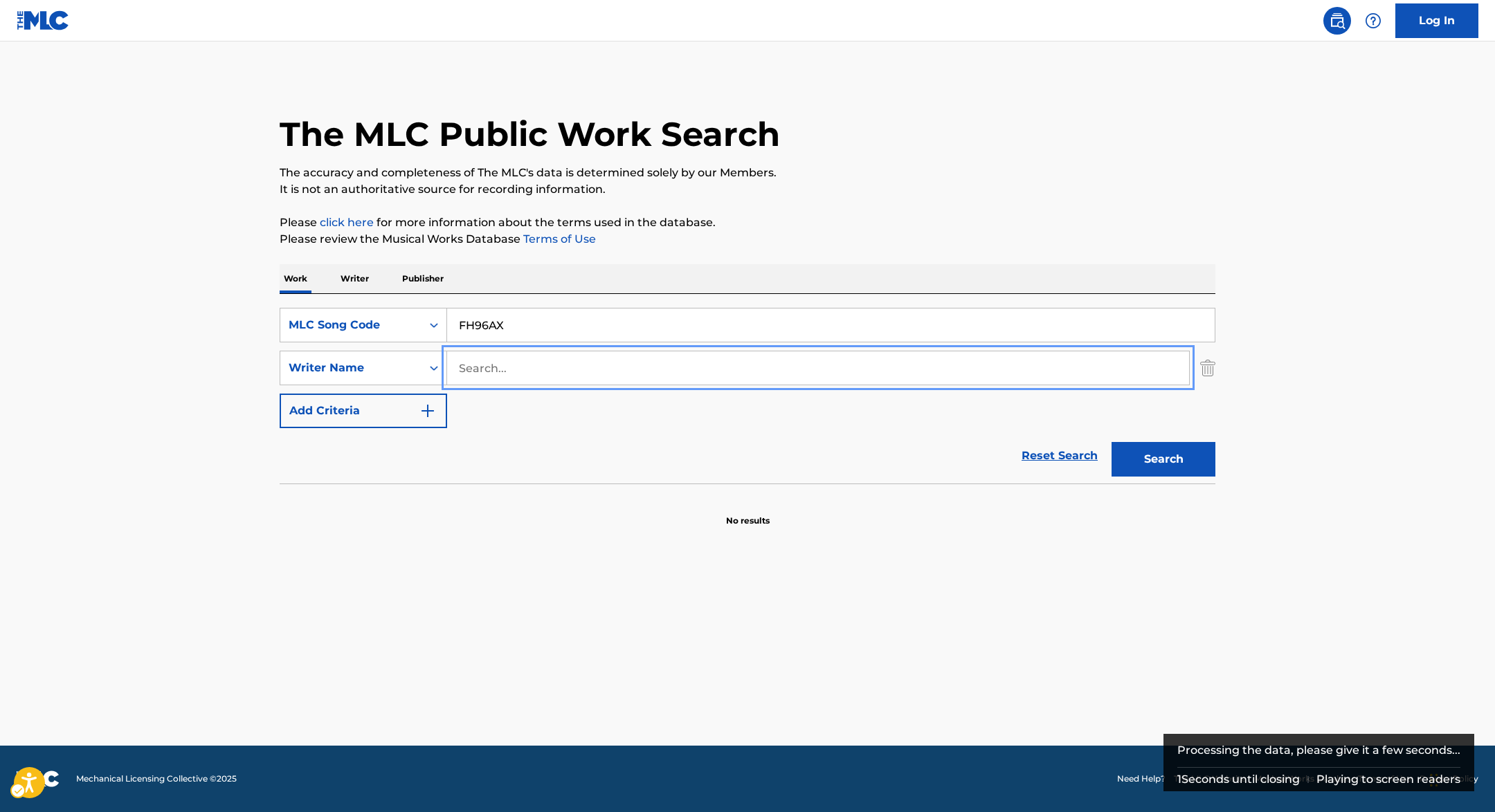
click at [888, 293] on div "Work Writer Publisher" at bounding box center [747, 278] width 935 height 29
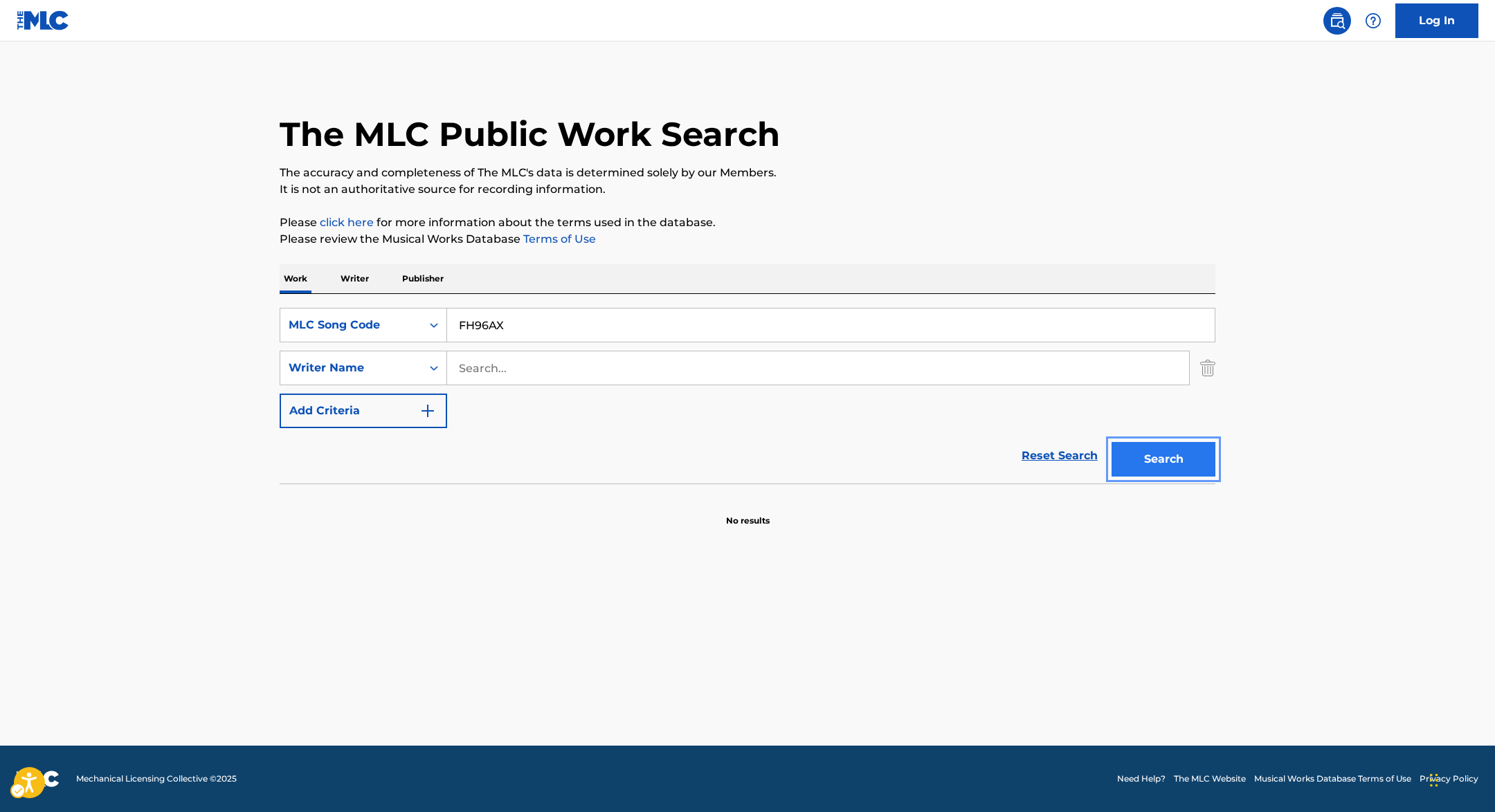
click at [1172, 466] on button "Search" at bounding box center [1163, 459] width 103 height 35
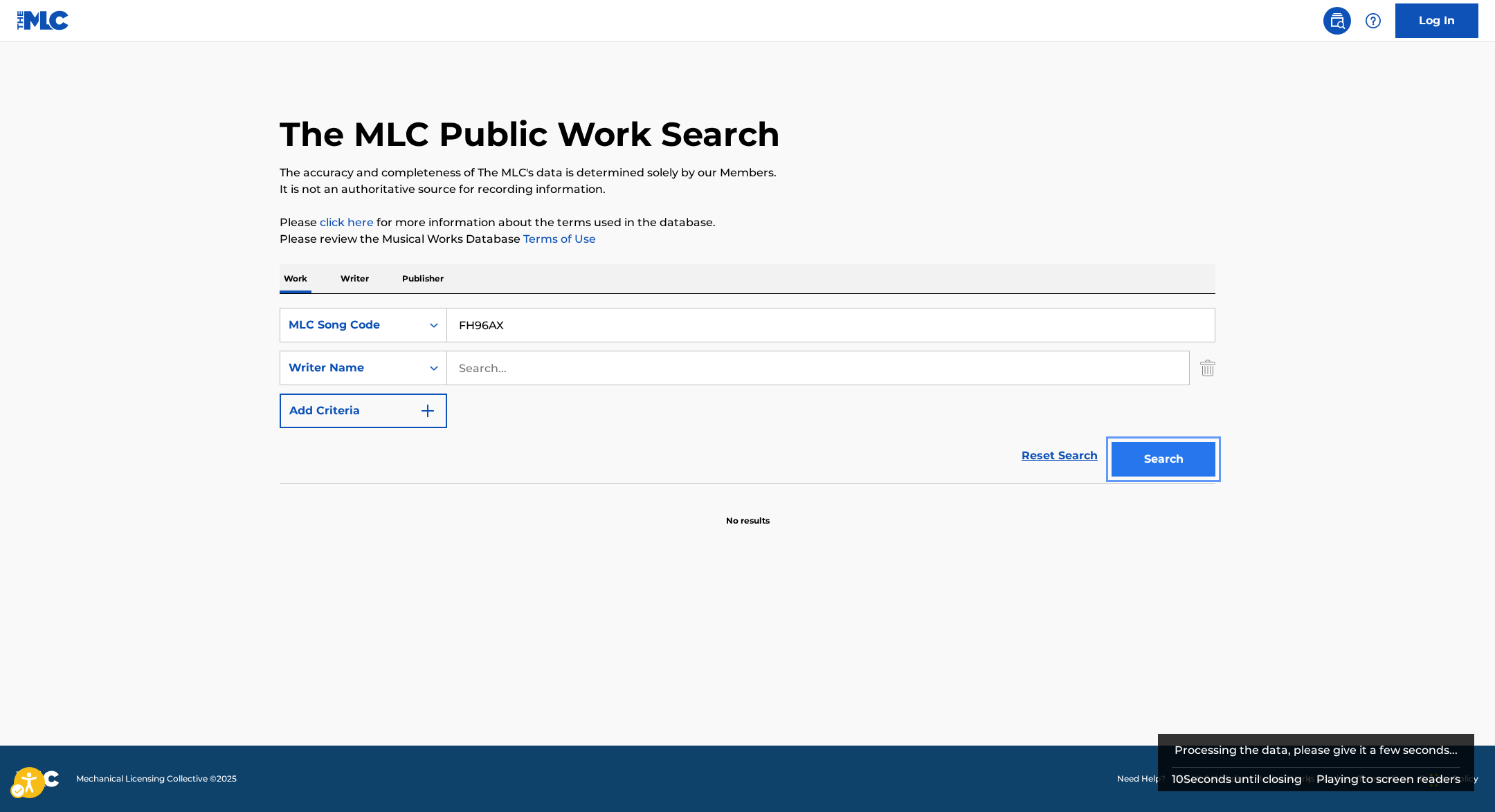
click at [1161, 461] on button "Search" at bounding box center [1163, 459] width 103 height 35
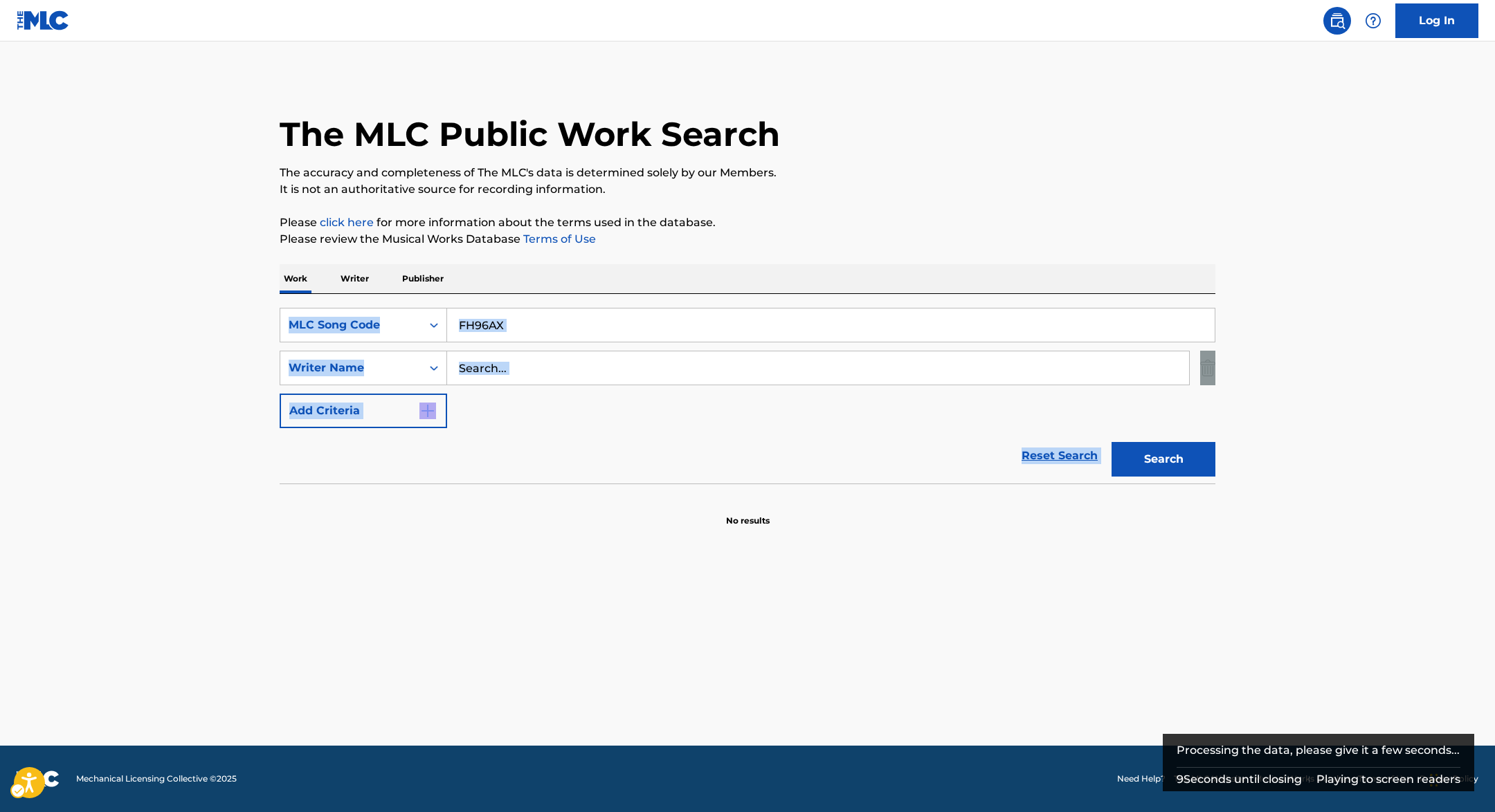
click at [1161, 461] on div "Search" at bounding box center [1159, 456] width 110 height 56
click at [683, 591] on main "The MLC Public Work Search The accuracy and completeness of The MLC's data is d…" at bounding box center [748, 394] width 1495 height 705
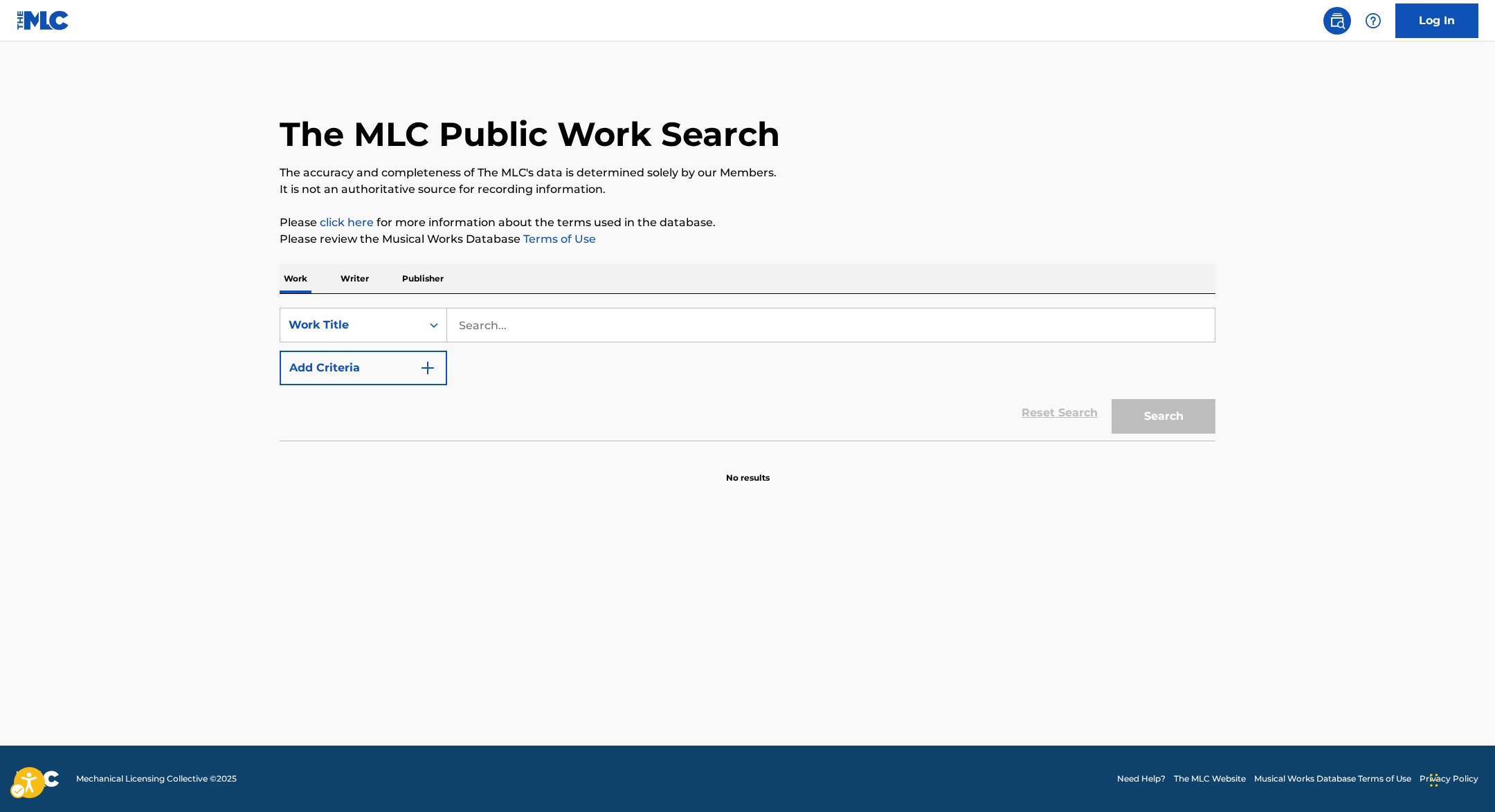
click at [389, 389] on div "Reset Search Search" at bounding box center [747, 413] width 935 height 56
click at [393, 381] on button "Add Criteria" at bounding box center [363, 368] width 168 height 35
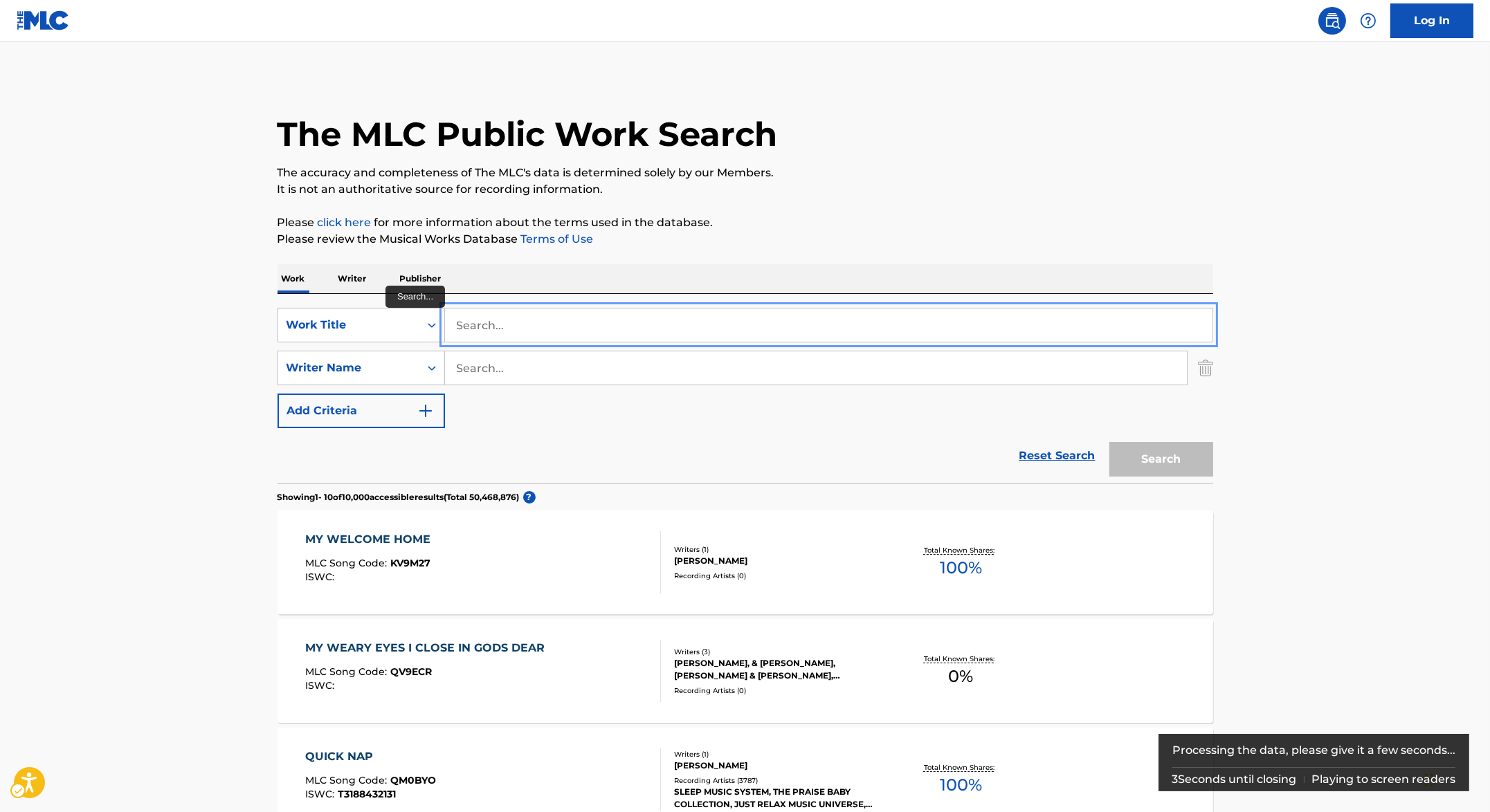
click at [532, 344] on div "SearchWithCriteria51f3c934-2e82-422a-94cc-257dd12feb77 Work Title SearchWithCri…" at bounding box center [745, 368] width 935 height 120
click at [537, 334] on input "Search..." at bounding box center [829, 325] width 767 height 33
paste input "FUCK YOU KNOW ABOUT ME"
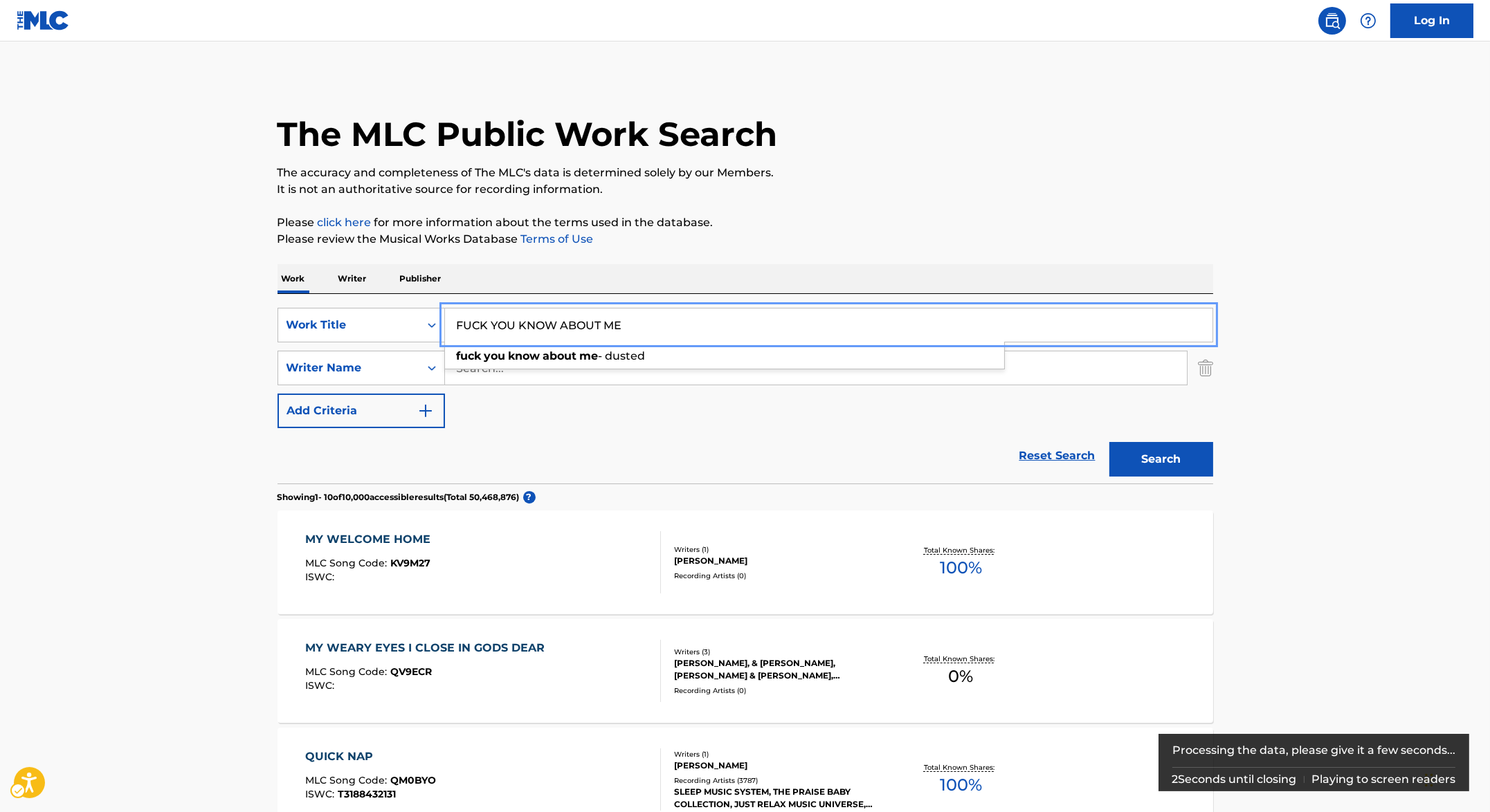
type input "FUCK YOU KNOW ABOUT ME"
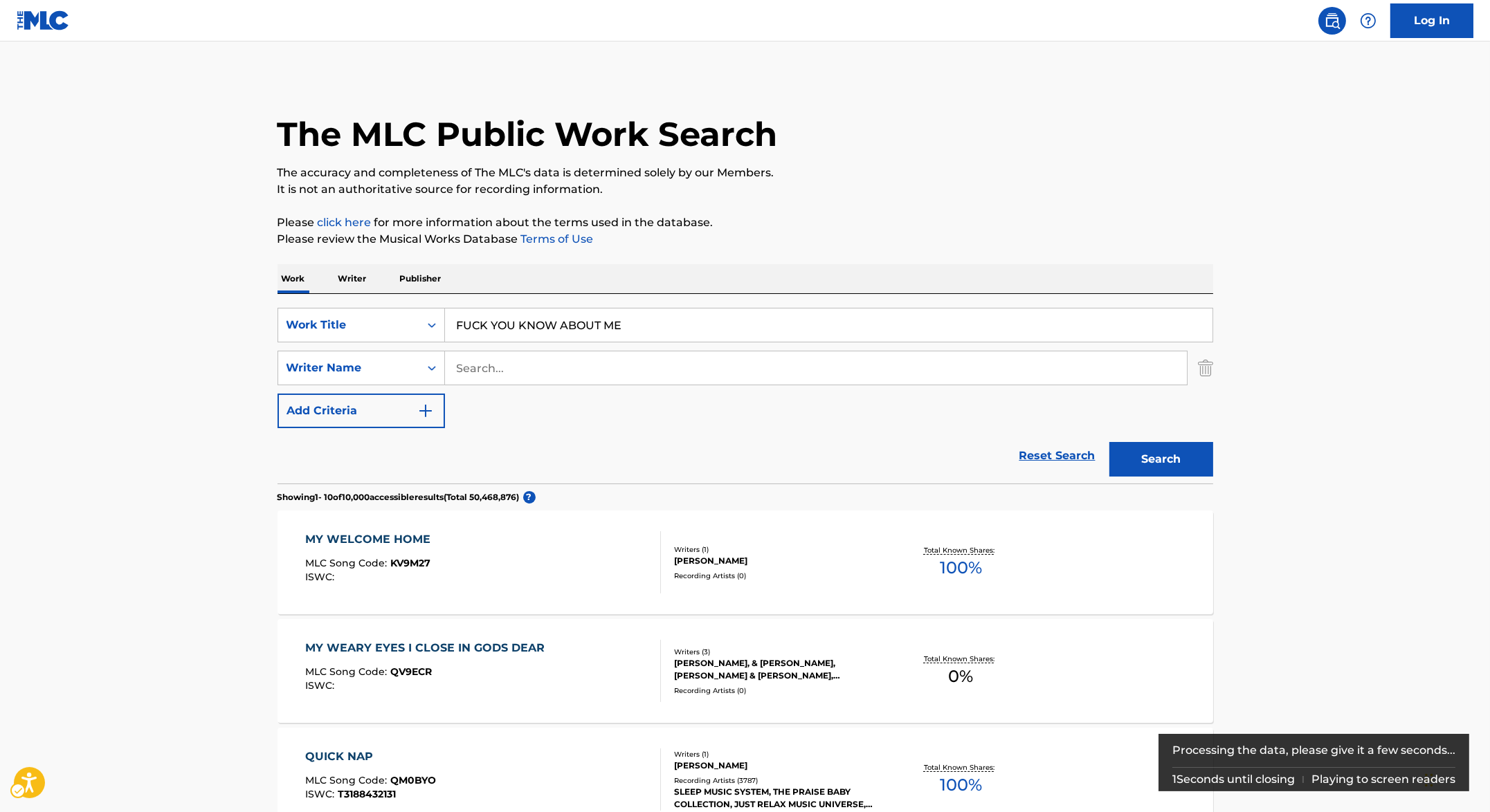
click at [480, 405] on div "SearchWithCriteria51f3c934-2e82-422a-94cc-257dd12feb77 Work Title FUCK YOU KNOW…" at bounding box center [745, 368] width 935 height 120
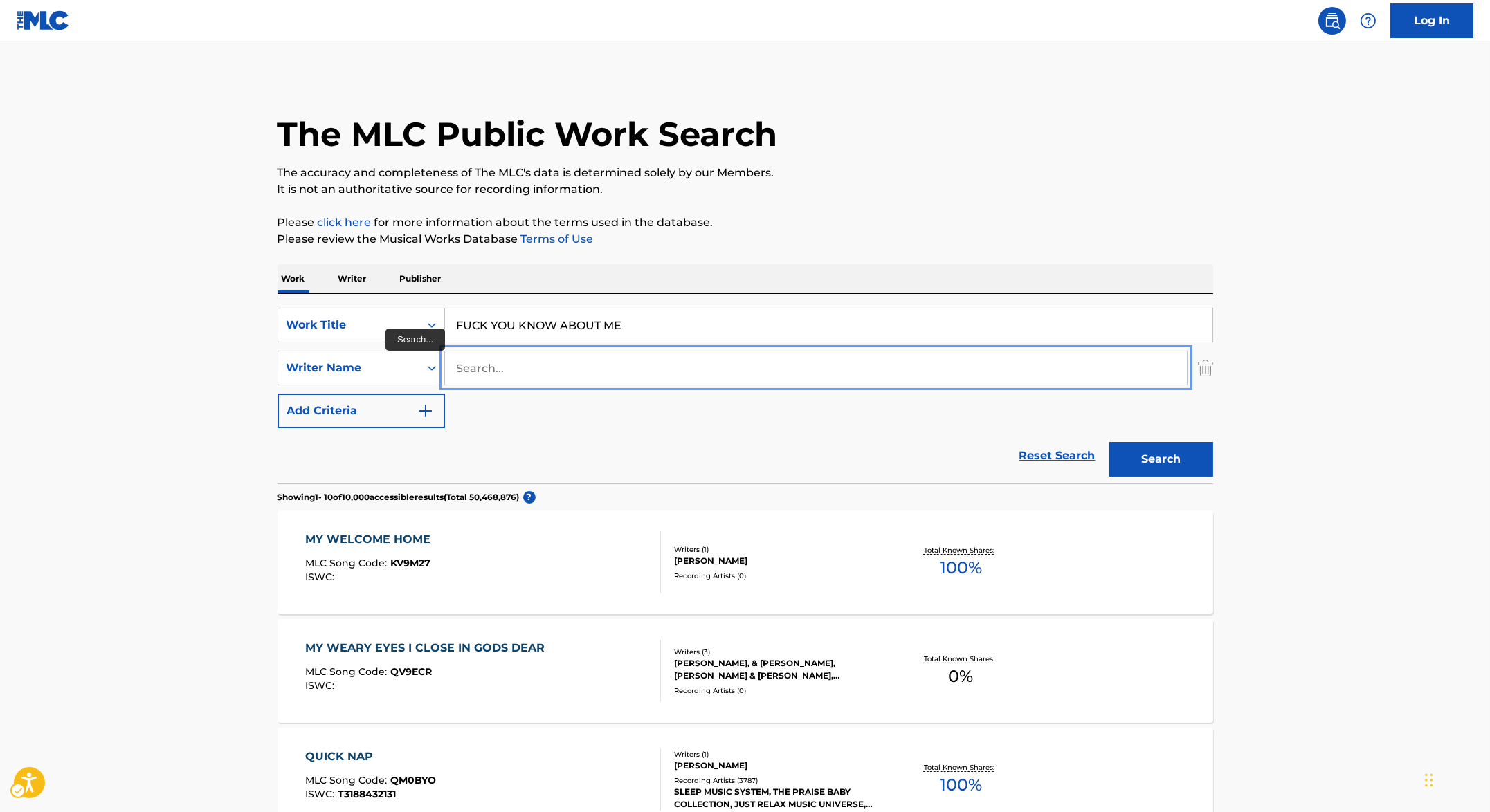
type input "muggerud"
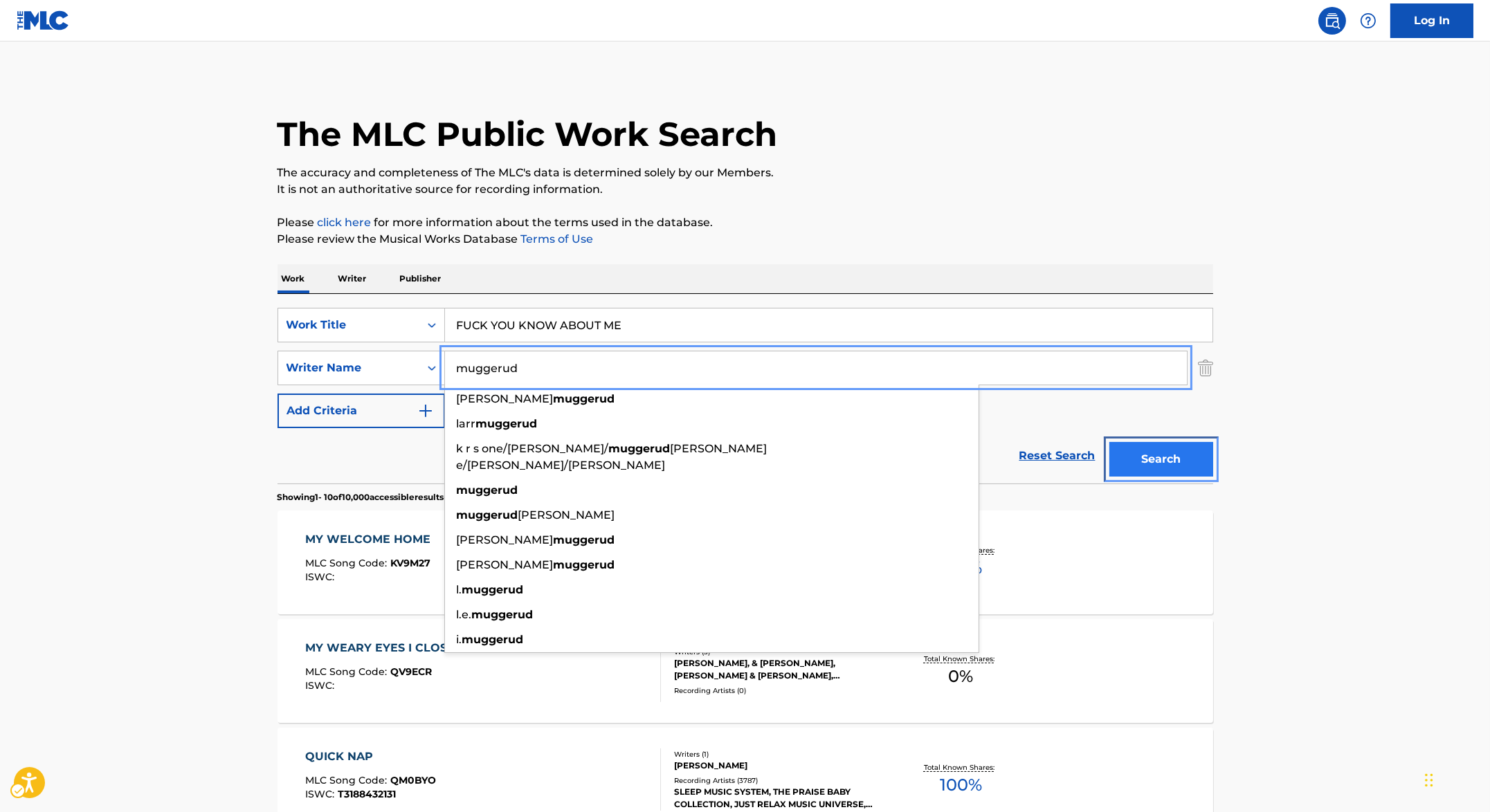
click at [1147, 452] on button "Search" at bounding box center [1161, 459] width 103 height 35
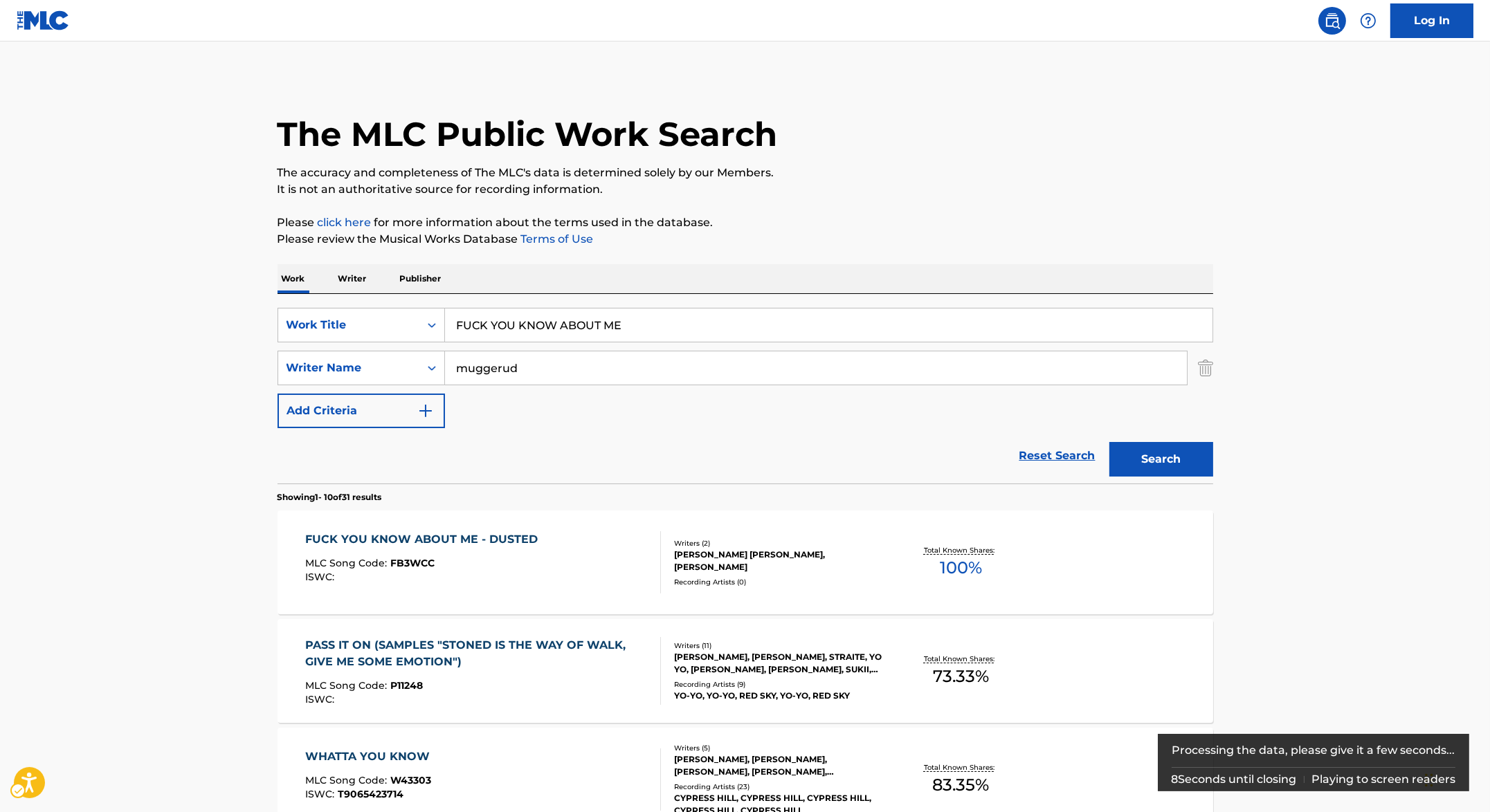
scroll to position [293, 0]
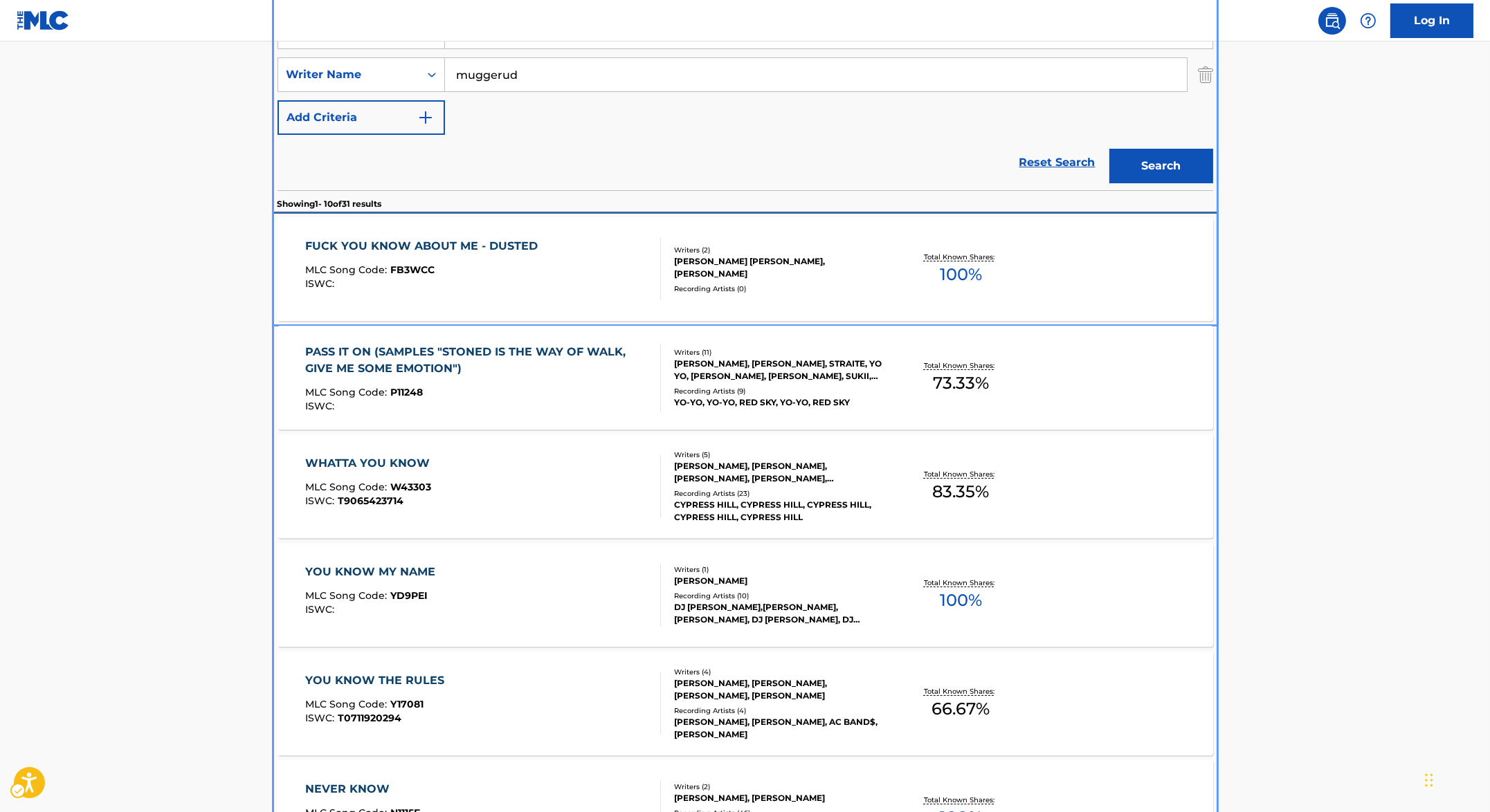
click at [586, 268] on div "FUCK YOU KNOW ABOUT ME - DUSTED MLC Song Code : FB3WCC ISWC :" at bounding box center [483, 269] width 356 height 63
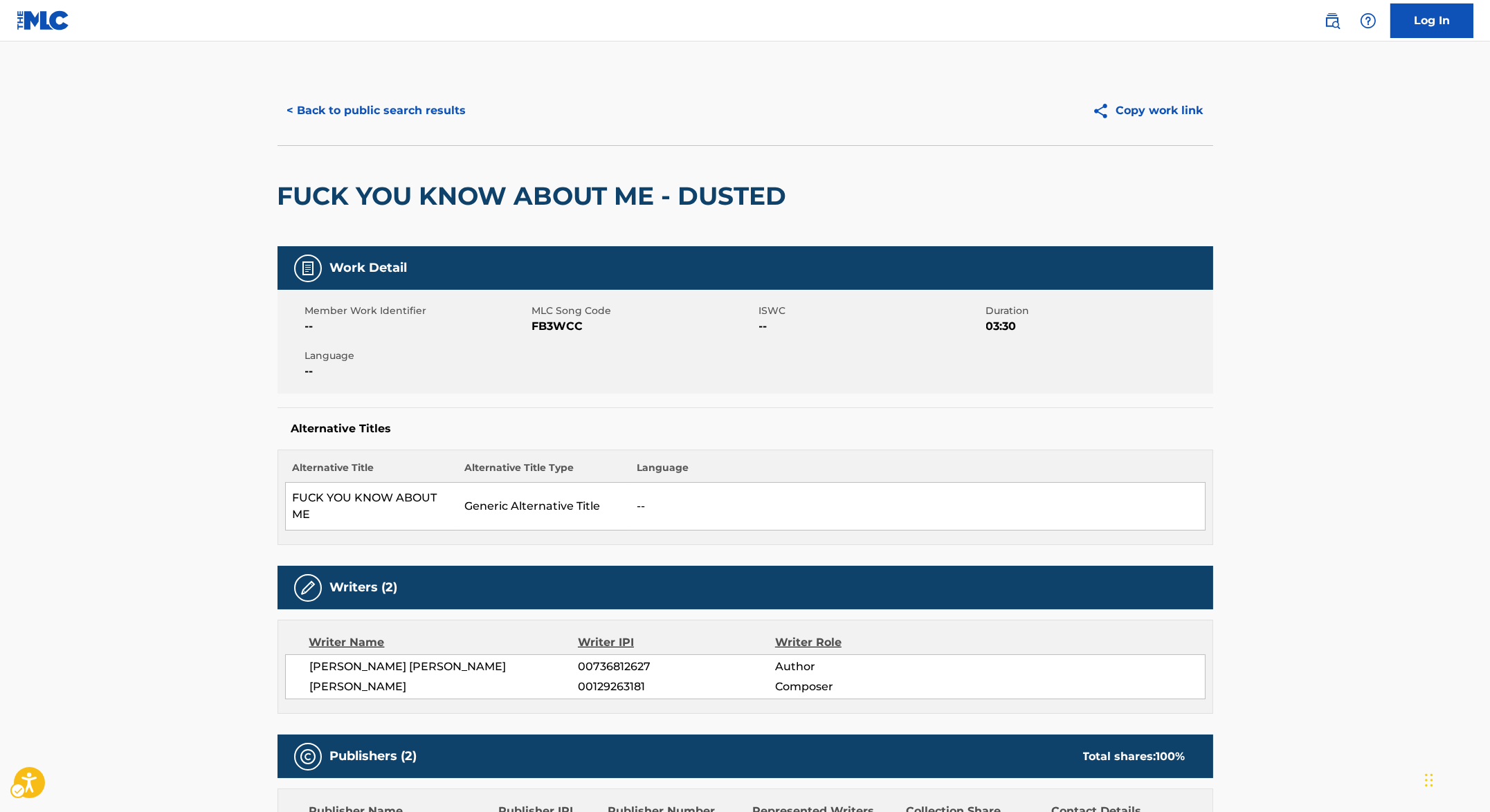
click at [558, 328] on span "MLC Song Code - FB3WCC" at bounding box center [643, 326] width 224 height 17
copy span "FB3WCC"
click at [718, 234] on div "FUCK YOU KNOW ABOUT ME - DUSTED" at bounding box center [535, 196] width 516 height 100
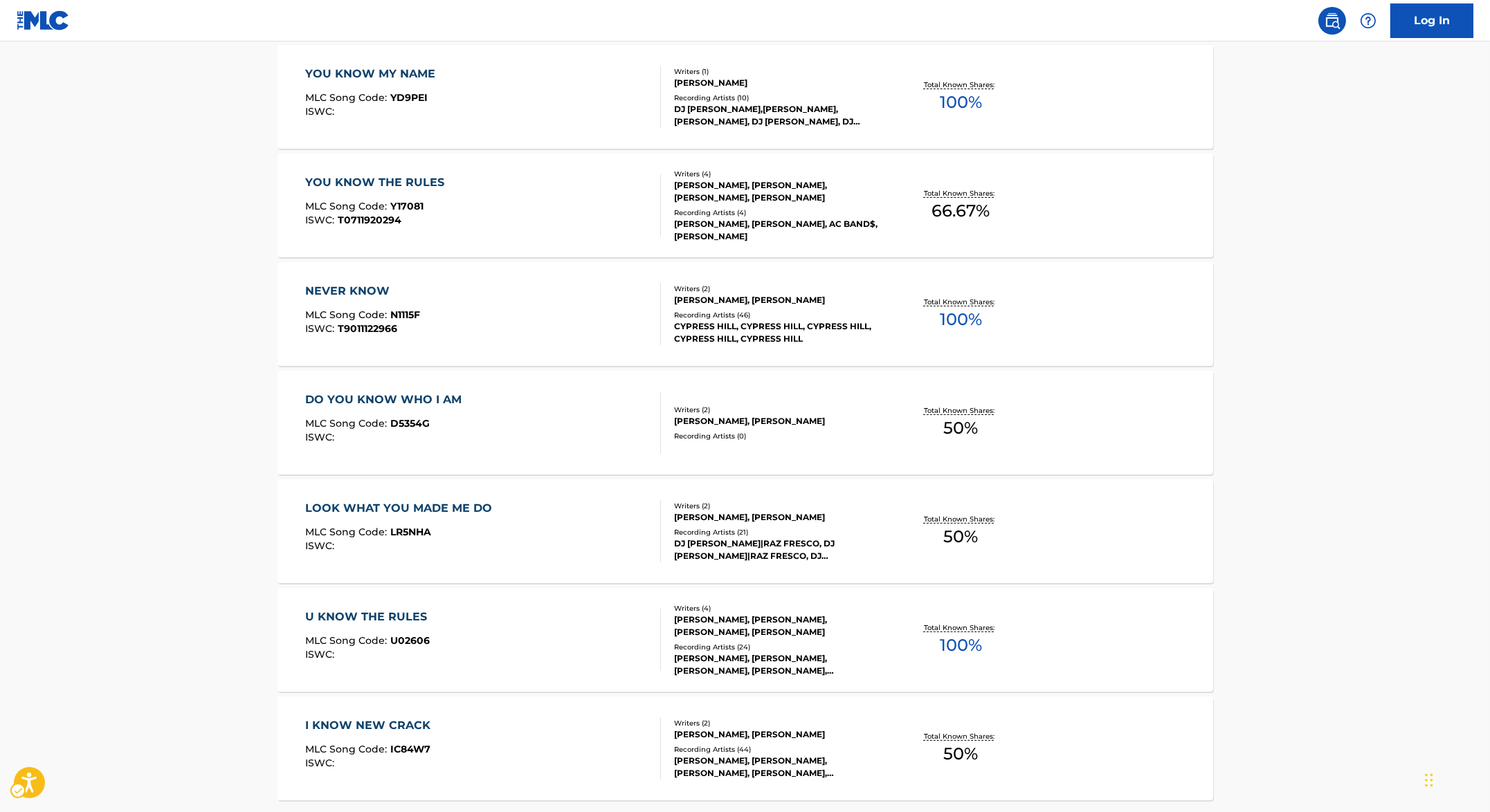
scroll to position [924, 0]
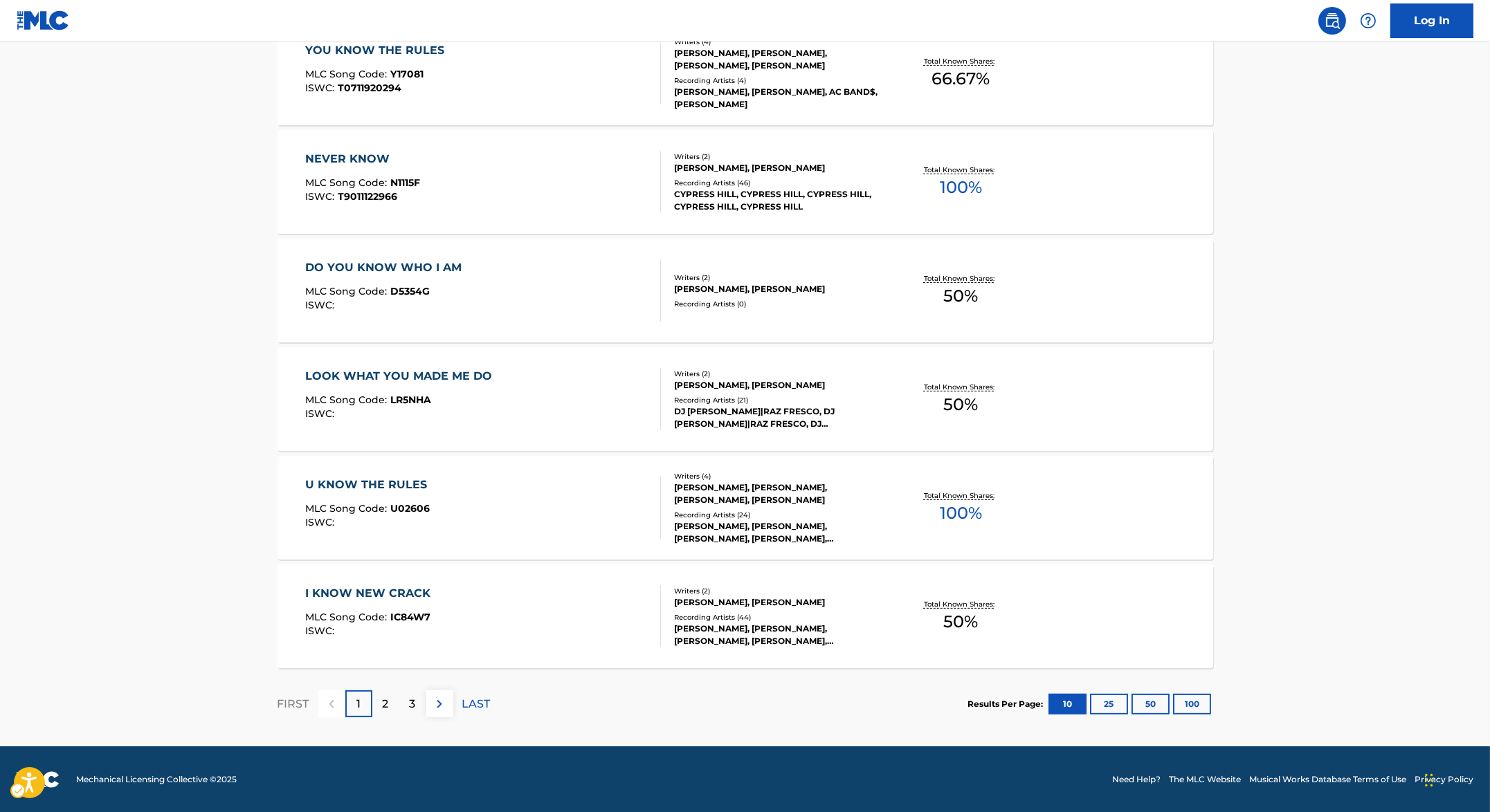
click at [386, 713] on div "2" at bounding box center [386, 704] width 27 height 27
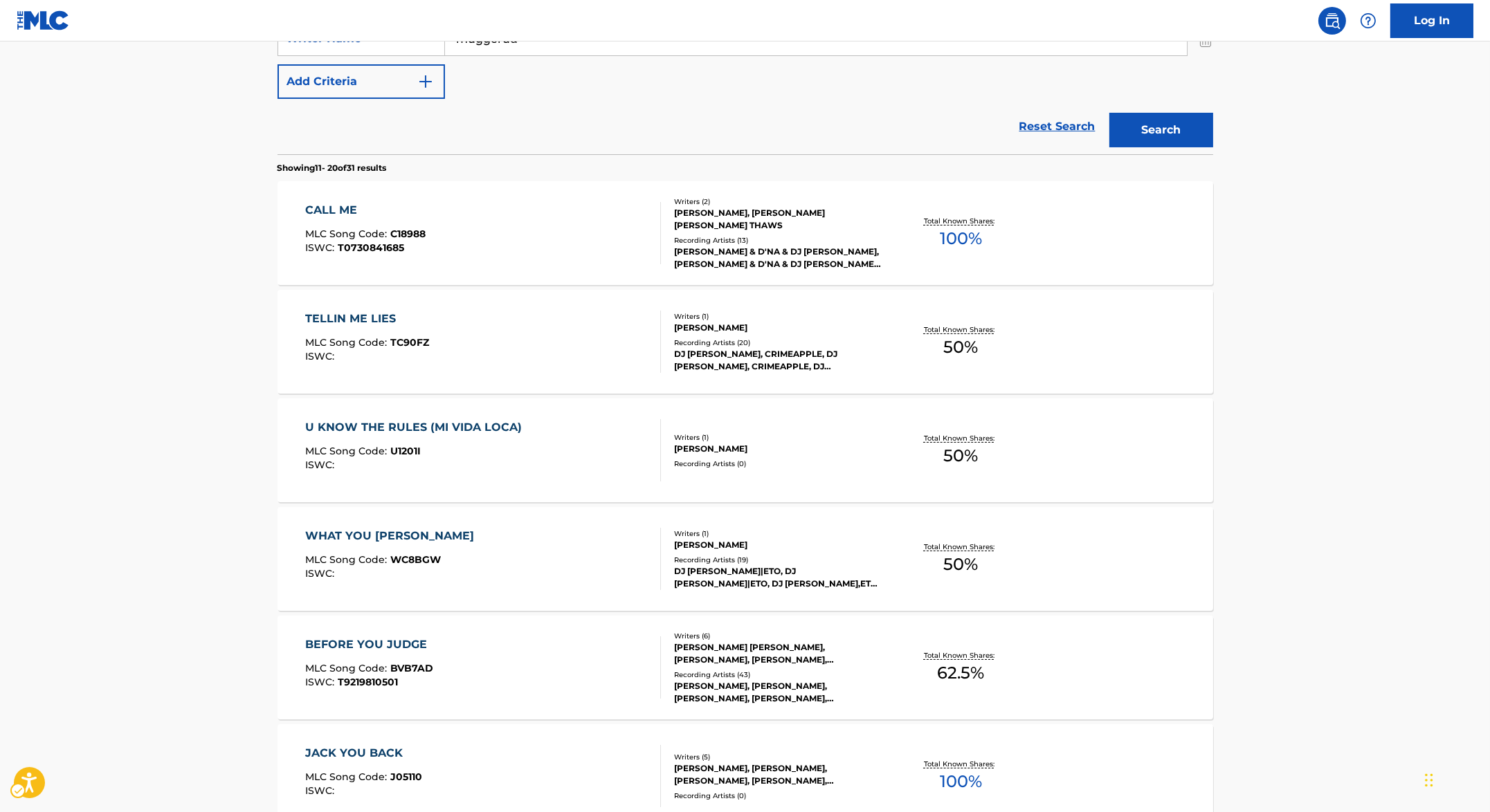
scroll to position [0, 0]
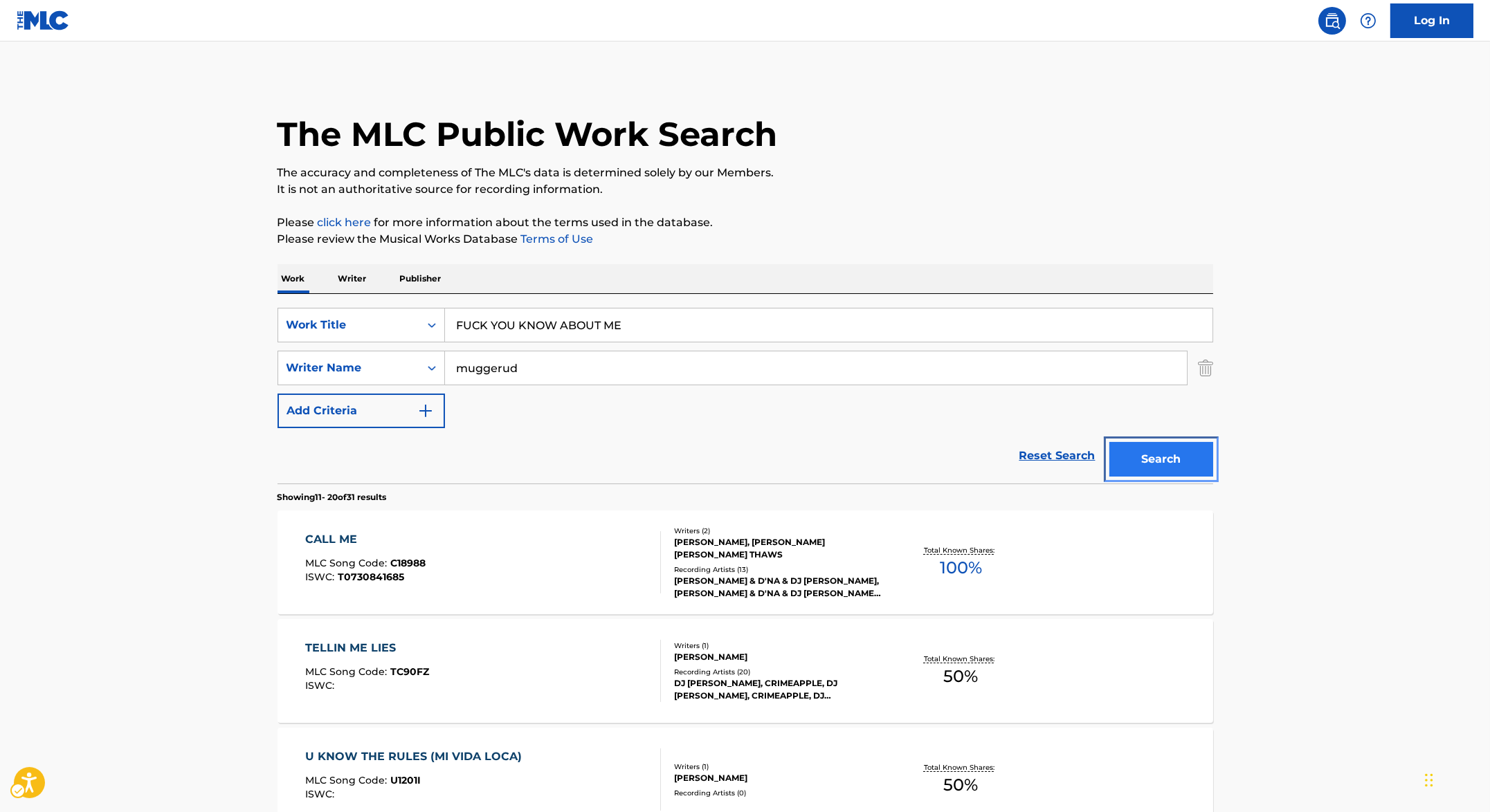
click at [1154, 461] on button "Search" at bounding box center [1161, 459] width 103 height 35
